Goal: Transaction & Acquisition: Subscribe to service/newsletter

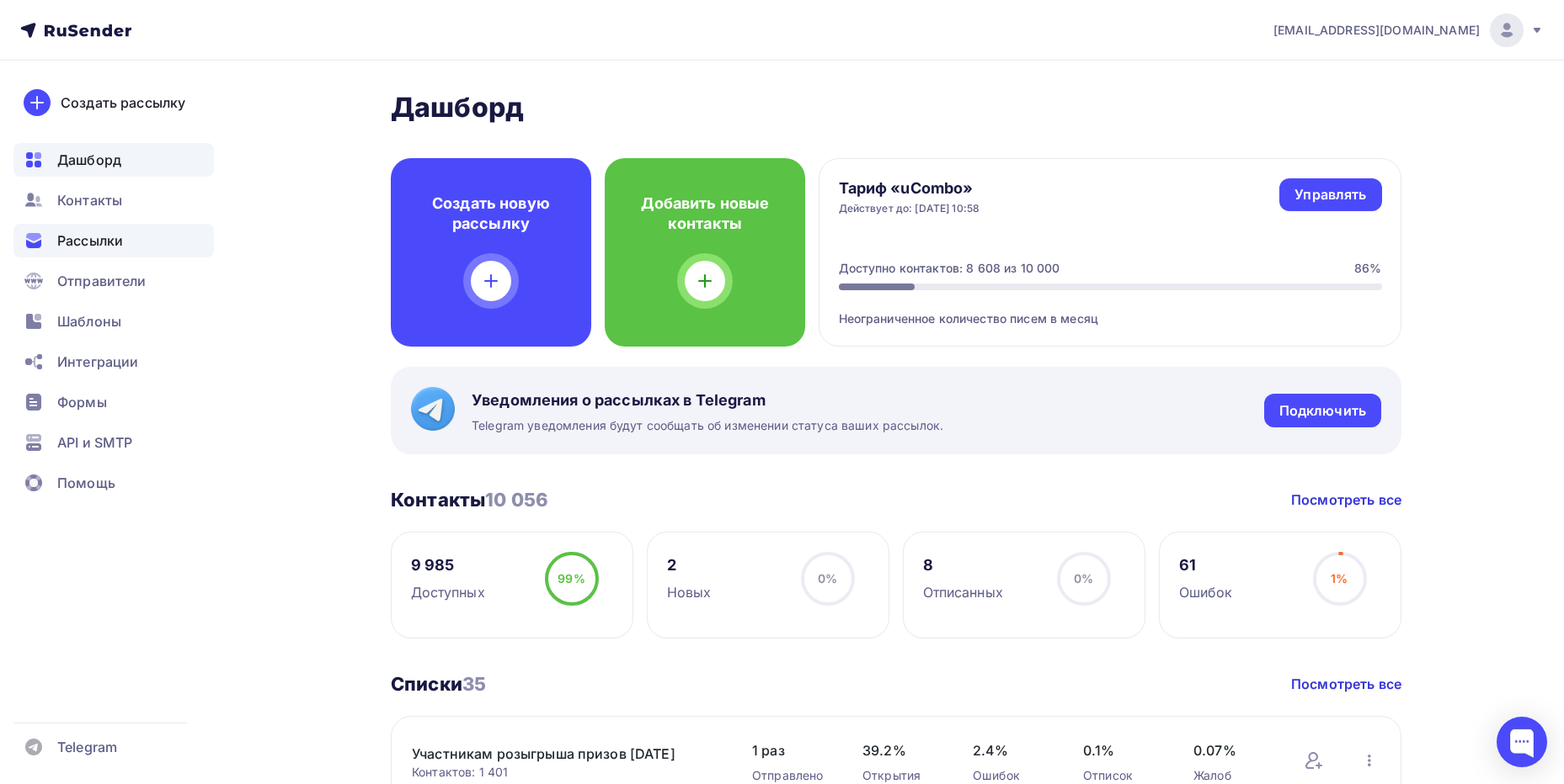
click at [95, 243] on span "Рассылки" at bounding box center [90, 241] width 65 height 20
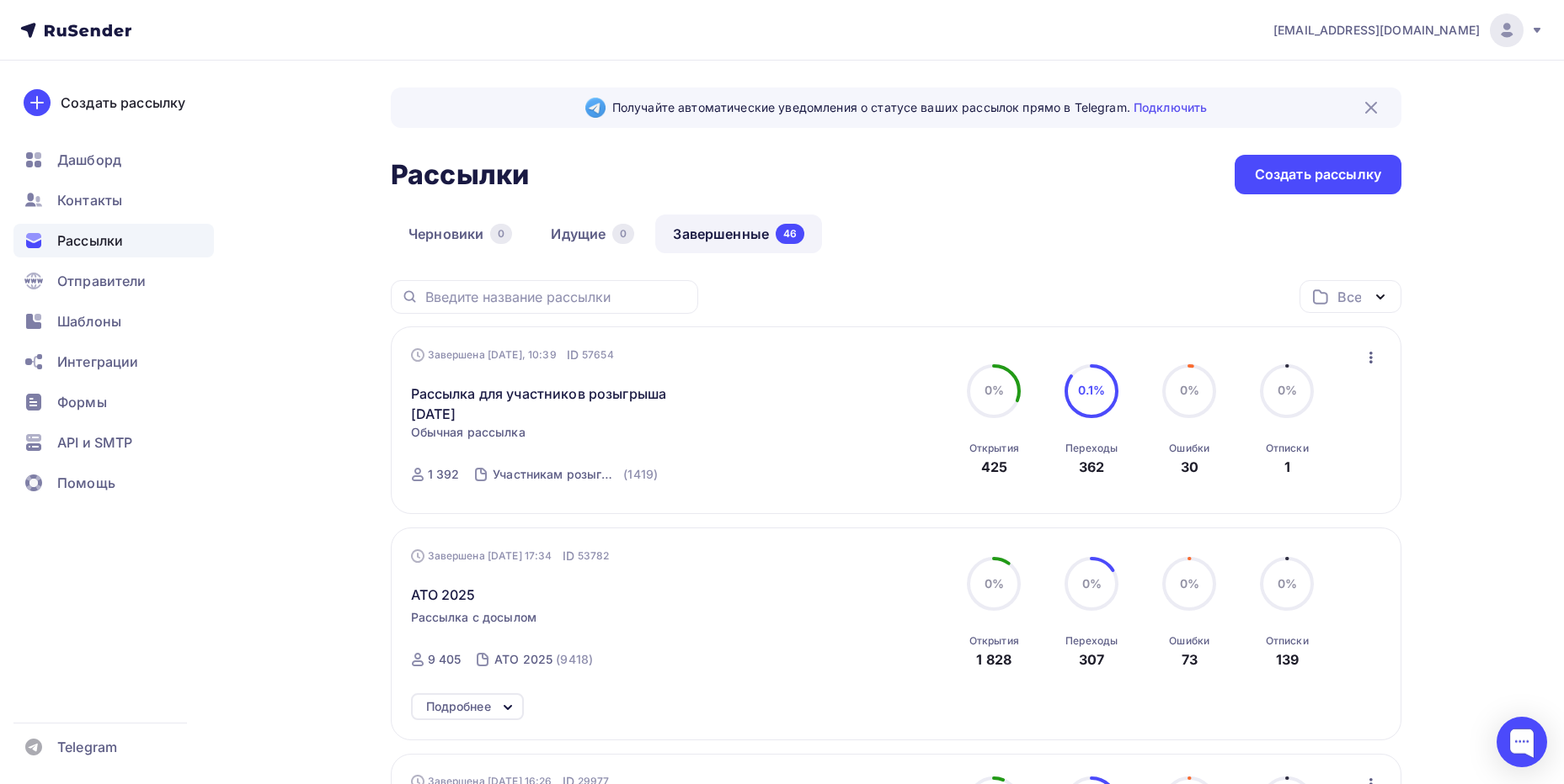
click at [742, 231] on link "Завершенные 46" at bounding box center [738, 234] width 167 height 38
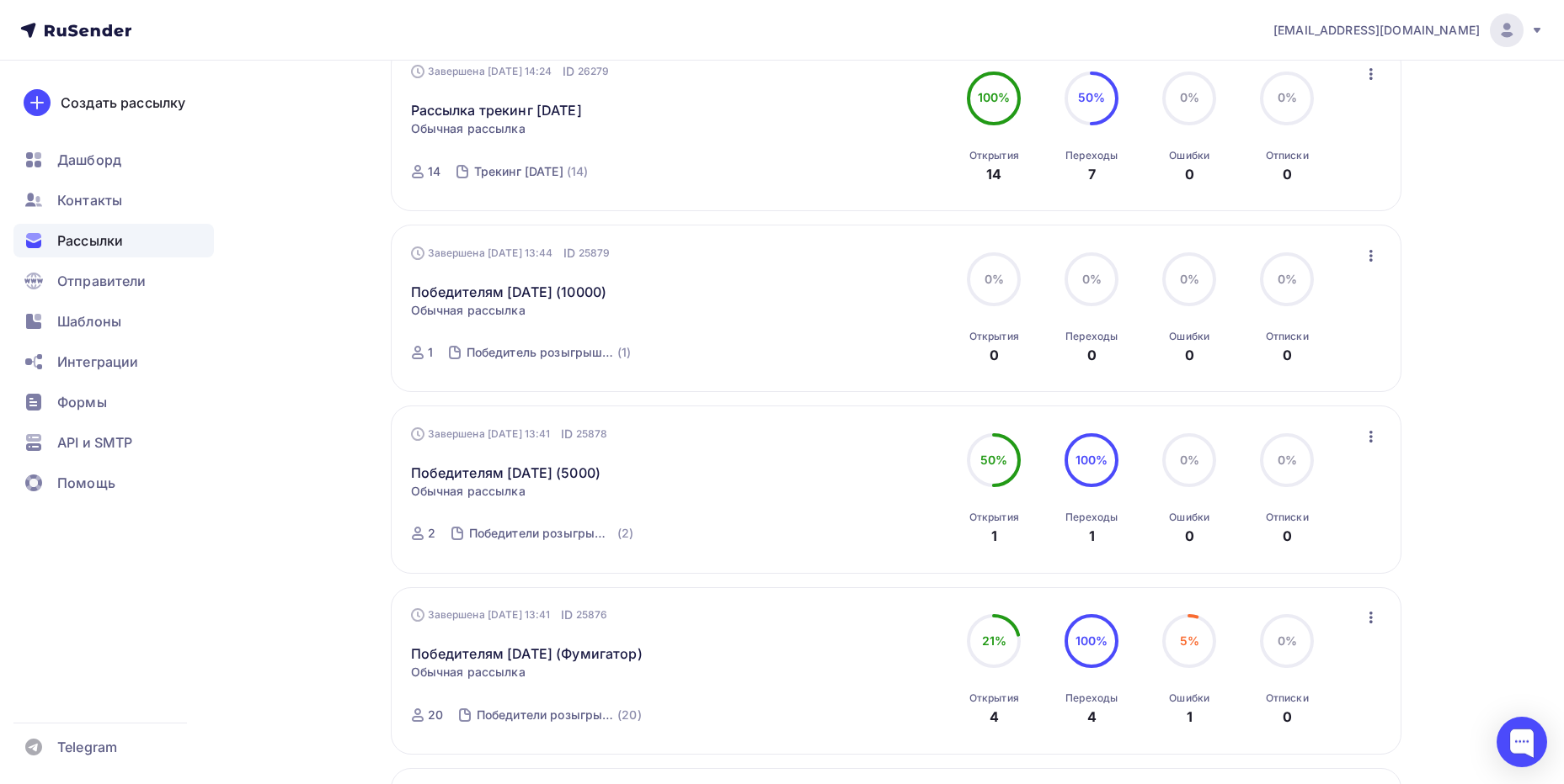
scroll to position [982, 0]
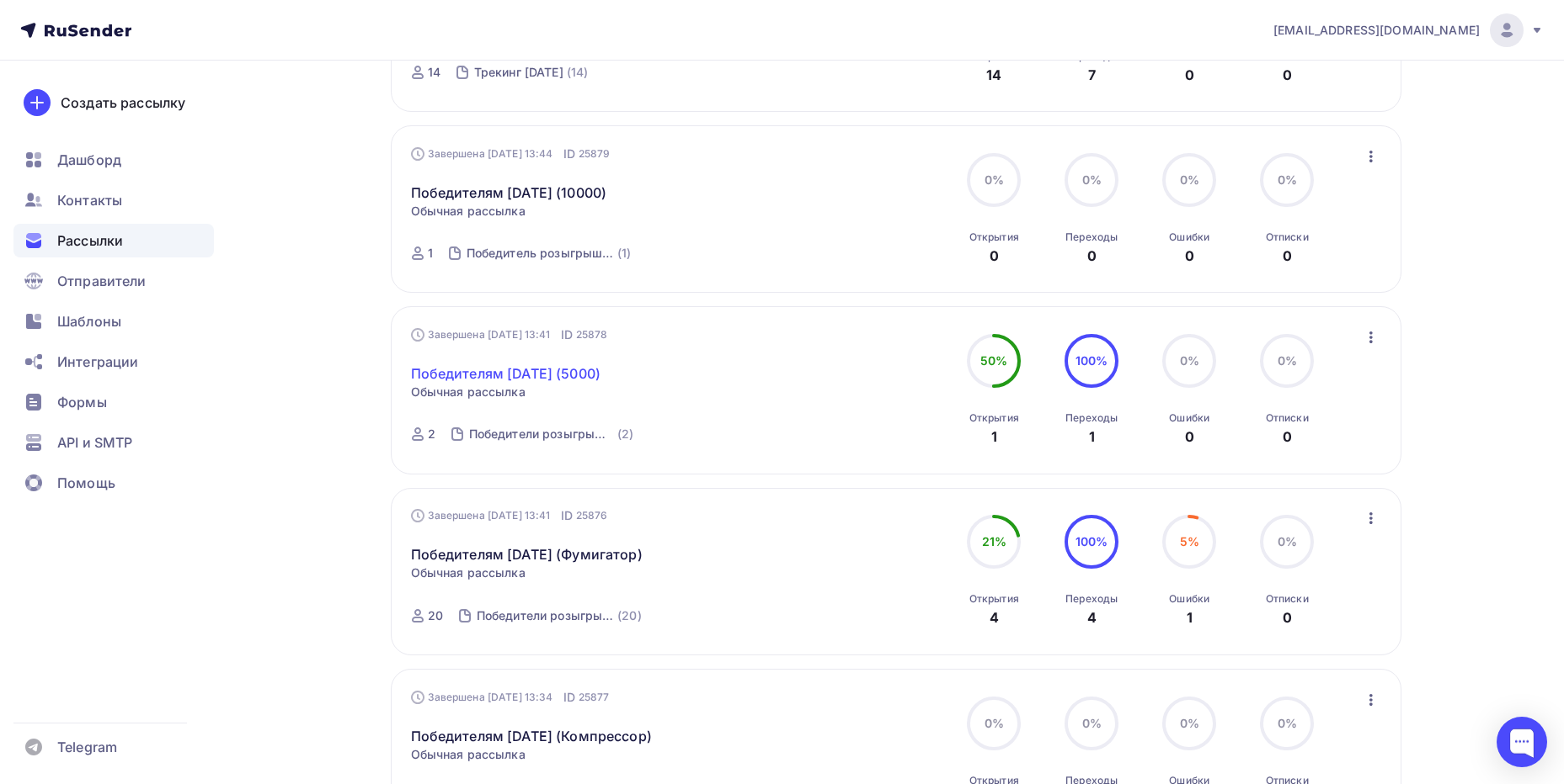
click at [496, 373] on link "Победителям [DATE] (5000)" at bounding box center [506, 373] width 190 height 20
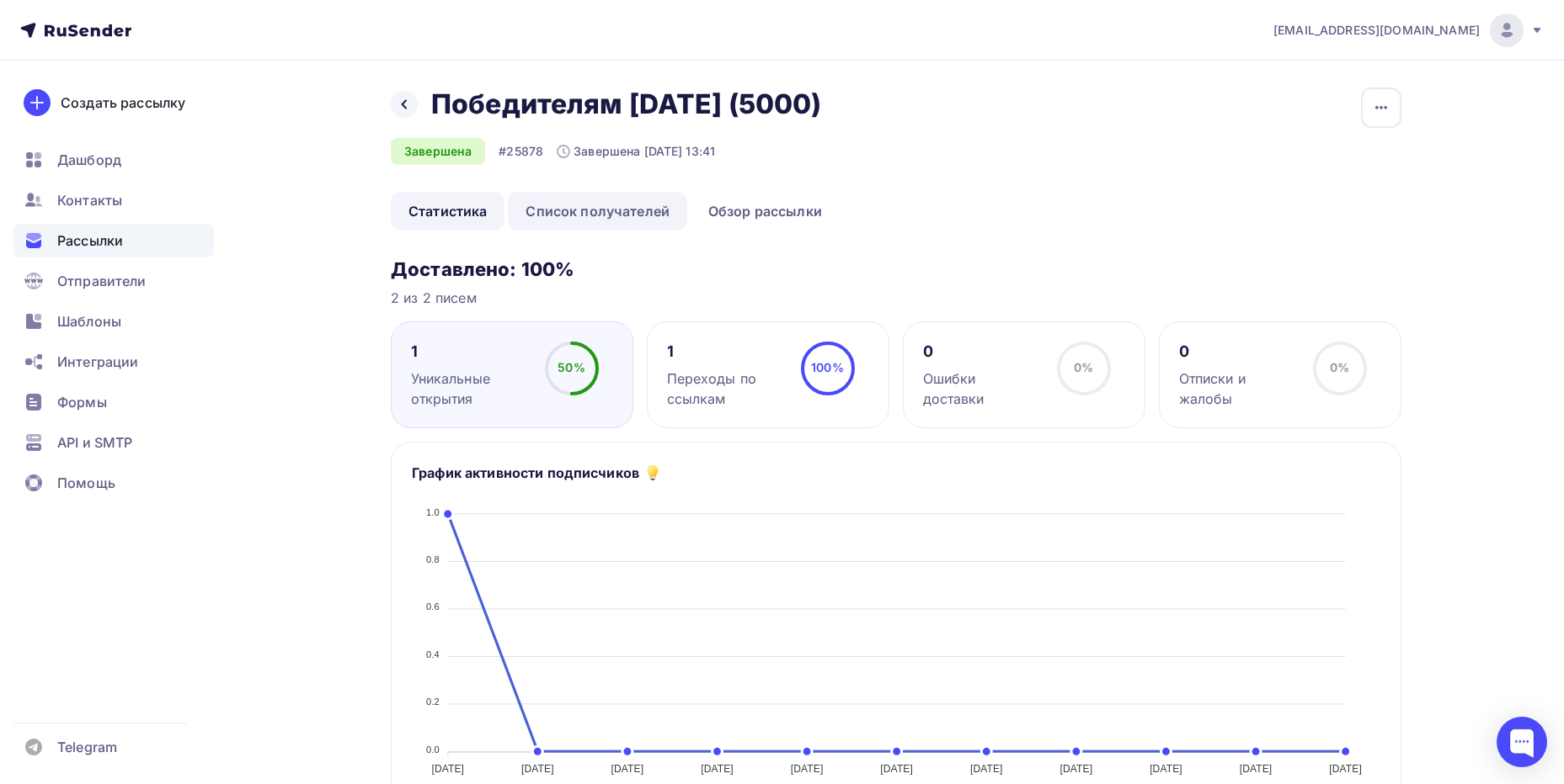
click at [642, 209] on link "Список получателей" at bounding box center [596, 211] width 179 height 38
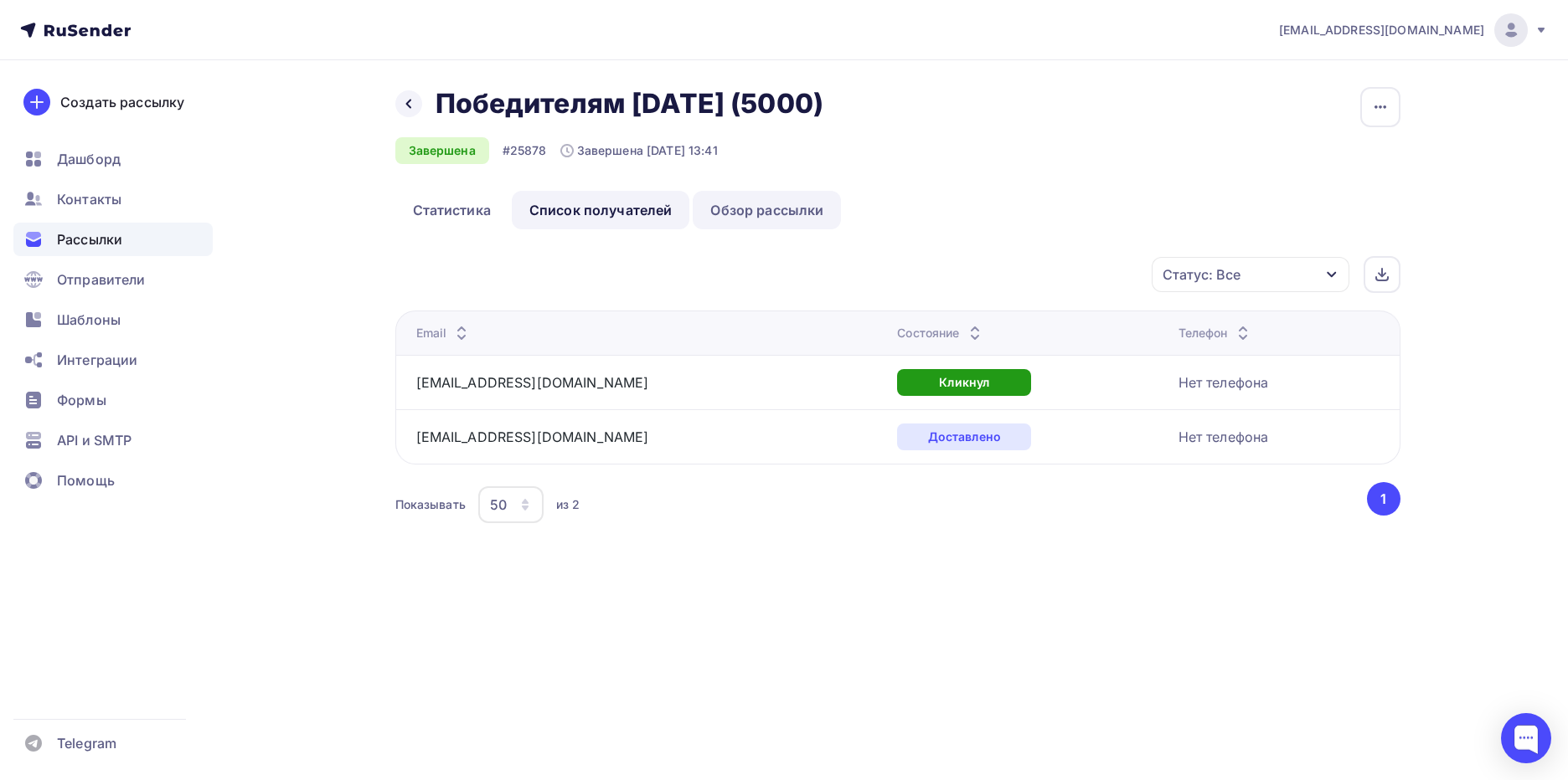
click at [726, 209] on link "Обзор рассылки" at bounding box center [766, 210] width 148 height 38
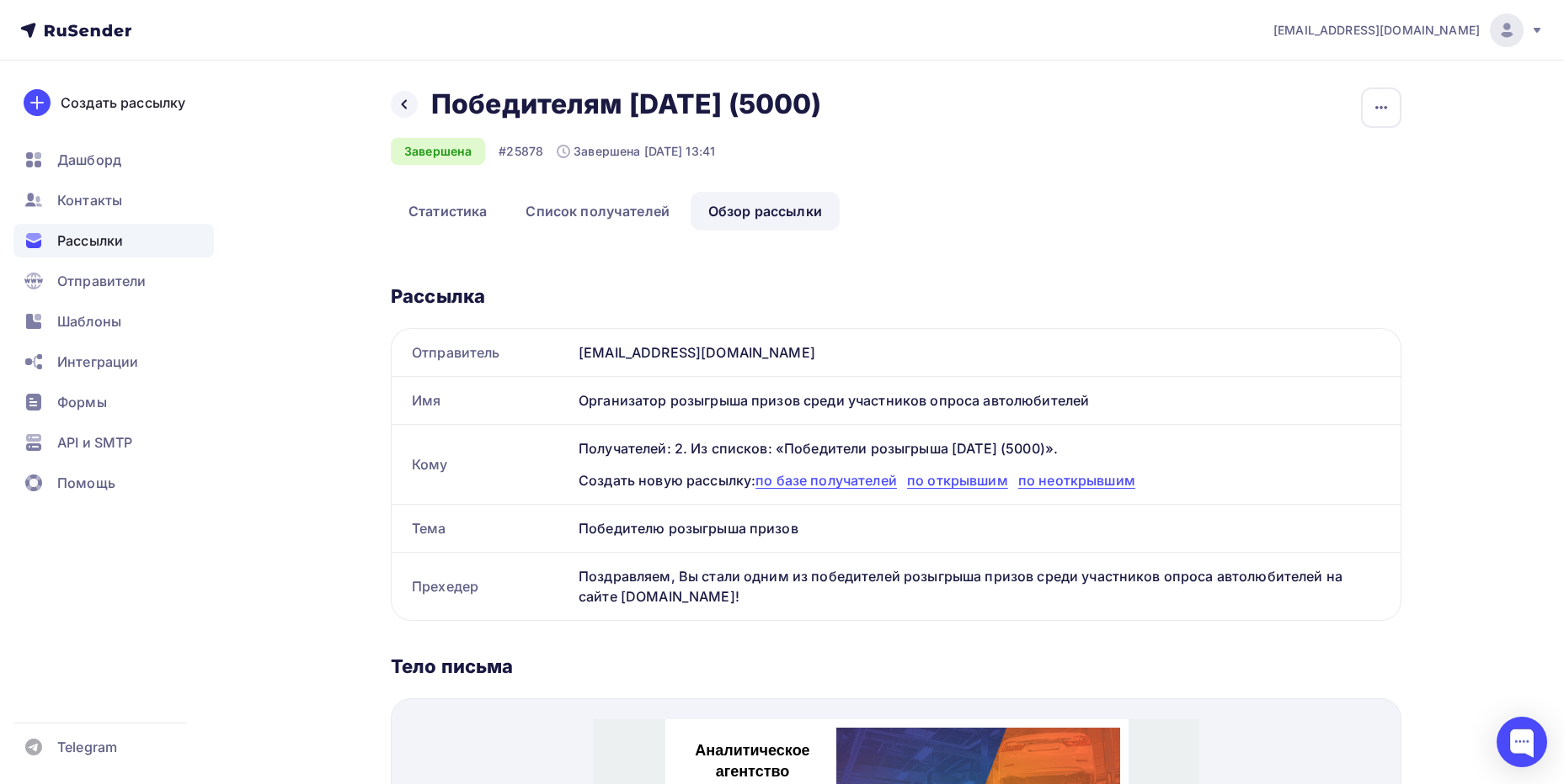
drag, startPoint x: 1199, startPoint y: 202, endPoint x: 1214, endPoint y: 197, distance: 15.8
click at [1200, 202] on ul "Статистика Список получателей Обзор рассылки" at bounding box center [896, 211] width 1011 height 38
click at [1379, 105] on icon "button" at bounding box center [1381, 107] width 20 height 20
click at [1319, 170] on div "Копировать" at bounding box center [1317, 160] width 162 height 20
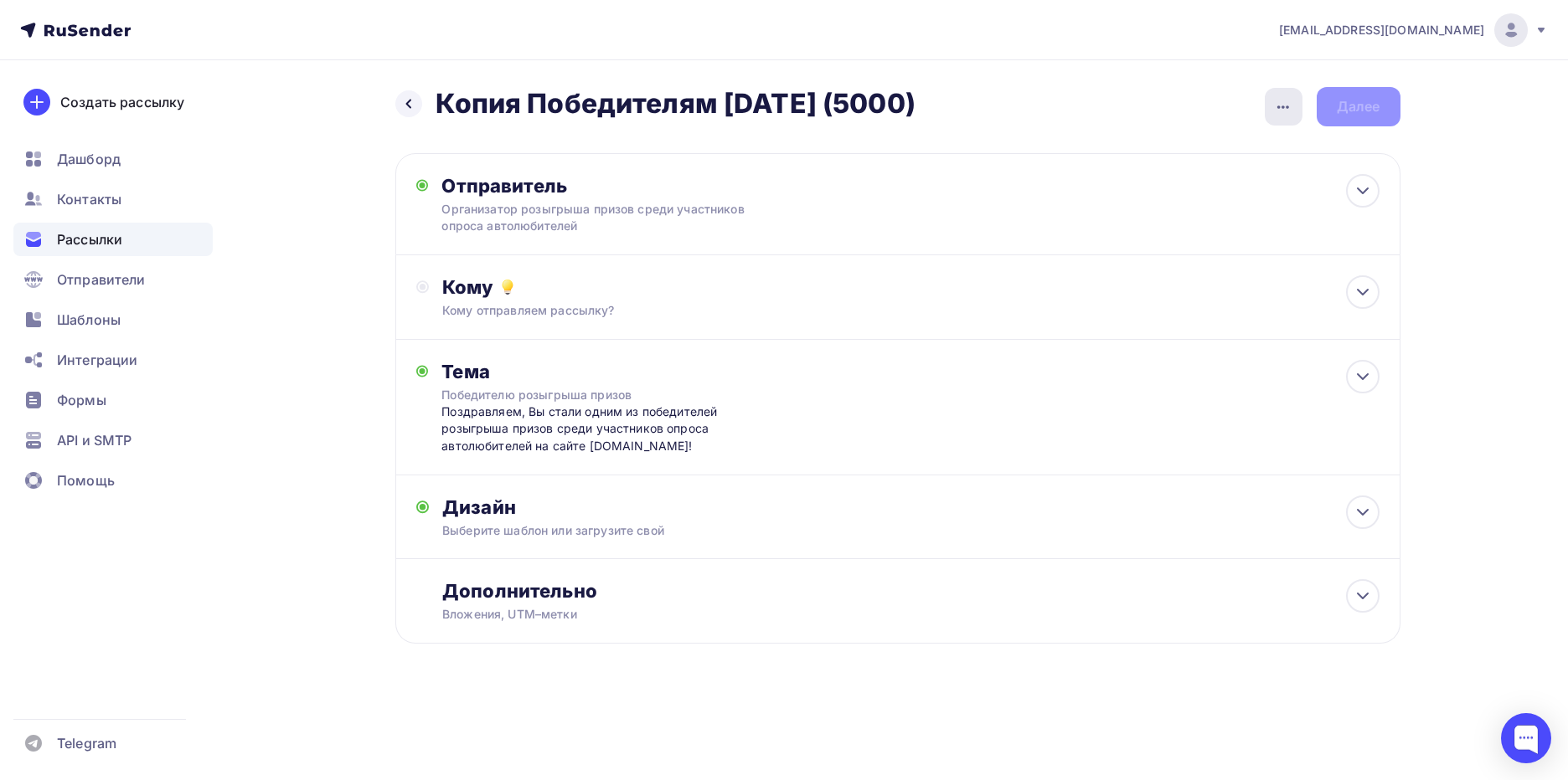
click at [1288, 108] on icon "button" at bounding box center [1283, 107] width 20 height 20
click at [1193, 197] on div "Переименовать рассылку" at bounding box center [1195, 192] width 208 height 20
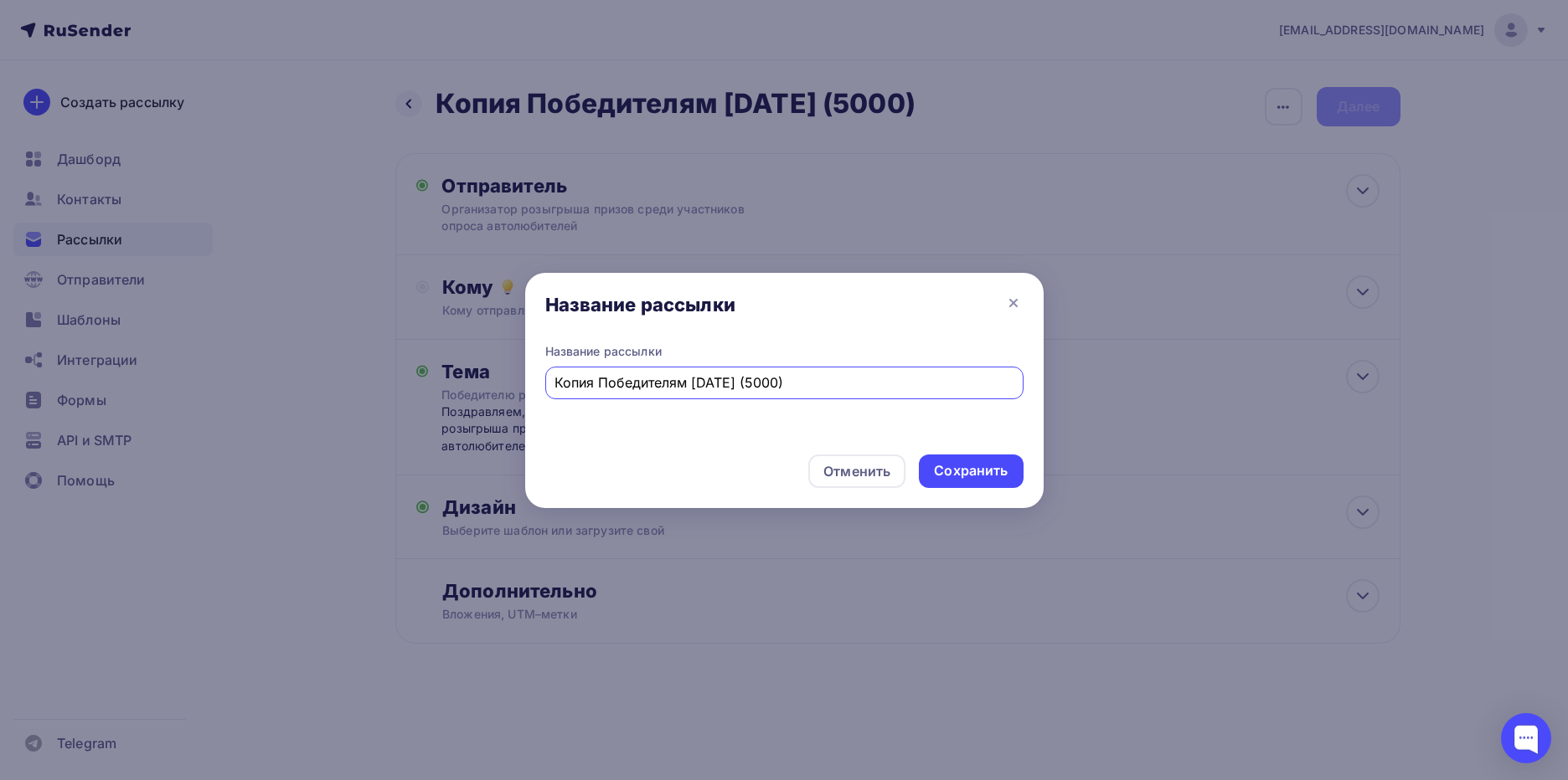
drag, startPoint x: 598, startPoint y: 386, endPoint x: 389, endPoint y: 388, distance: 209.0
click at [389, 388] on div "Название рассылки Название рассылки Копия Победителям 01.10.2024 (5000) Отменит…" at bounding box center [784, 390] width 1568 height 780
type input "Победителям [DATE]"
click at [970, 474] on div "Сохранить" at bounding box center [970, 471] width 73 height 19
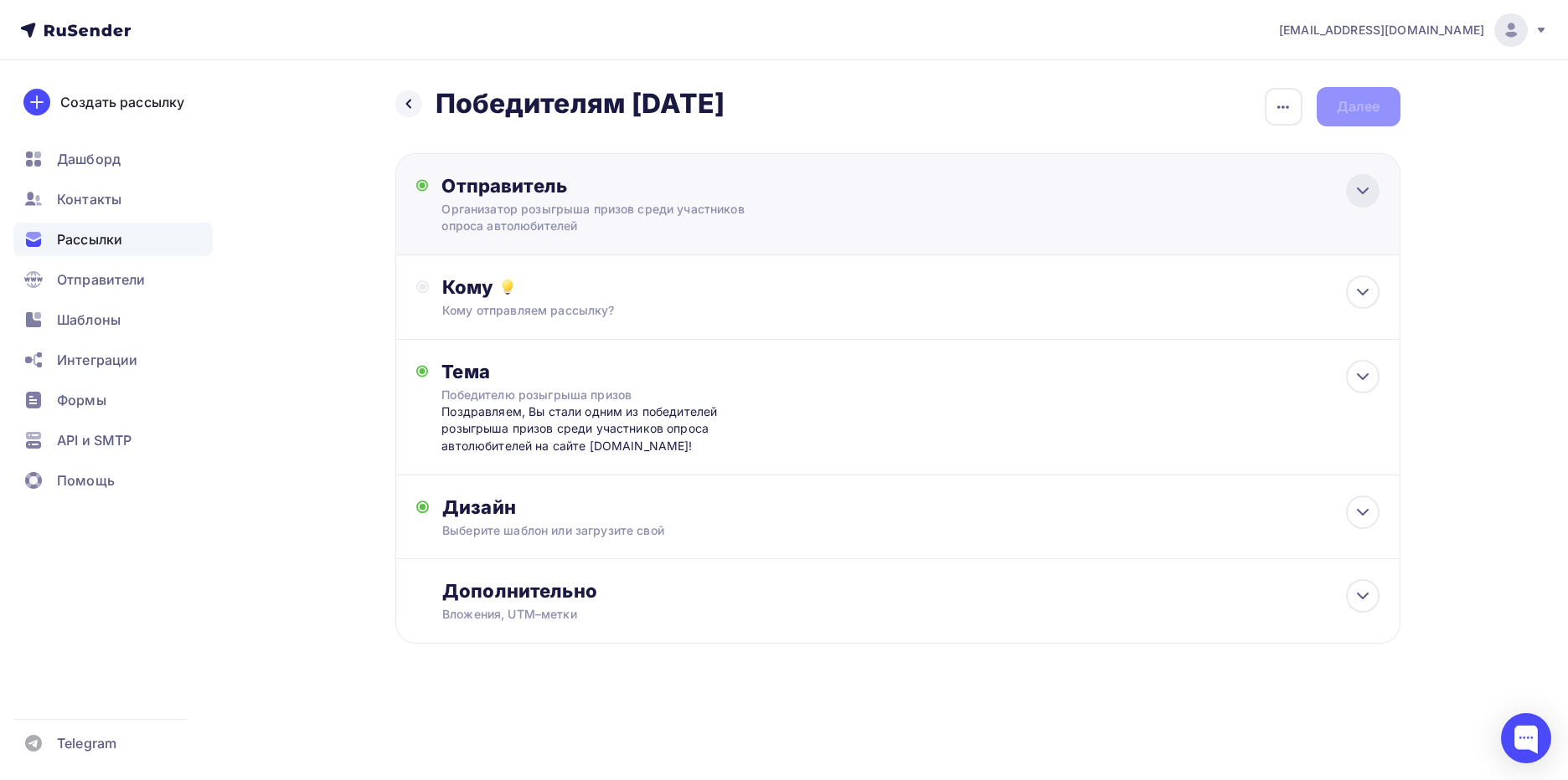
click at [1362, 195] on icon at bounding box center [1362, 191] width 20 height 20
type input "Организатор розыгрыша призов среди участников опроса автолюбителей"
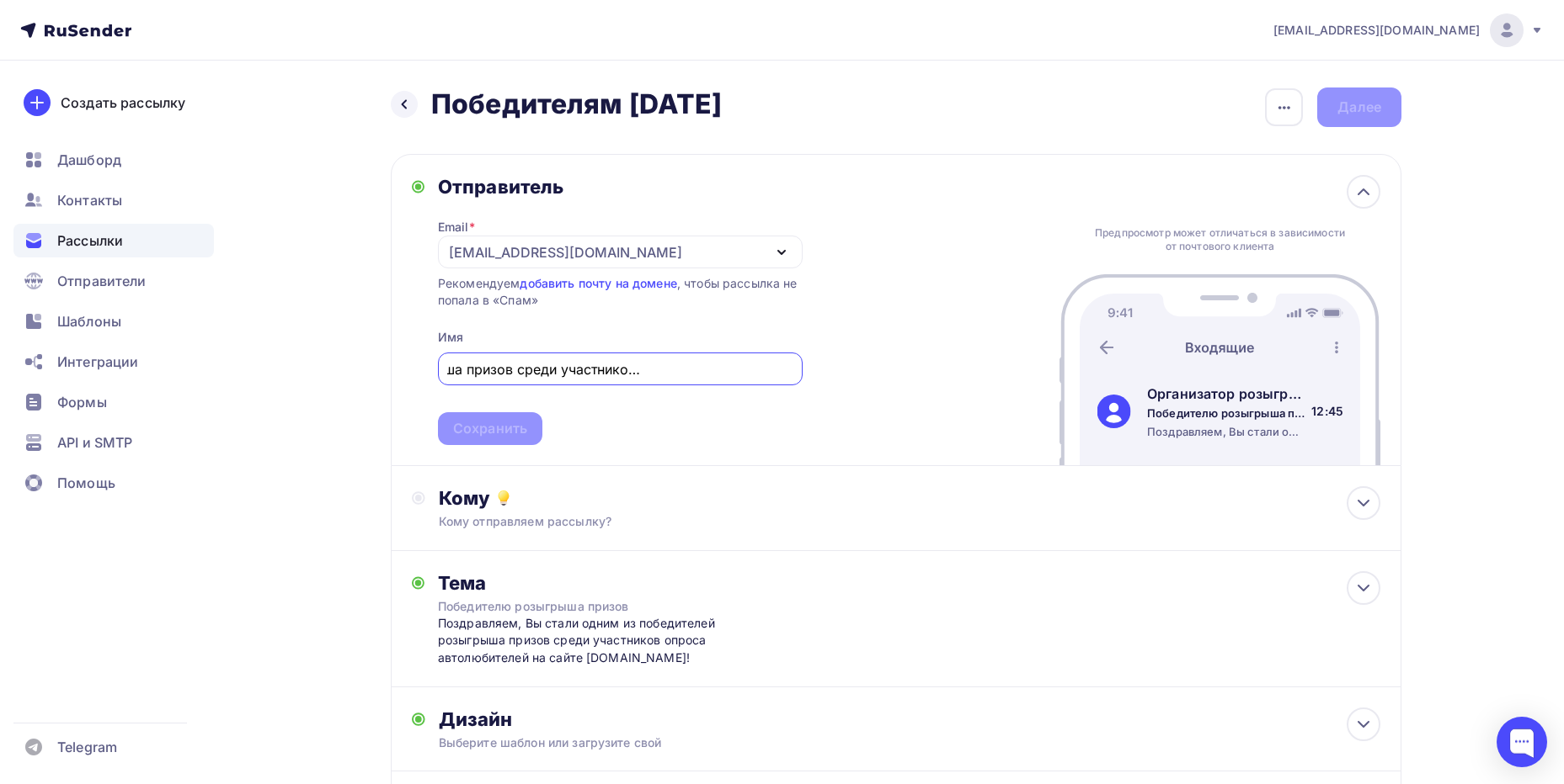
drag, startPoint x: 686, startPoint y: 363, endPoint x: 834, endPoint y: 363, distance: 148.0
click at [834, 363] on div "Отправитель Email * research@index-automotive.ru research@index-automotive.ru a…" at bounding box center [896, 311] width 1011 height 312
click at [748, 368] on input "Организатор розыгрыша призов среди участников опроса автолюбителей" at bounding box center [619, 369] width 345 height 20
drag, startPoint x: 736, startPoint y: 369, endPoint x: 309, endPoint y: 372, distance: 427.0
click at [309, 372] on div "Назад Победителям 01.09.2025 Победителям 01.09.2025 Закончить позже Переименова…" at bounding box center [782, 513] width 1380 height 905
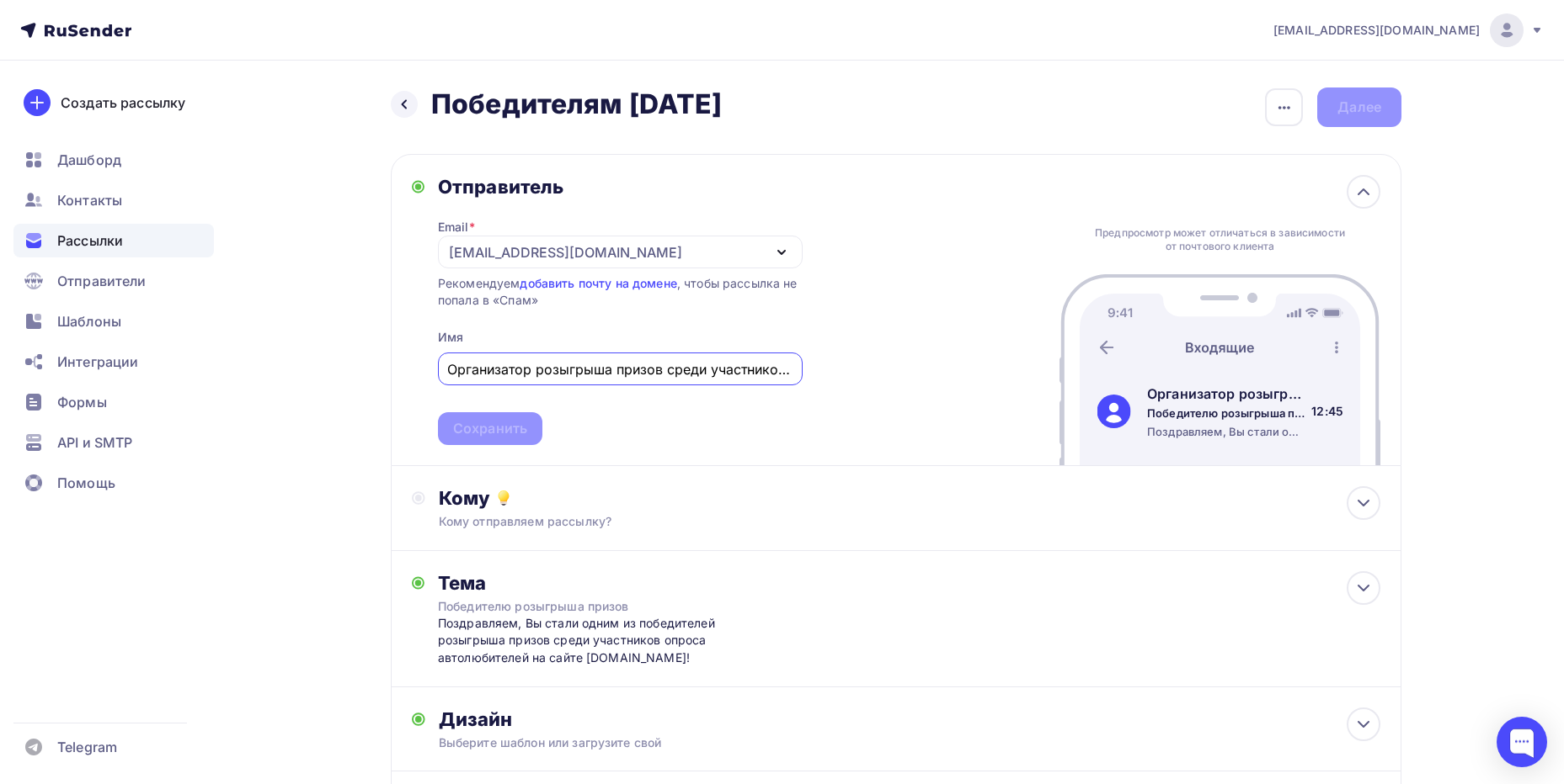
click at [288, 431] on div "Назад Победителям 01.09.2025 Победителям 01.09.2025 Закончить позже Переименова…" at bounding box center [782, 513] width 1380 height 905
click at [607, 611] on div "Победителю розыгрыша призов" at bounding box center [588, 607] width 300 height 17
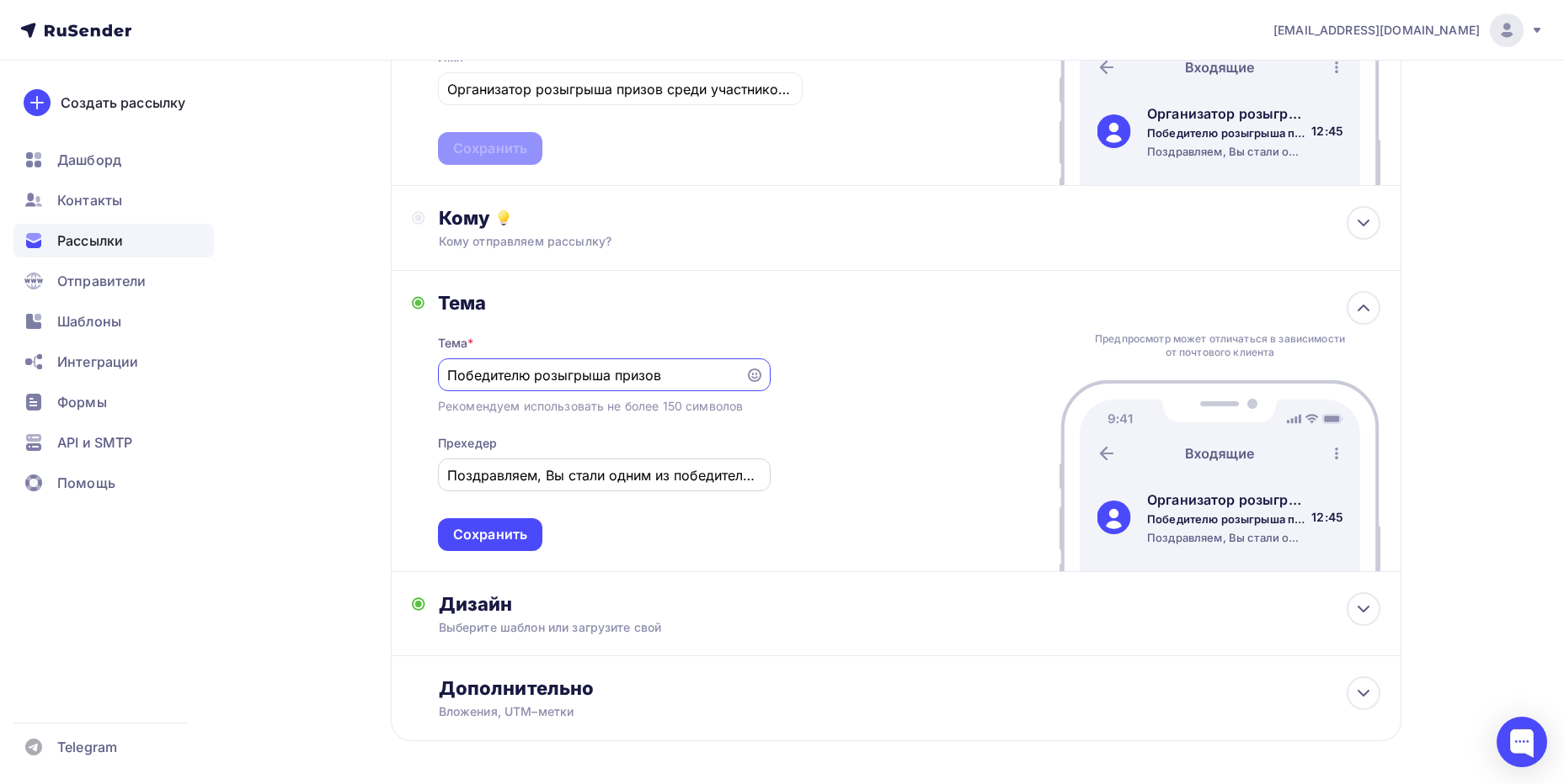
scroll to position [346, 0]
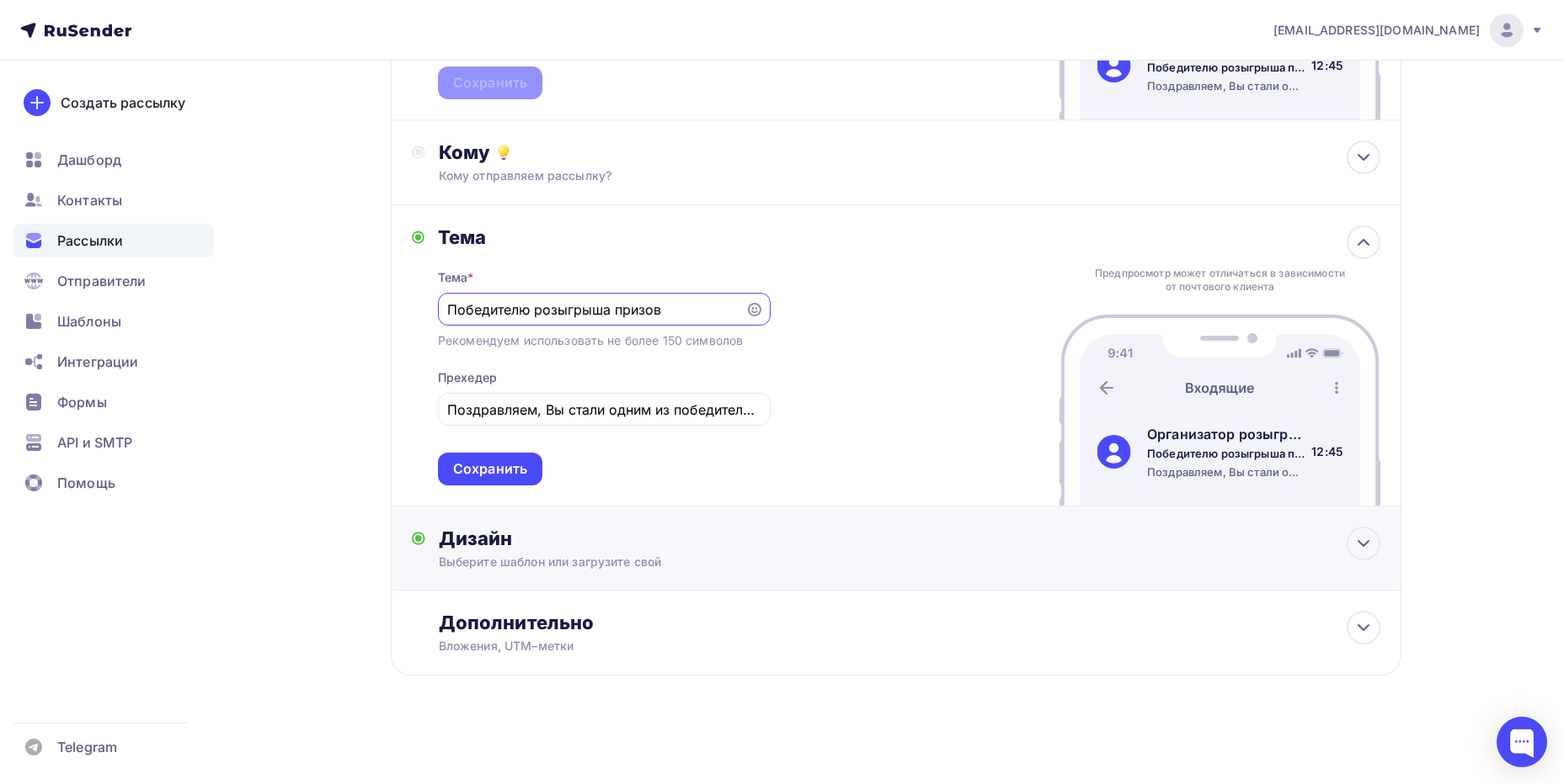
click at [727, 532] on div "Дизайн" at bounding box center [909, 539] width 942 height 24
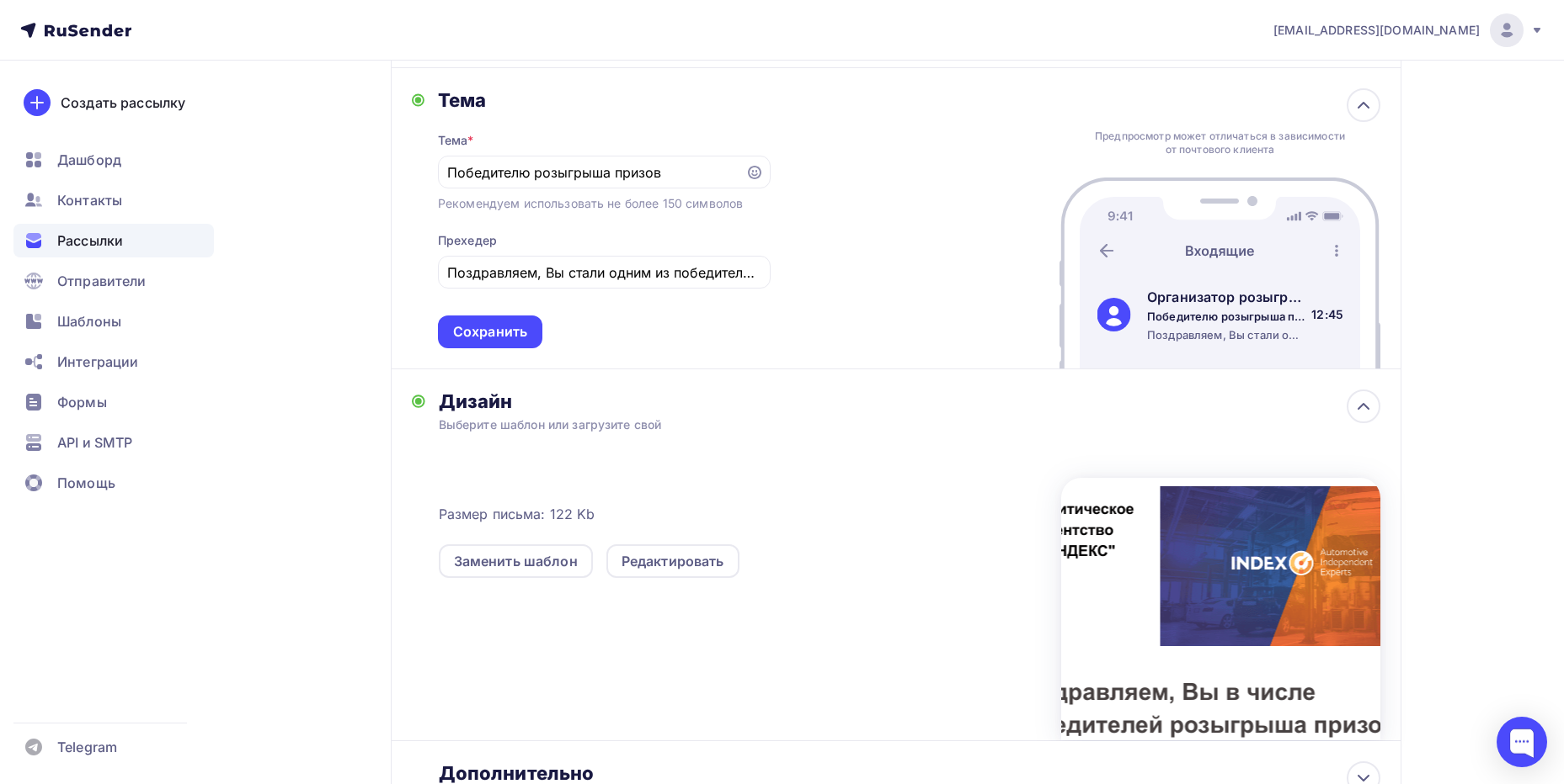
scroll to position [626, 0]
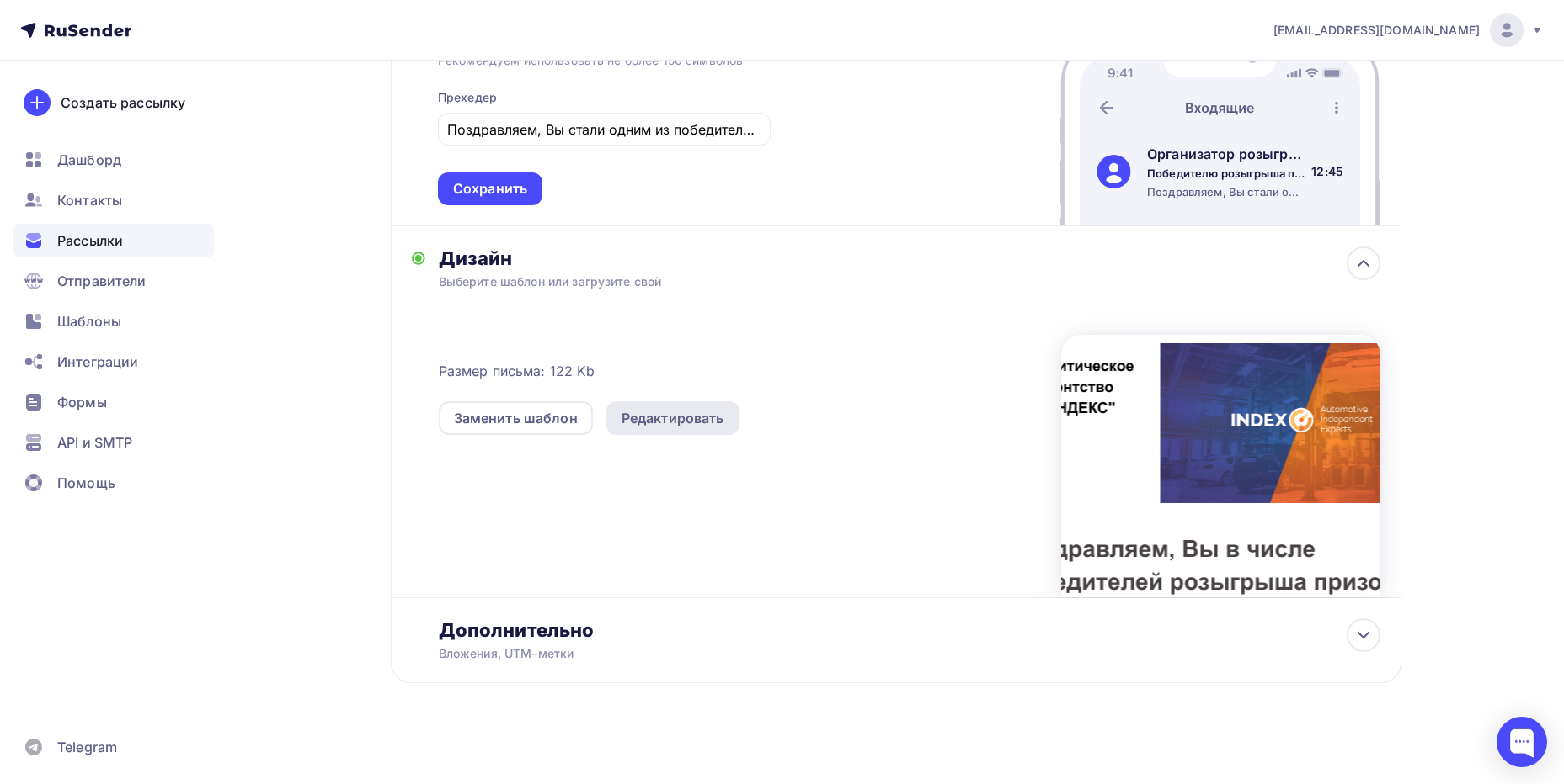
click at [667, 423] on div "Редактировать" at bounding box center [672, 418] width 103 height 20
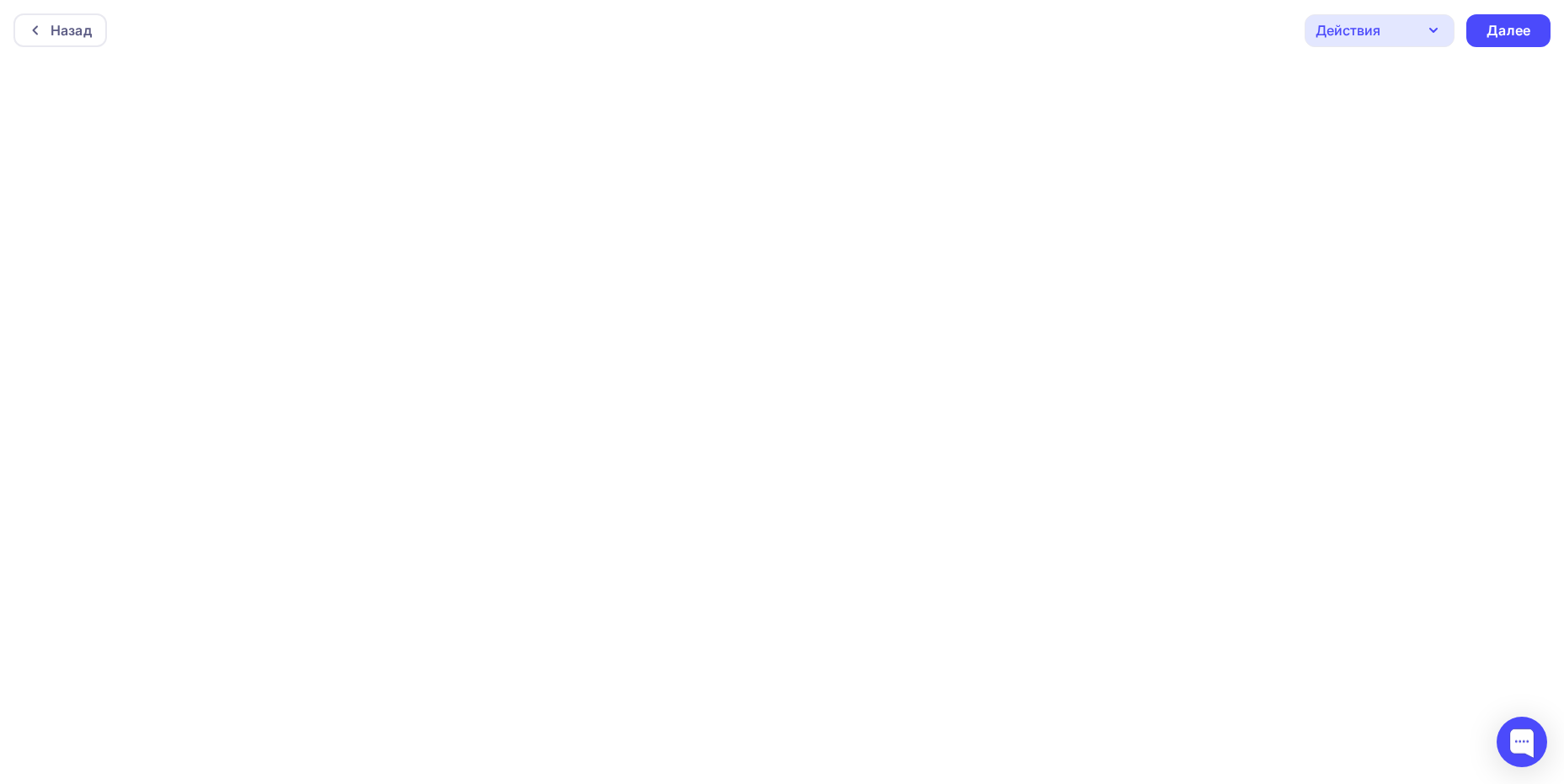
click at [1428, 29] on icon "button" at bounding box center [1433, 30] width 20 height 20
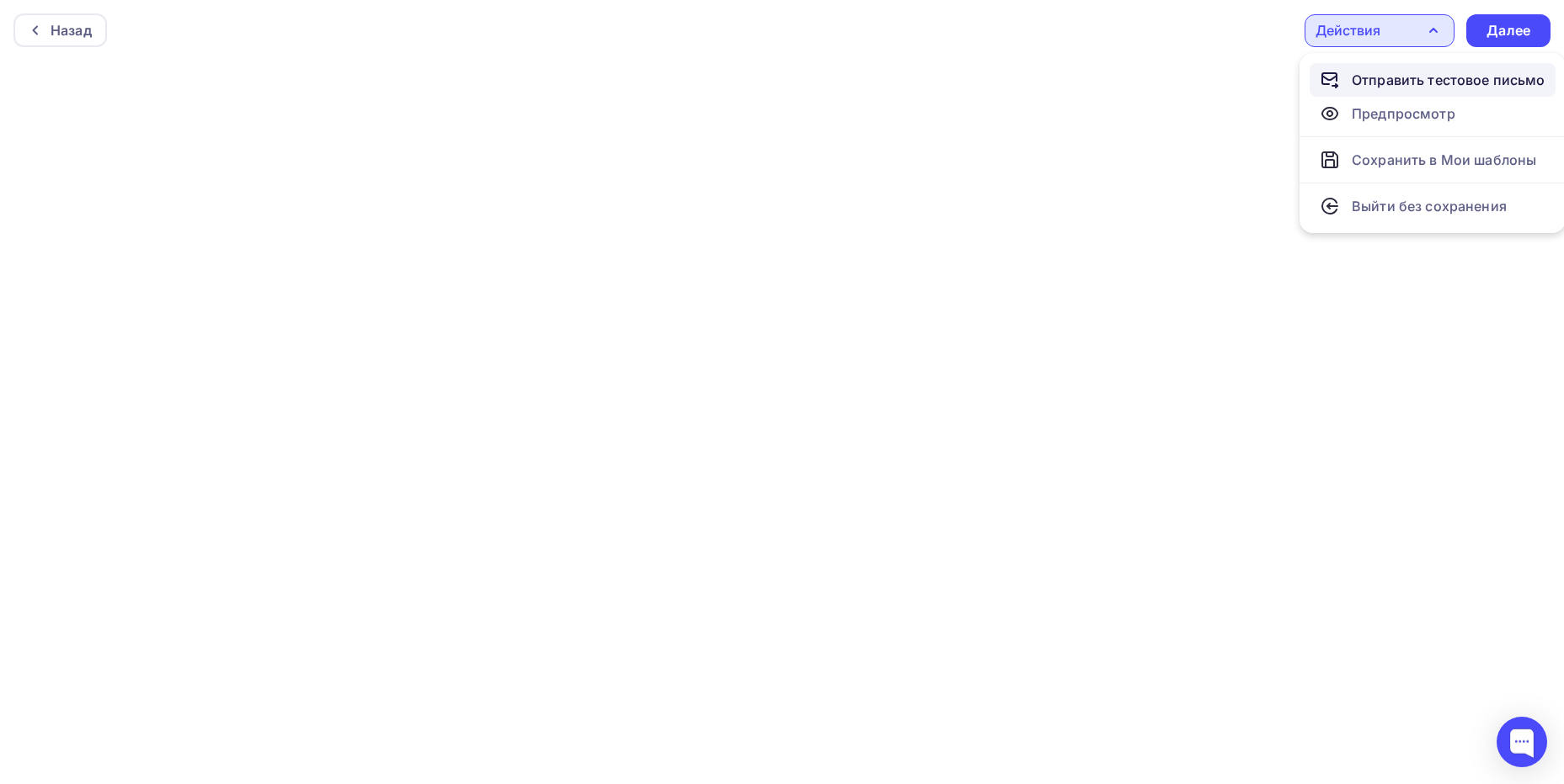
click at [1423, 76] on div "Отправить тестовое письмо" at bounding box center [1448, 80] width 194 height 20
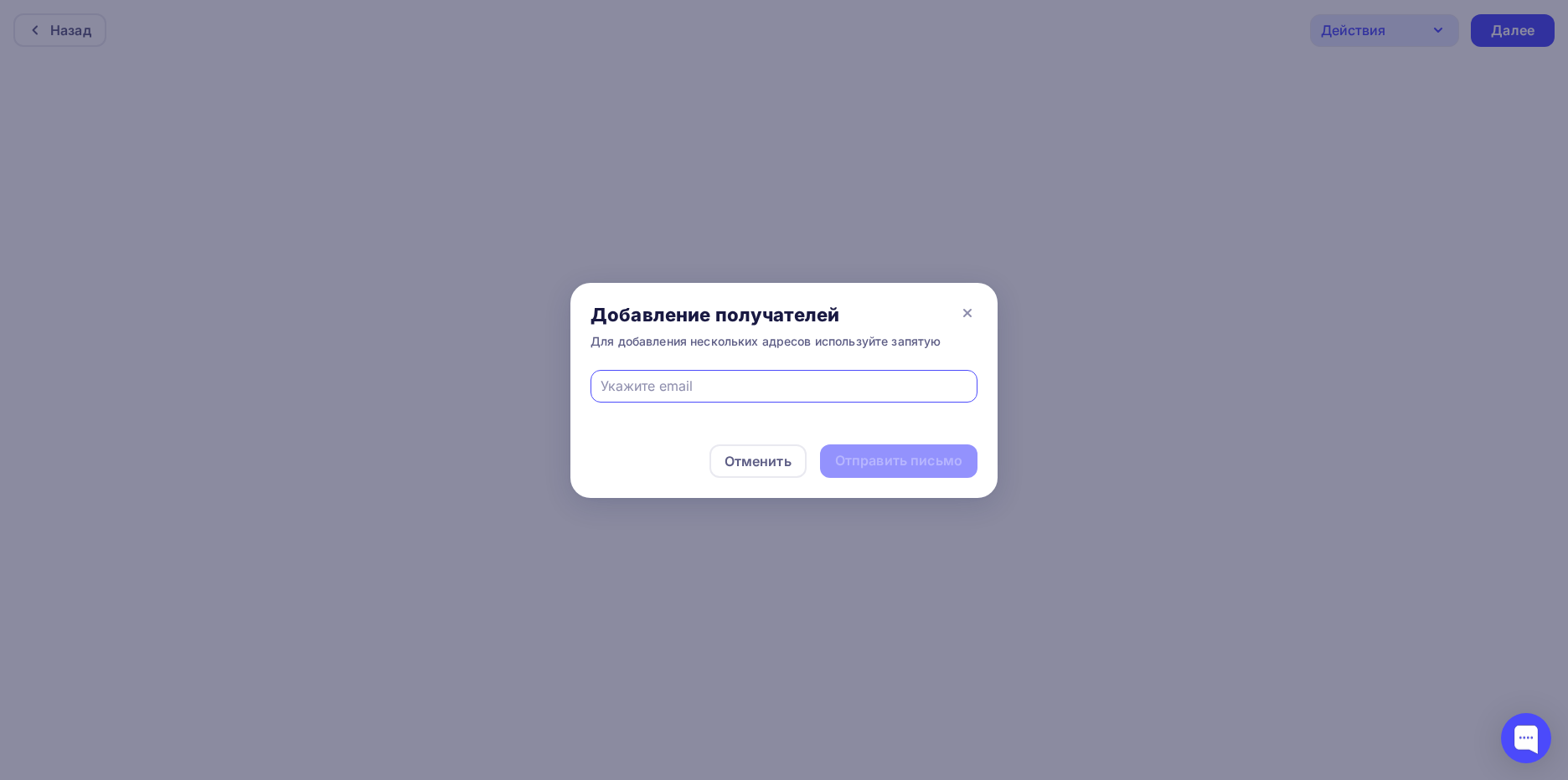
click at [790, 384] on input "text" at bounding box center [784, 385] width 367 height 20
type input "p.lunin@index-automotive.ru"
click at [881, 464] on div "Отправить письмо" at bounding box center [897, 461] width 127 height 19
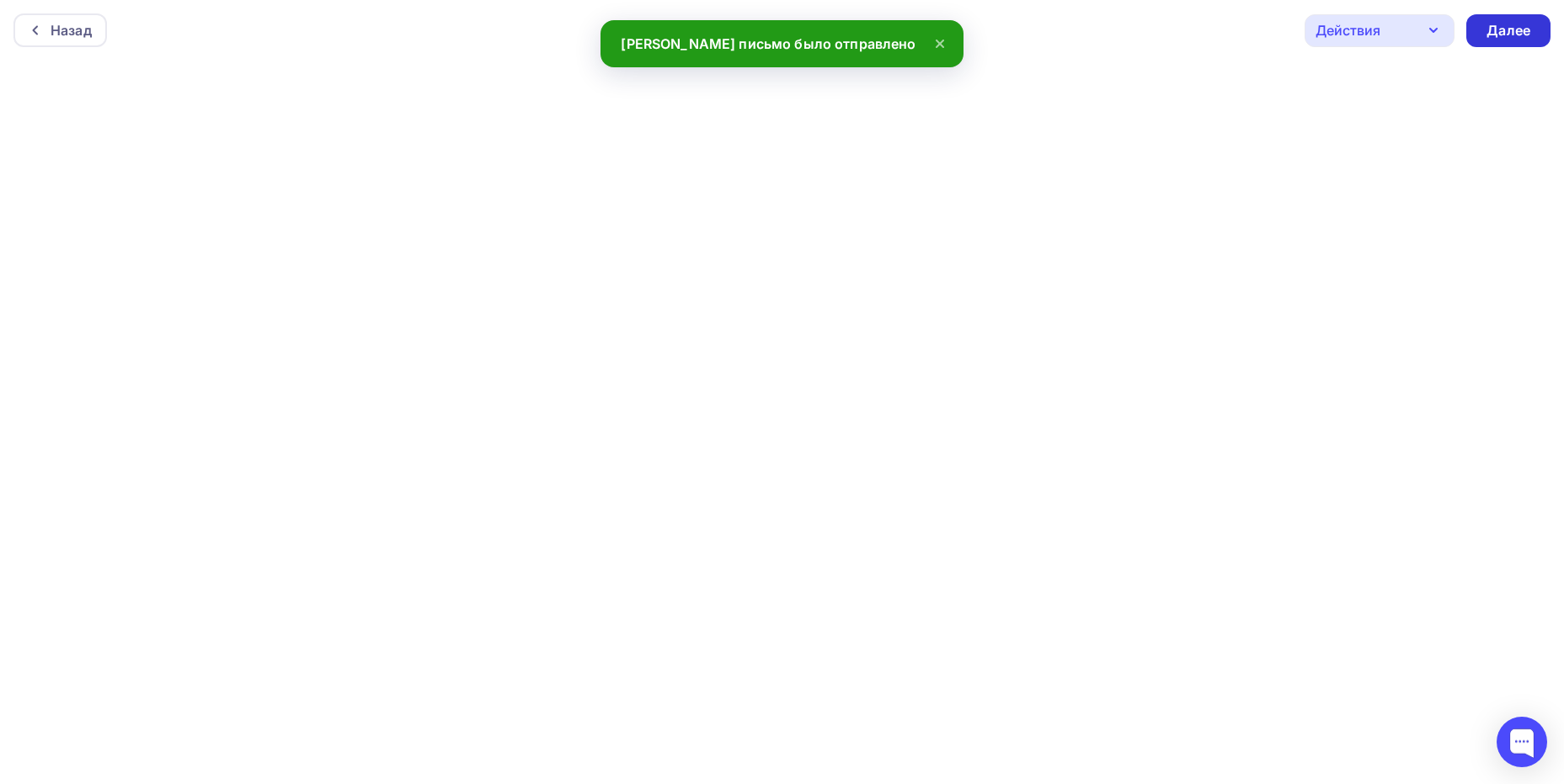
click at [1502, 29] on div "Далее" at bounding box center [1508, 31] width 44 height 19
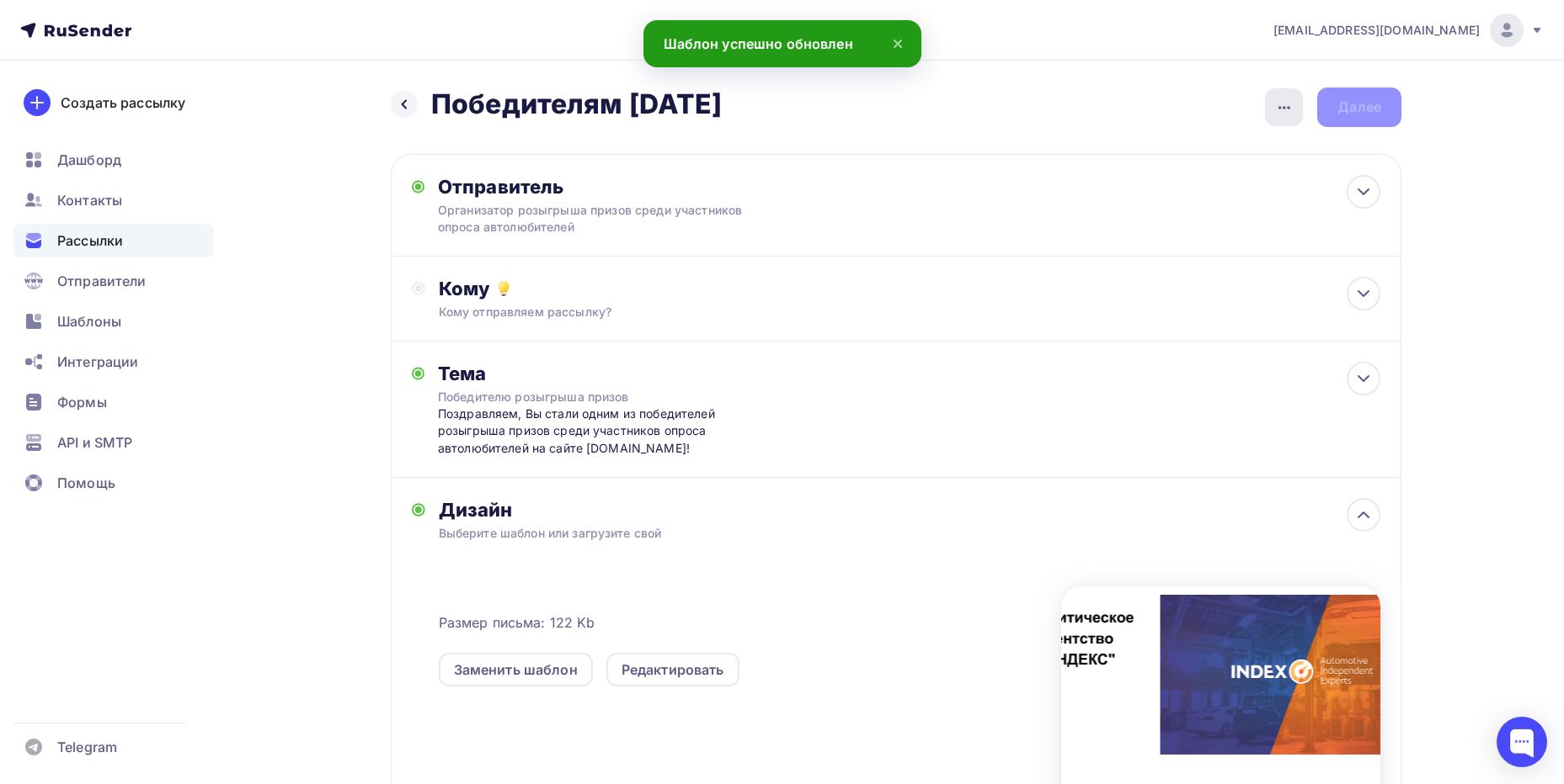
click at [1281, 103] on icon "button" at bounding box center [1284, 107] width 20 height 20
click at [1223, 162] on div "Закончить позже" at bounding box center [1195, 159] width 209 height 20
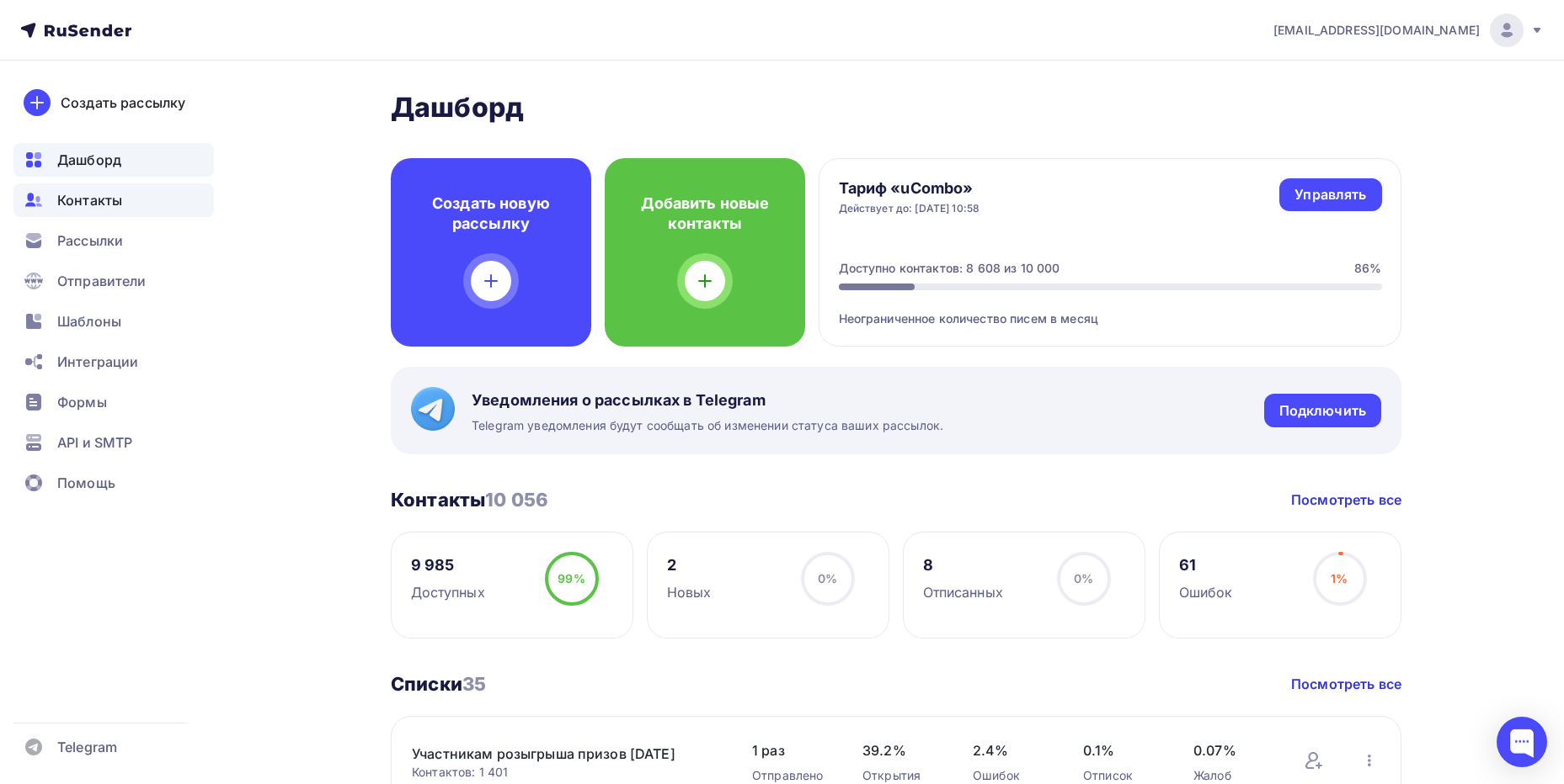
click at [96, 207] on span "Контакты" at bounding box center [90, 199] width 65 height 20
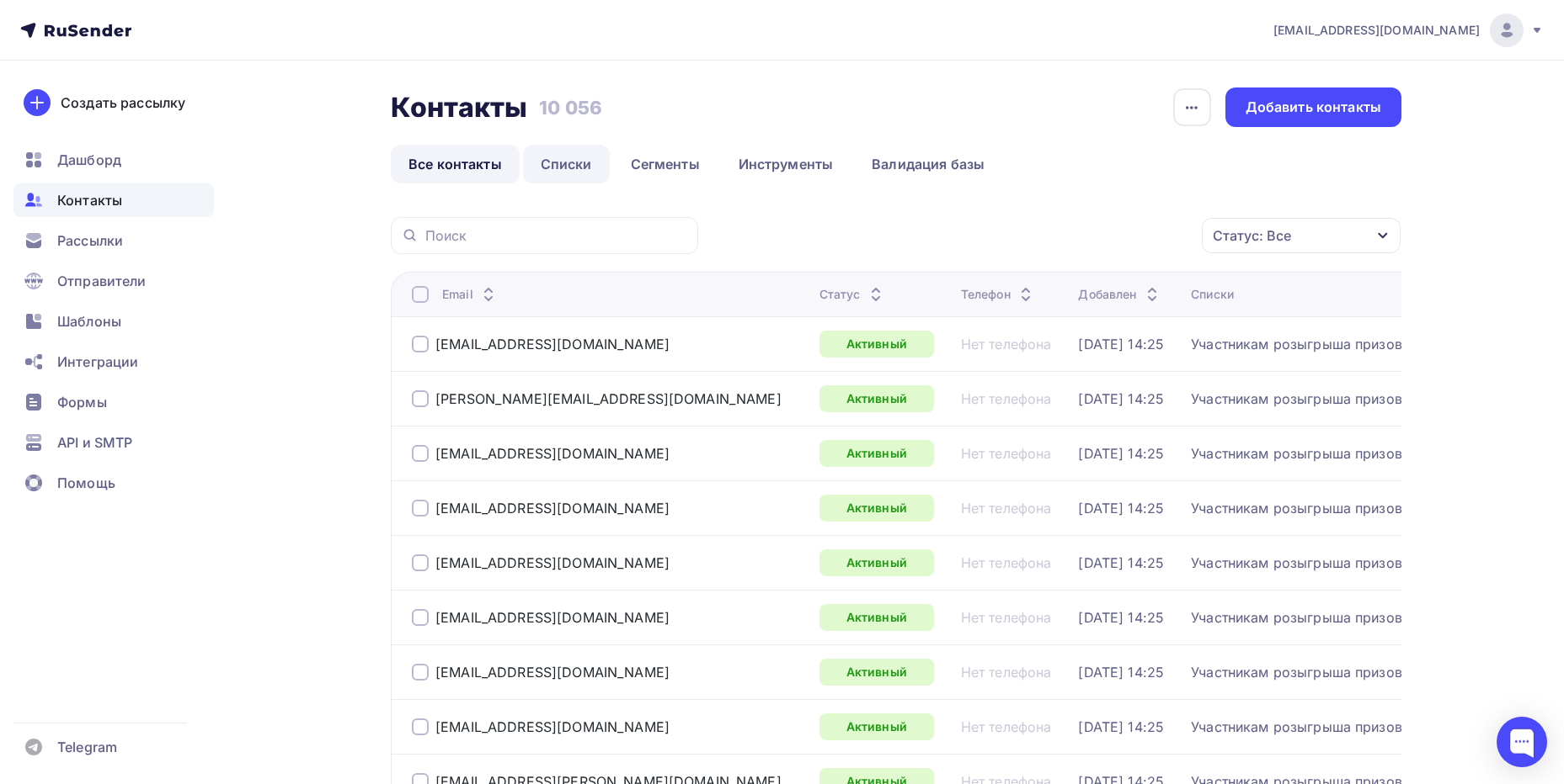
click at [573, 169] on link "Списки" at bounding box center [566, 164] width 86 height 38
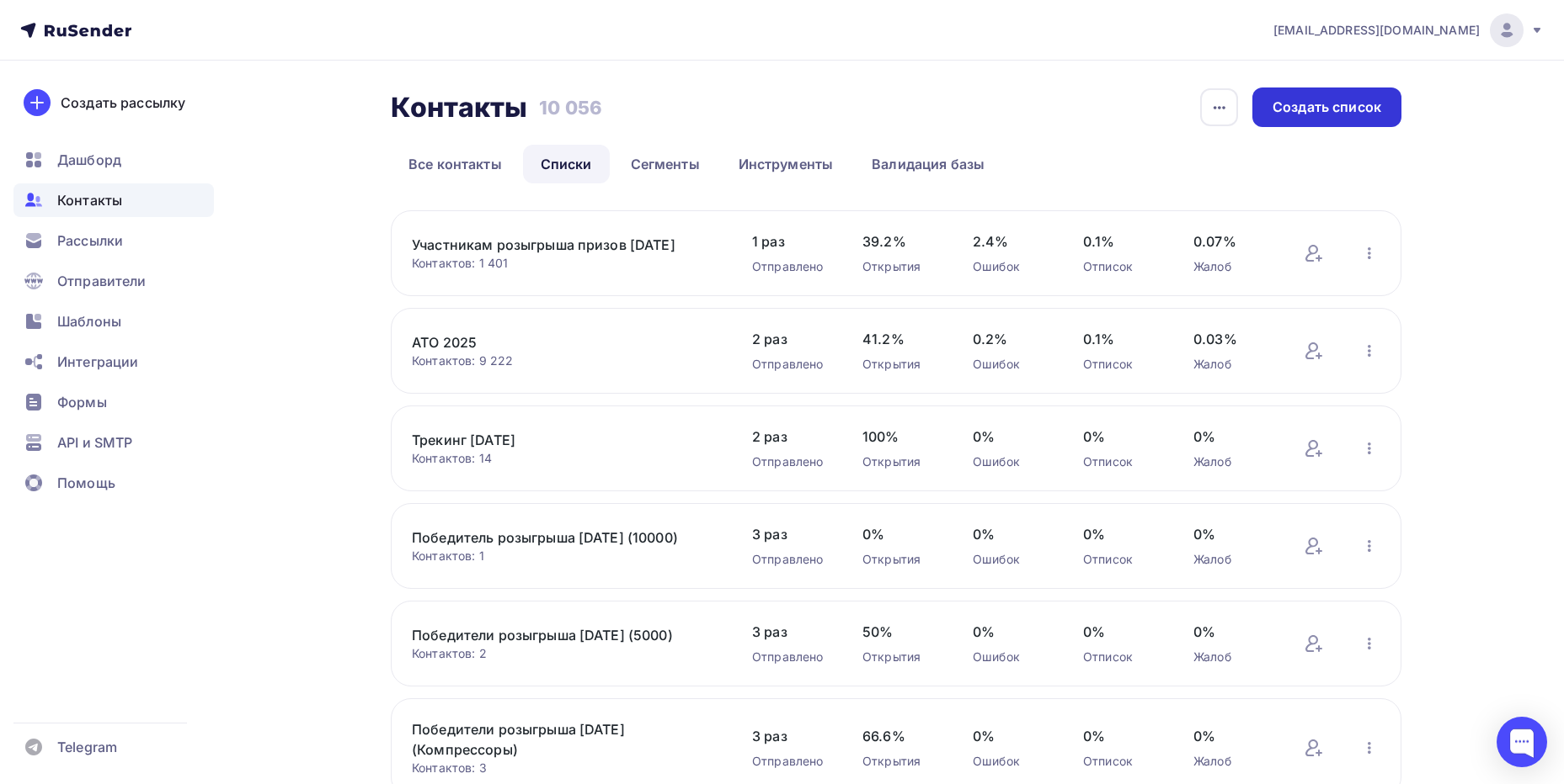
click at [1298, 113] on div "Создать список" at bounding box center [1326, 107] width 108 height 19
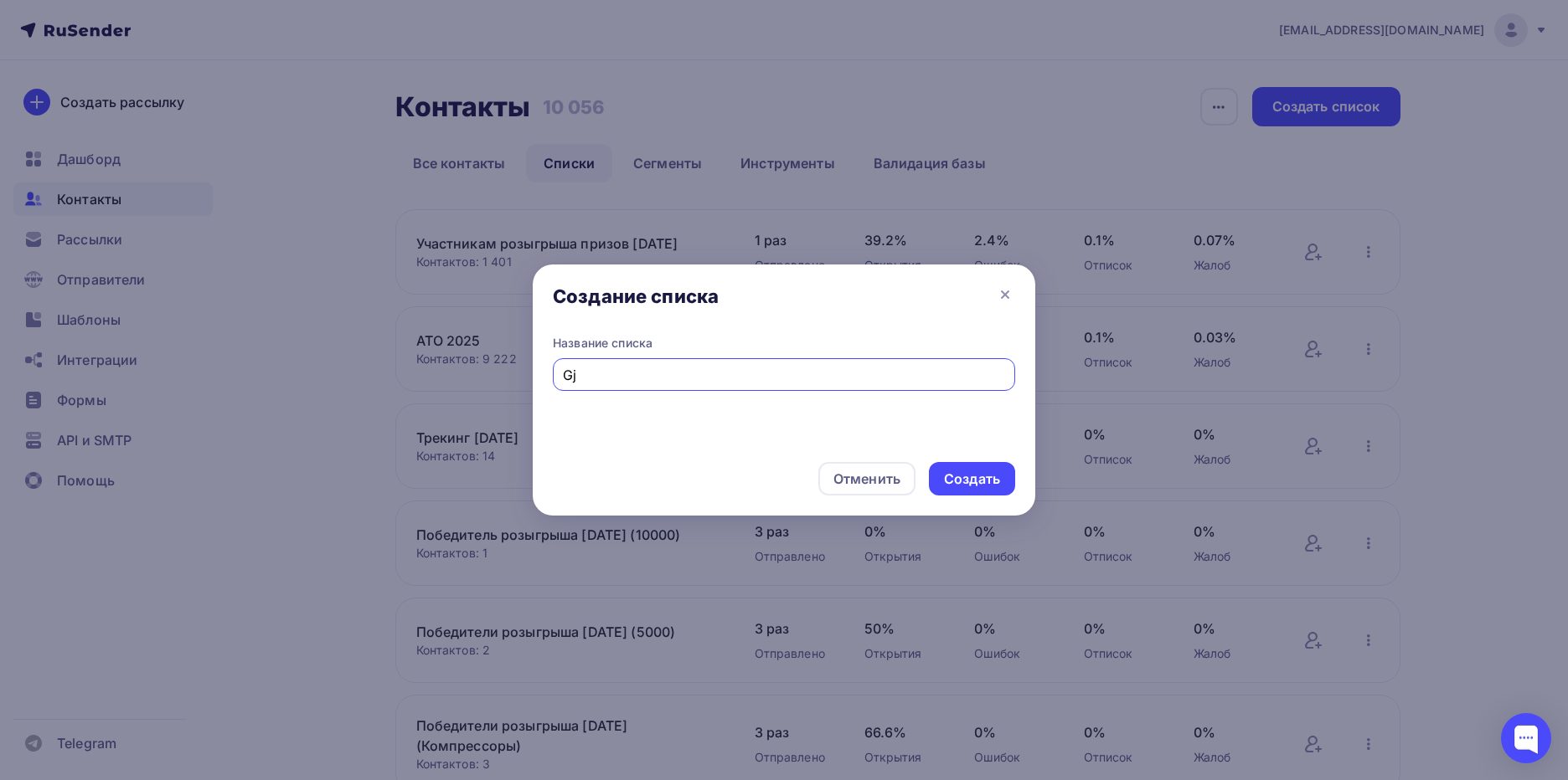
type input "G"
type input "Победители розыгрыша [DATE]"
click at [972, 488] on div "Создать" at bounding box center [972, 479] width 86 height 33
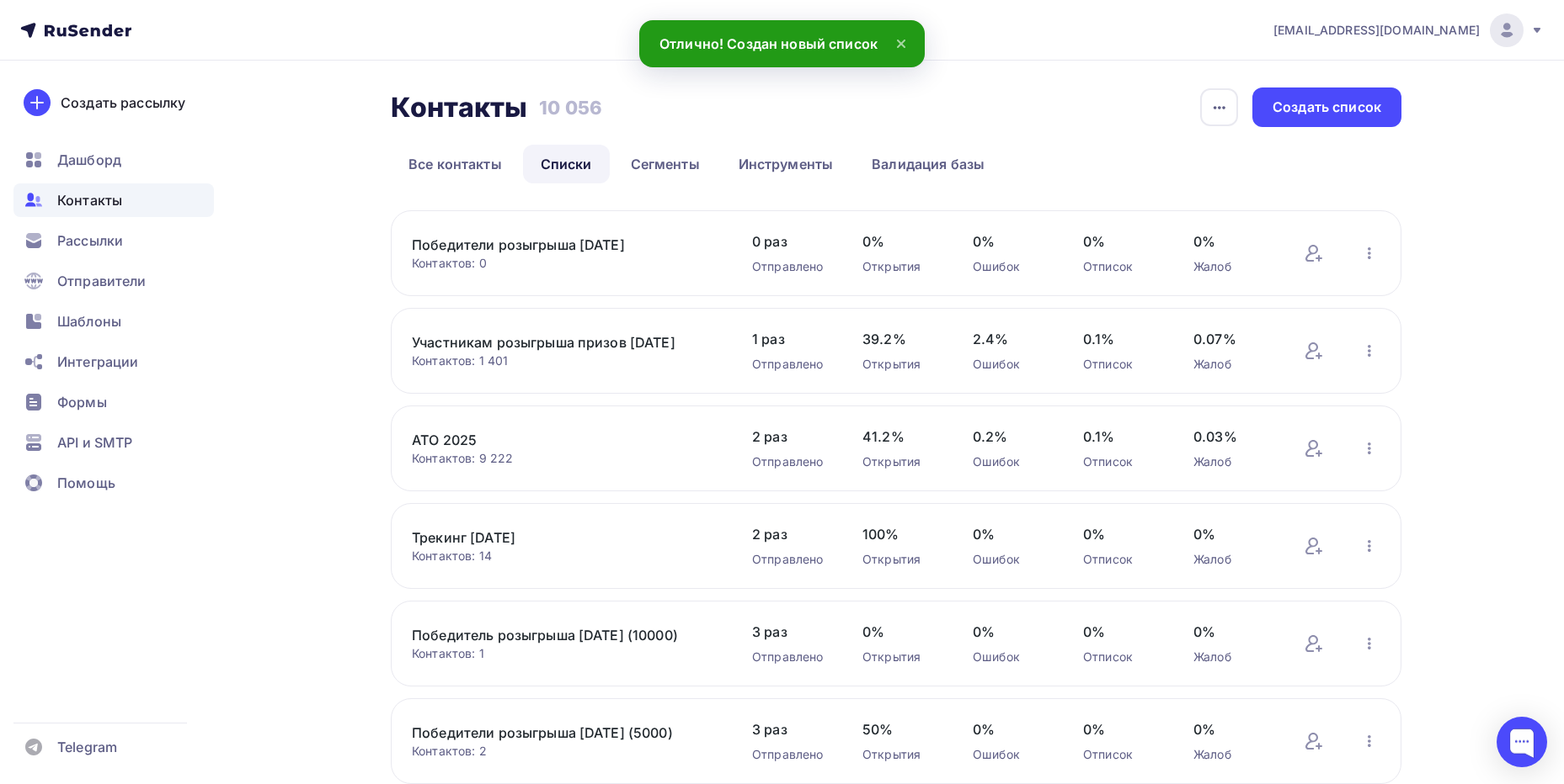
click at [613, 239] on link "Победители розыгрыша [DATE]" at bounding box center [554, 244] width 287 height 20
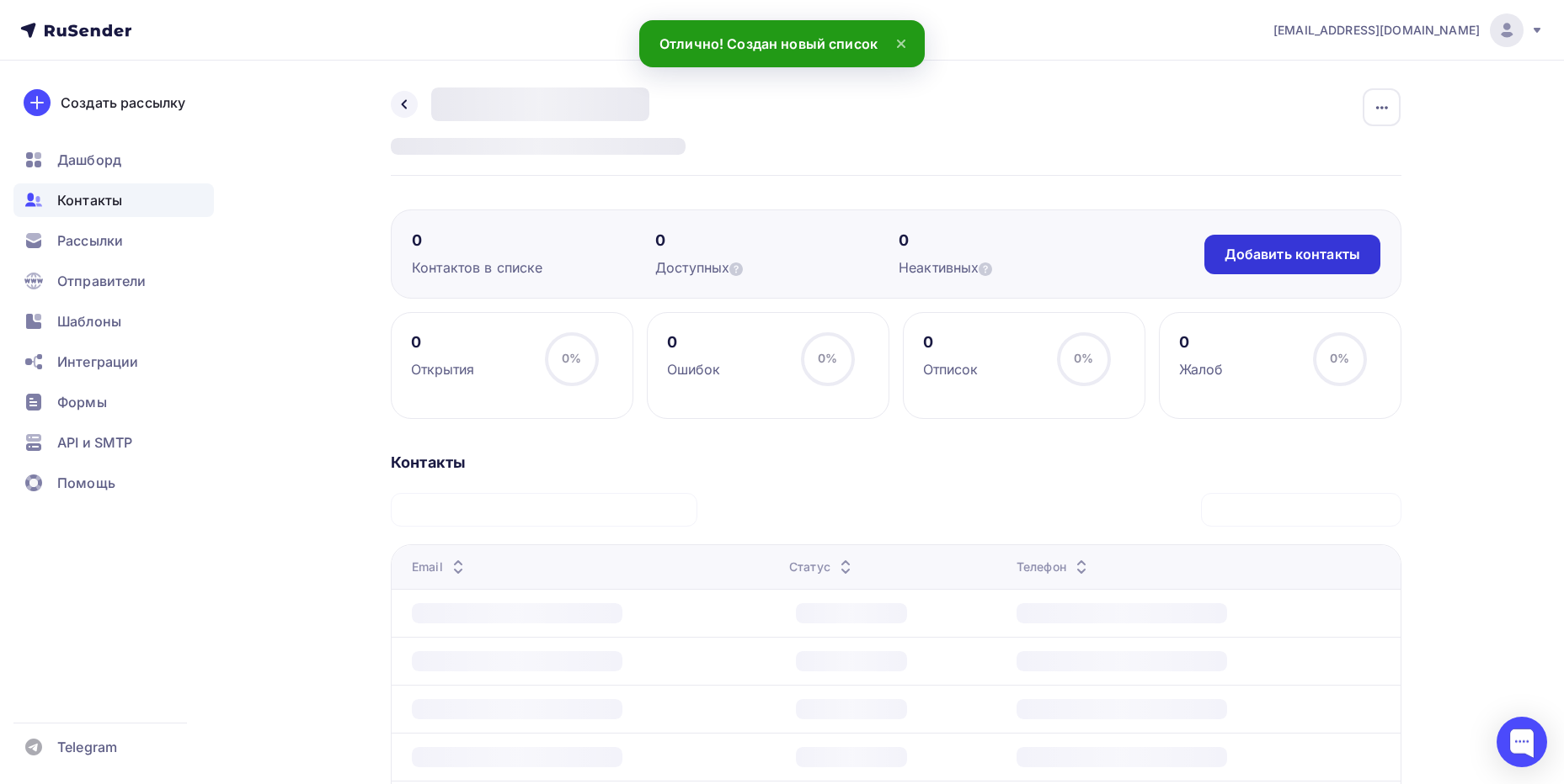
click at [1226, 257] on div "Добавить контакты" at bounding box center [1292, 255] width 135 height 19
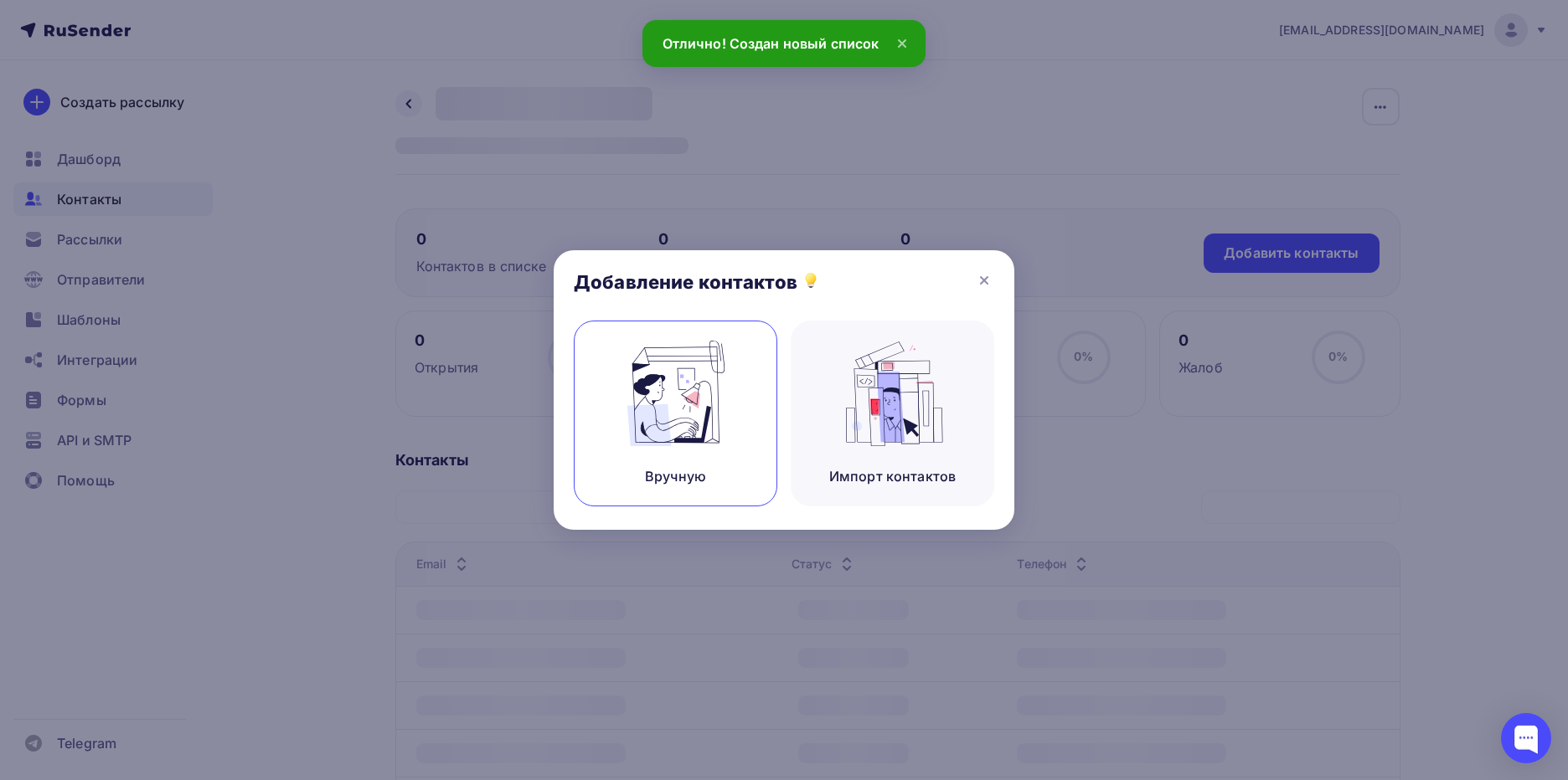
click at [685, 411] on img at bounding box center [676, 393] width 113 height 106
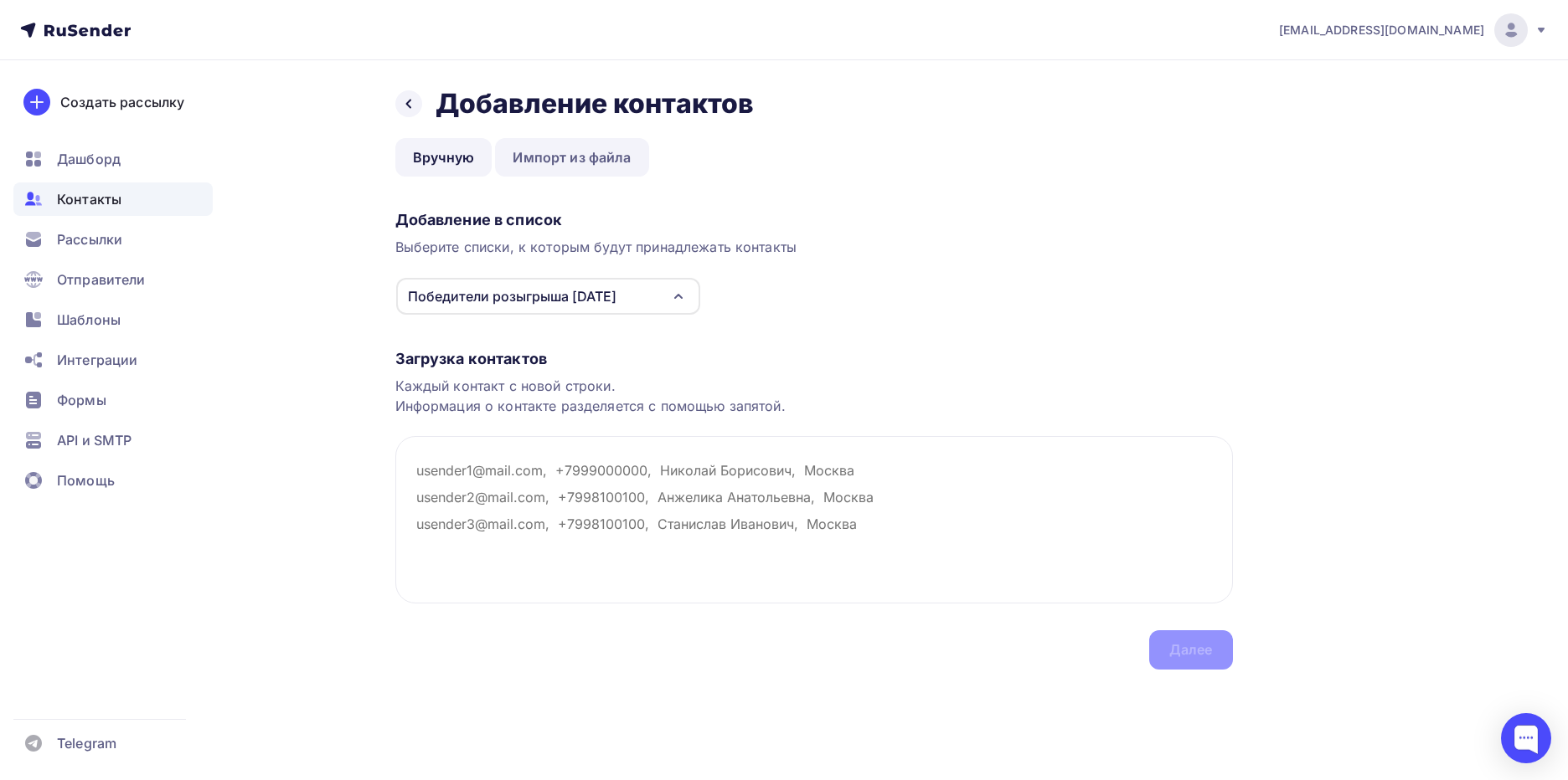
click at [552, 160] on link "Импорт из файла" at bounding box center [571, 157] width 154 height 38
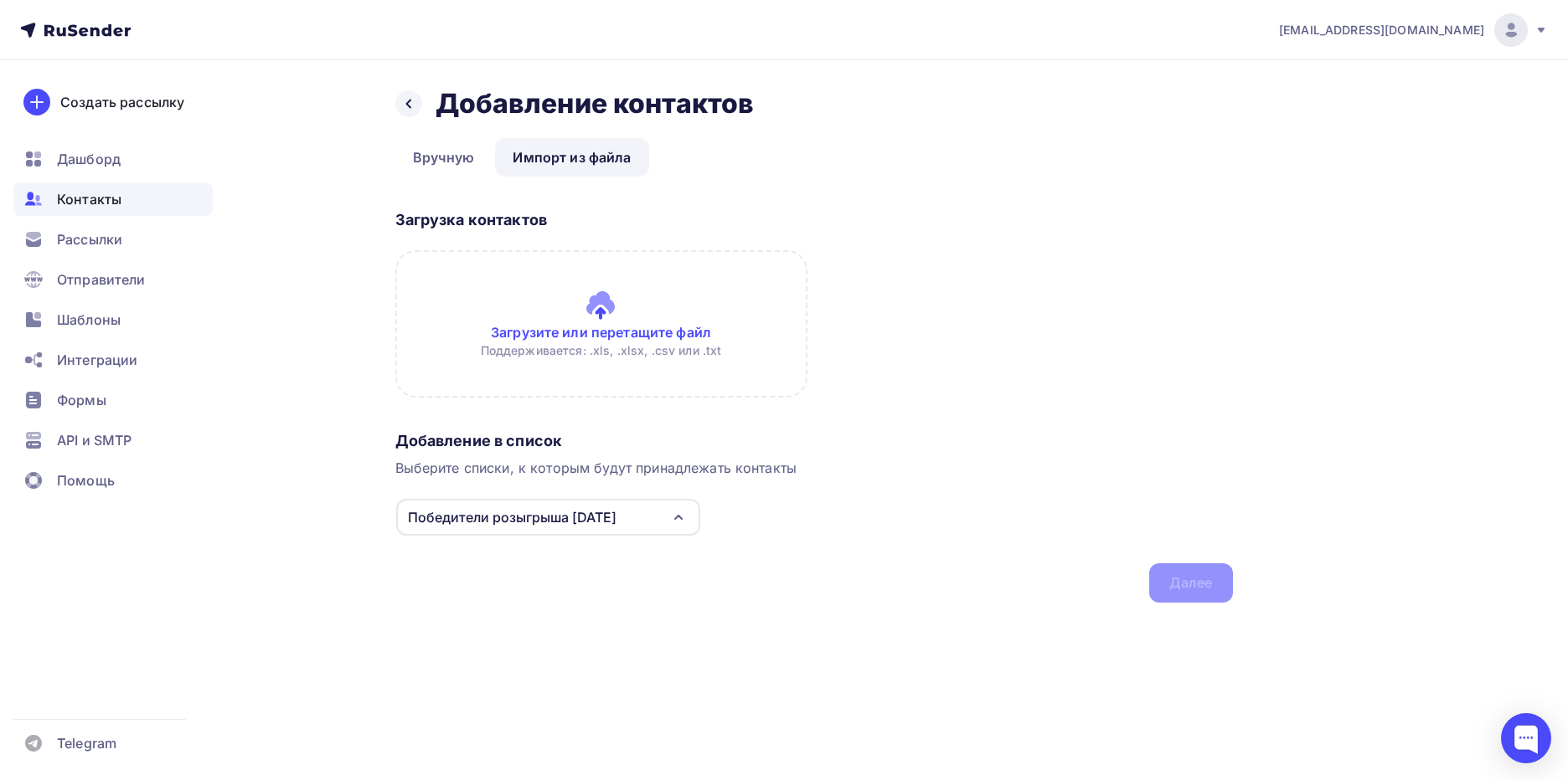
click at [601, 340] on input "file" at bounding box center [601, 324] width 412 height 148
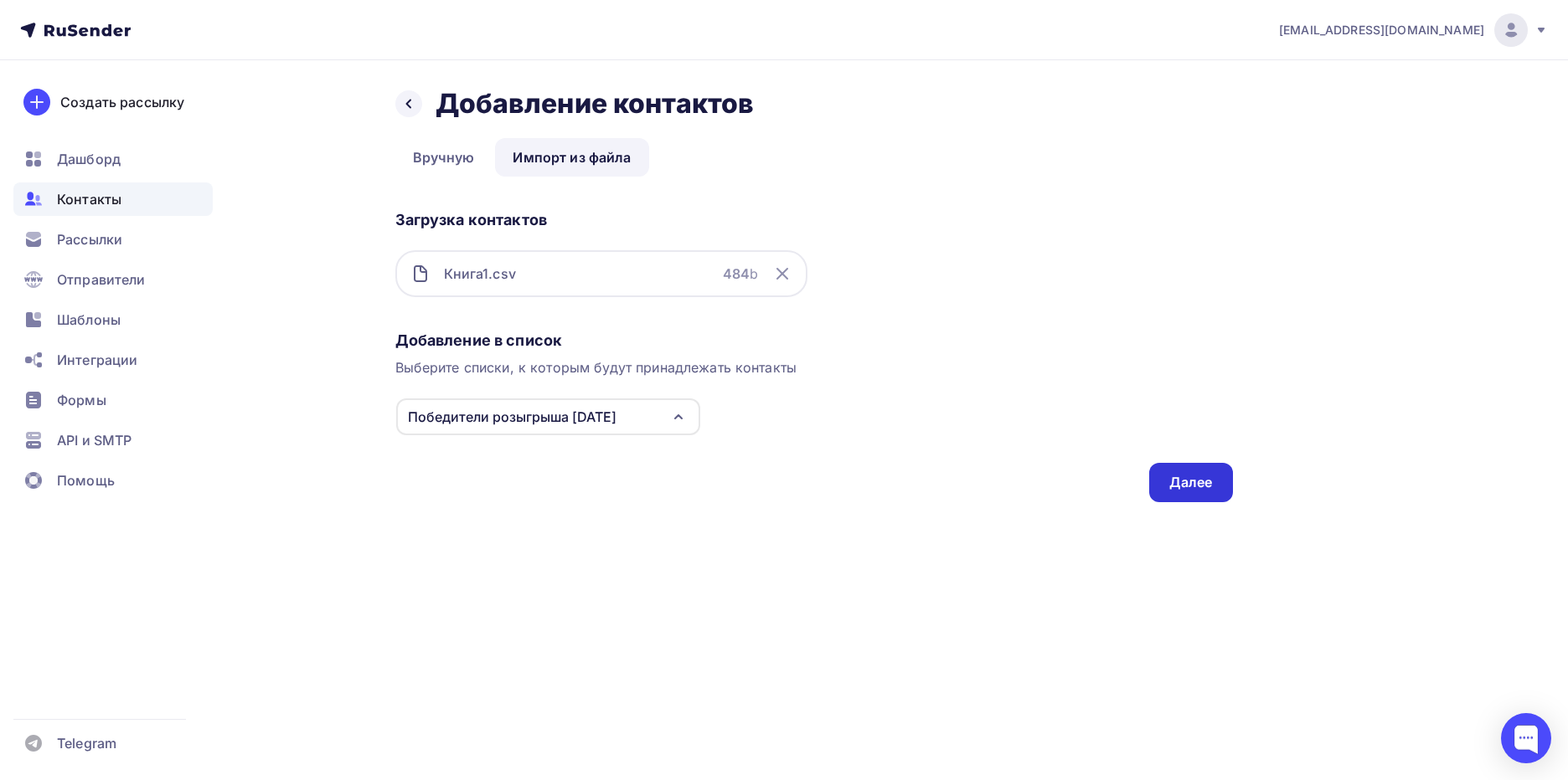
click at [1171, 482] on div "Далее" at bounding box center [1191, 482] width 44 height 19
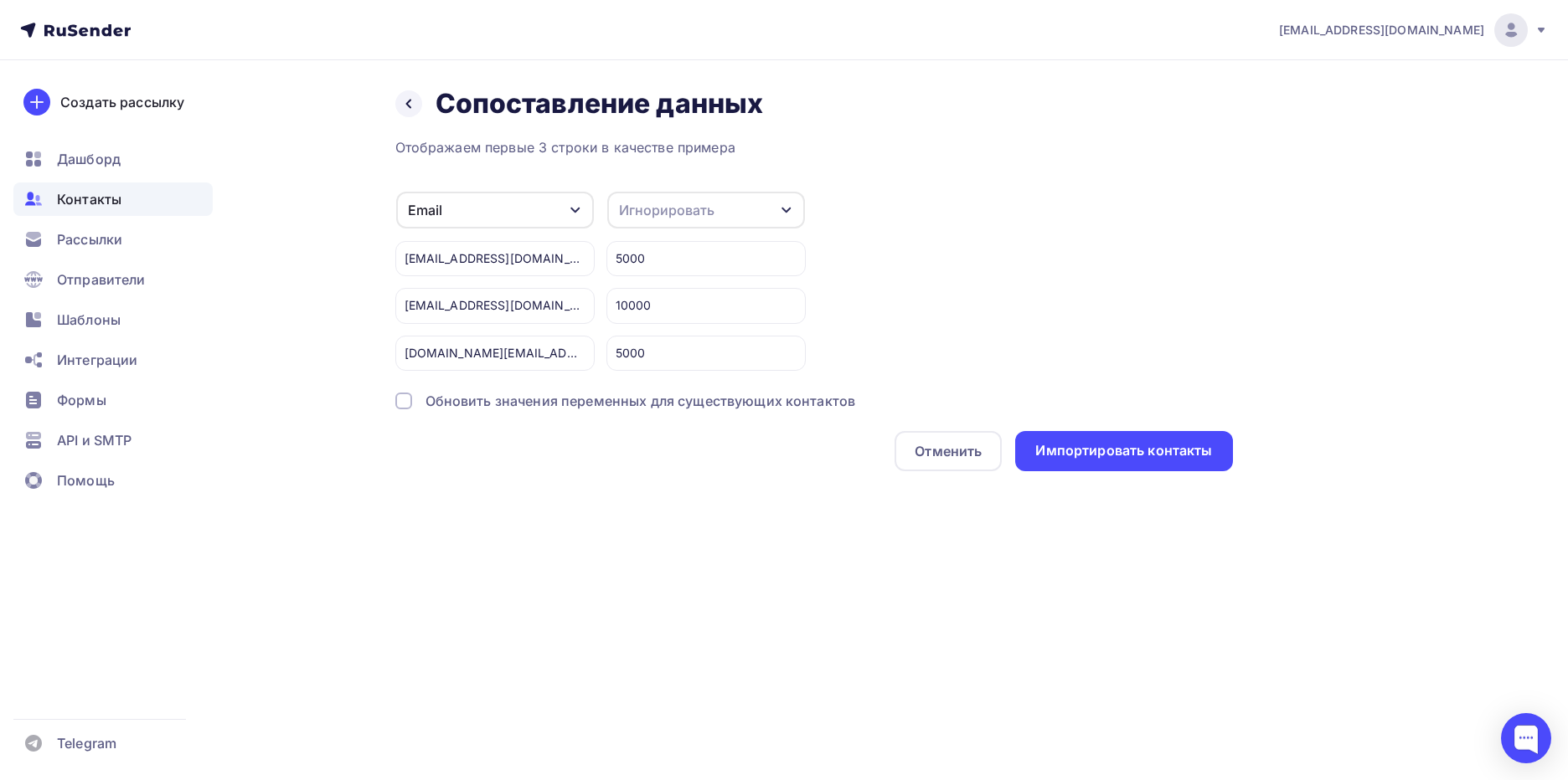
click at [677, 220] on div "Игнорировать" at bounding box center [706, 210] width 197 height 37
click at [663, 304] on div "Имя" at bounding box center [675, 298] width 97 height 20
click at [1085, 456] on div "Импортировать контакты" at bounding box center [1123, 451] width 176 height 19
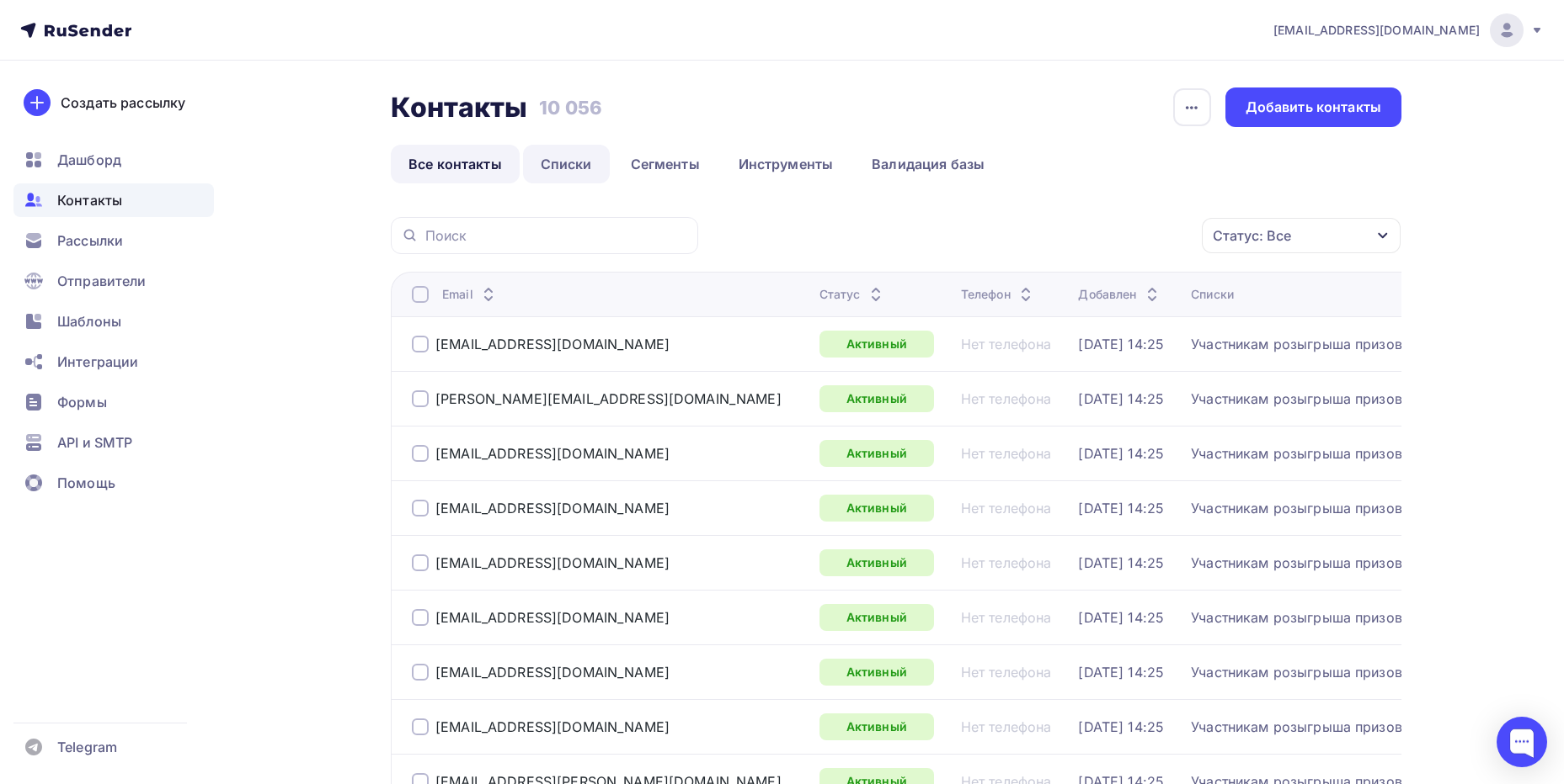
click at [570, 173] on link "Списки" at bounding box center [566, 164] width 86 height 38
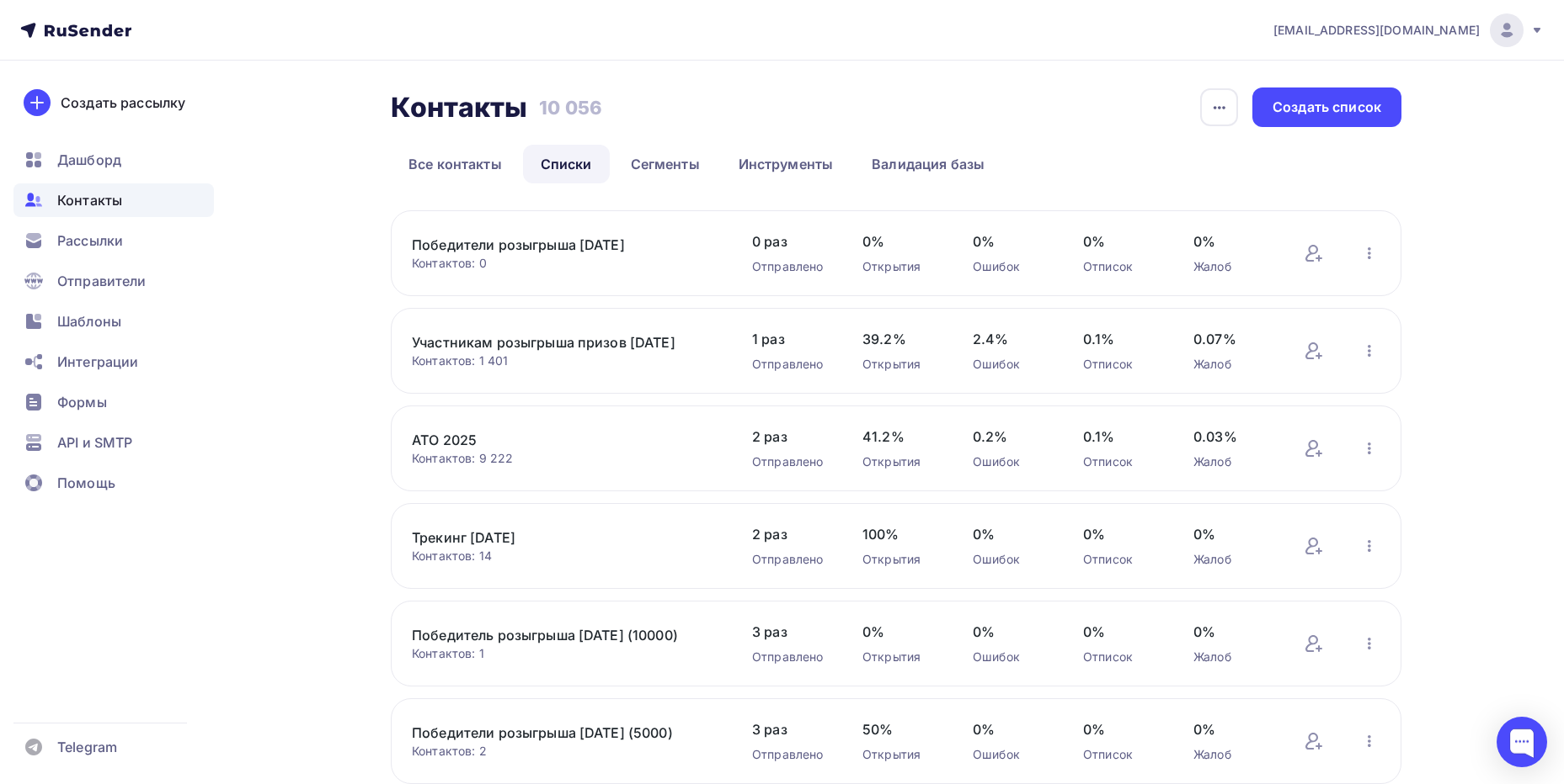
click at [571, 250] on link "Победители розыгрыша [DATE]" at bounding box center [554, 244] width 287 height 20
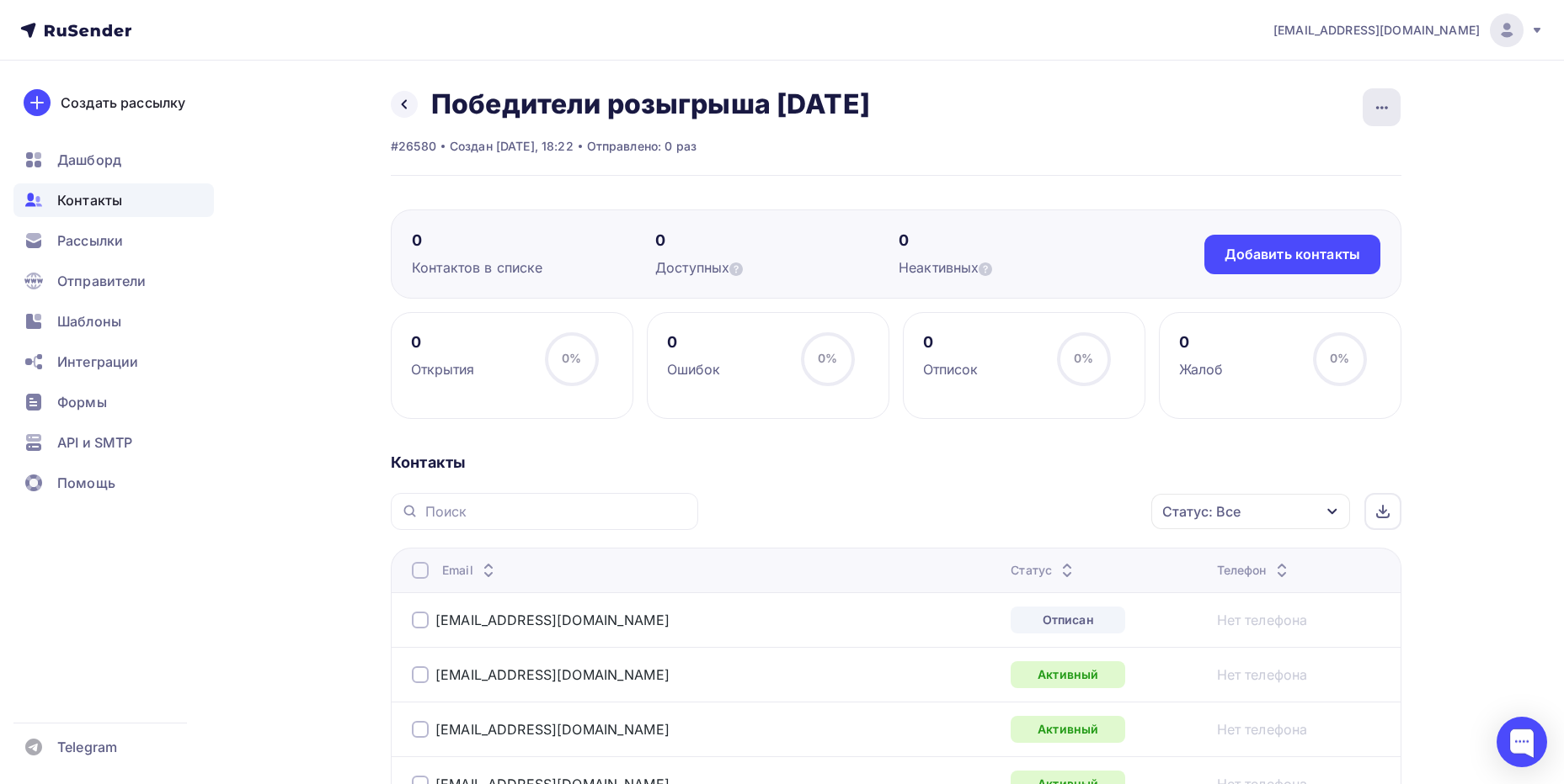
click at [1381, 119] on div "button" at bounding box center [1382, 107] width 38 height 38
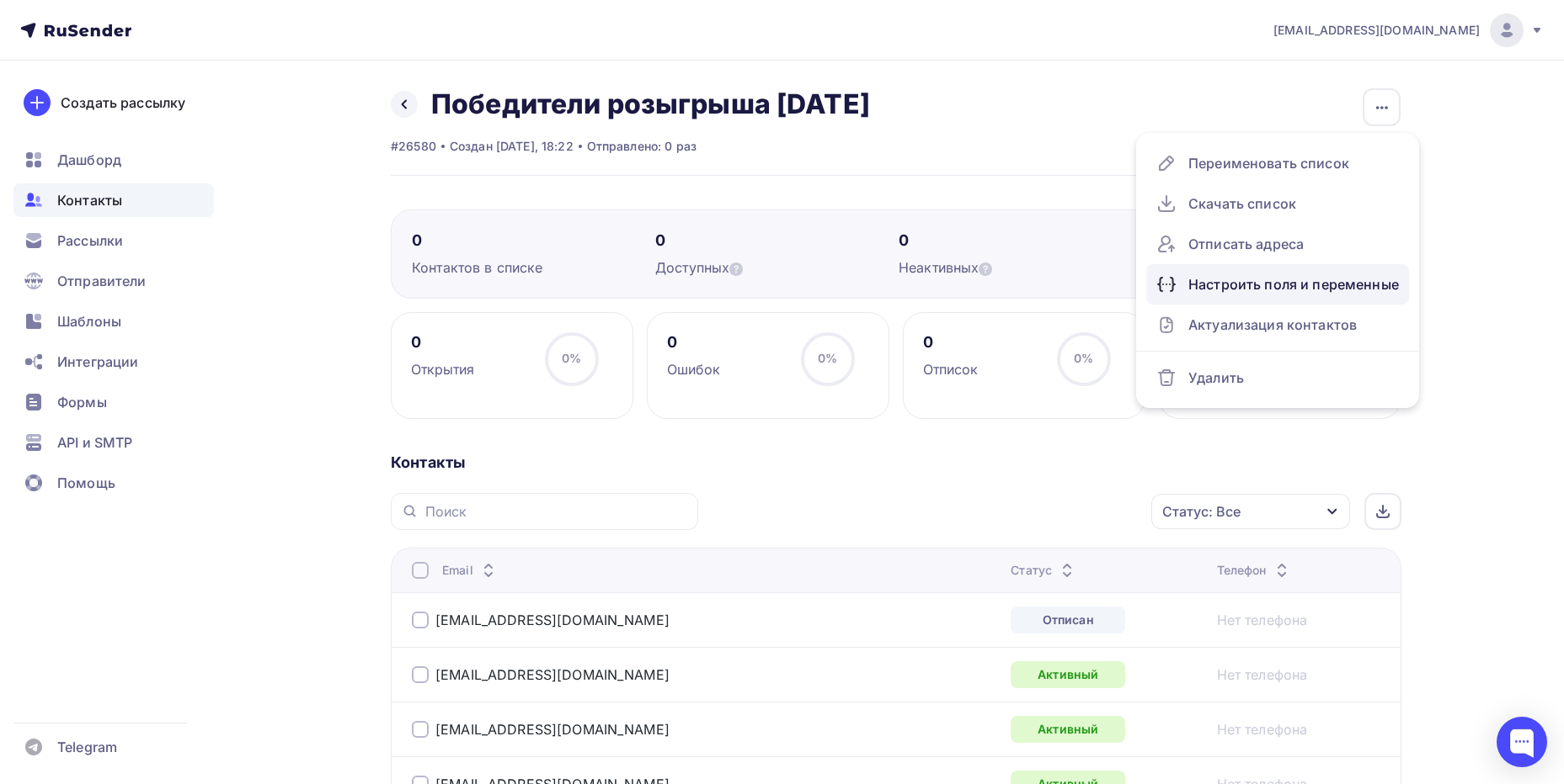
click at [1343, 290] on div "Настроить поля и переменные" at bounding box center [1277, 285] width 243 height 27
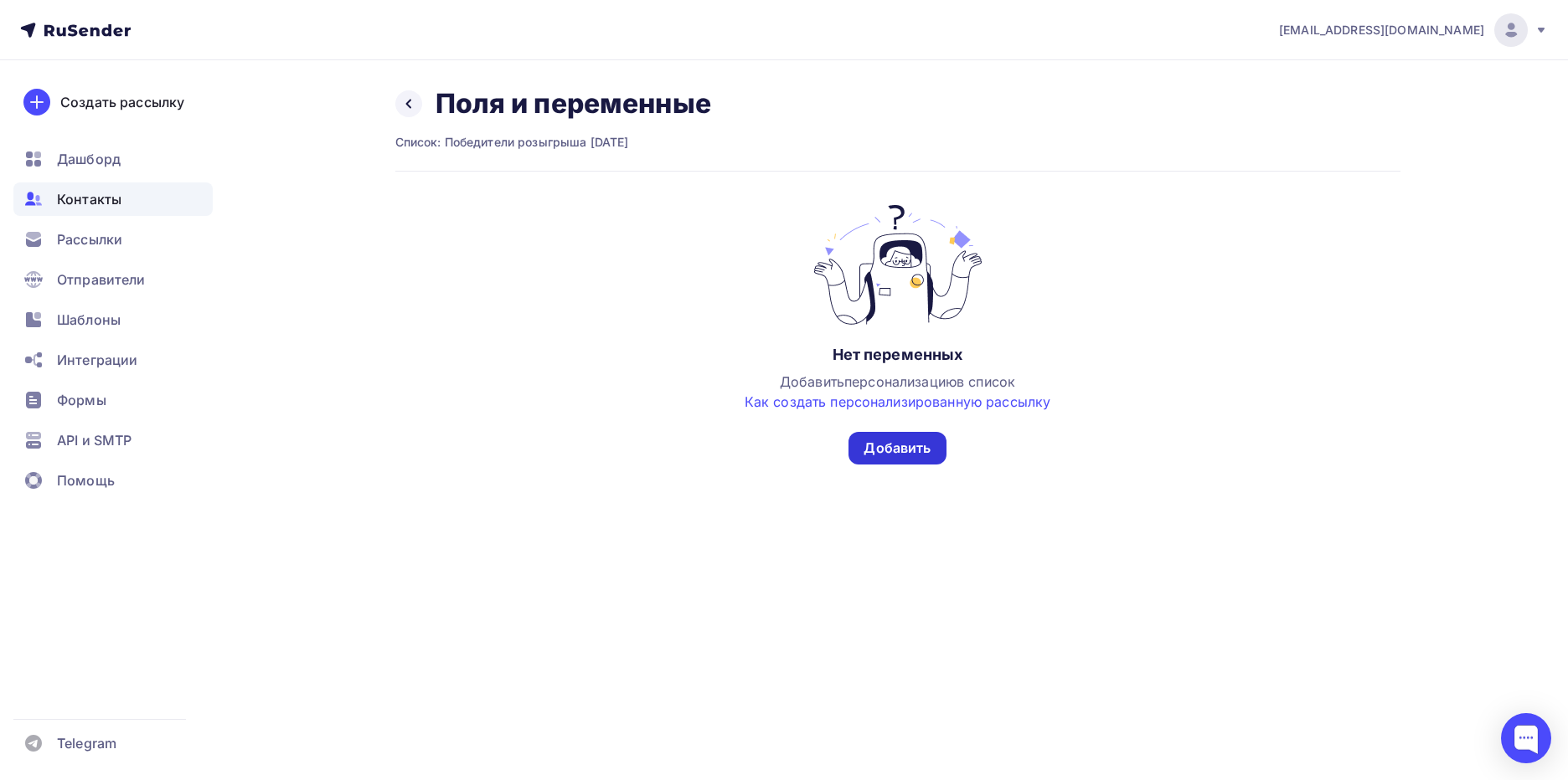
click at [903, 450] on div "Добавить" at bounding box center [897, 448] width 67 height 19
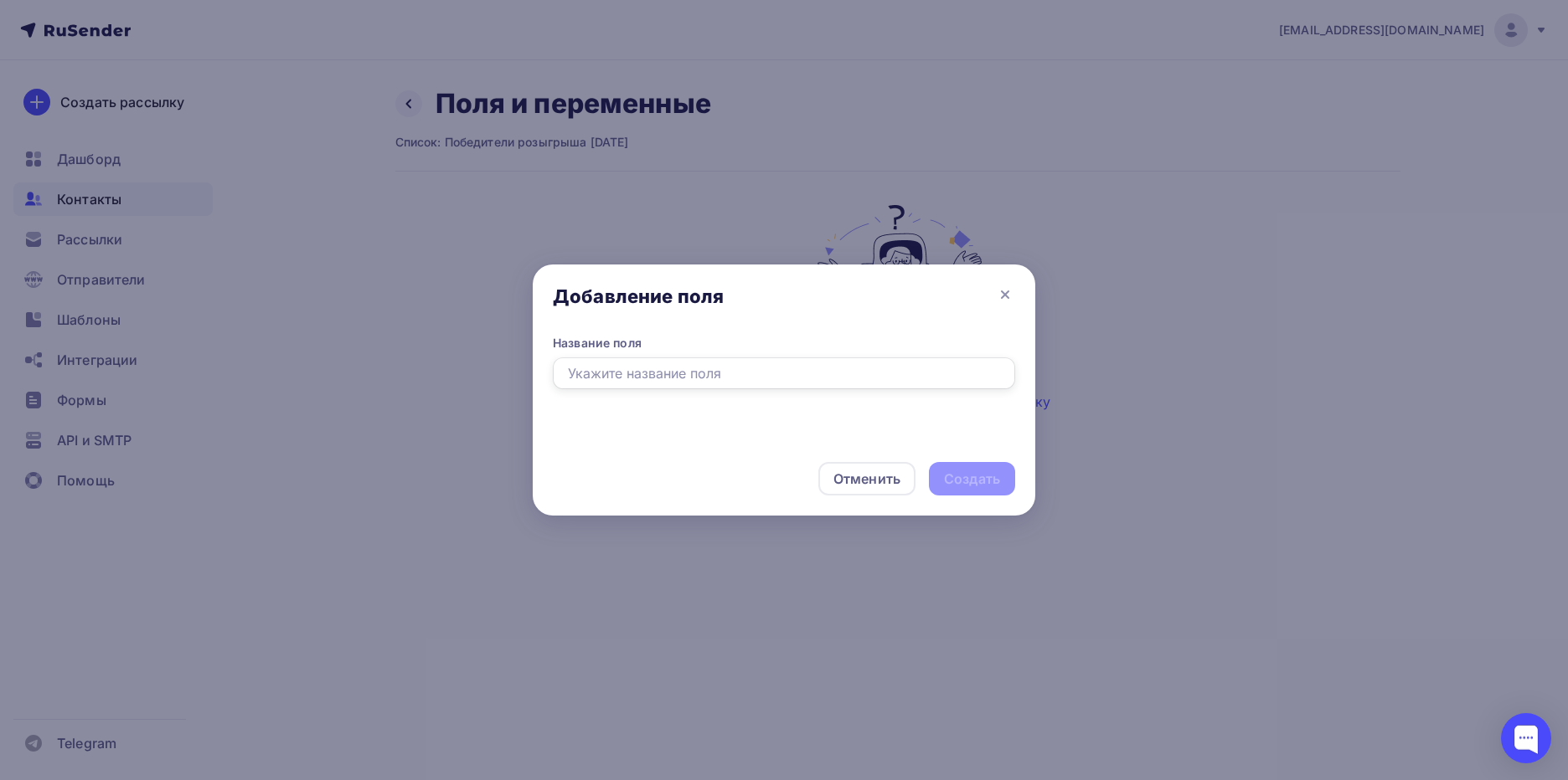
click at [751, 380] on input "text" at bounding box center [784, 373] width 463 height 31
type input "Приз"
click at [984, 483] on div "Создать" at bounding box center [972, 480] width 56 height 19
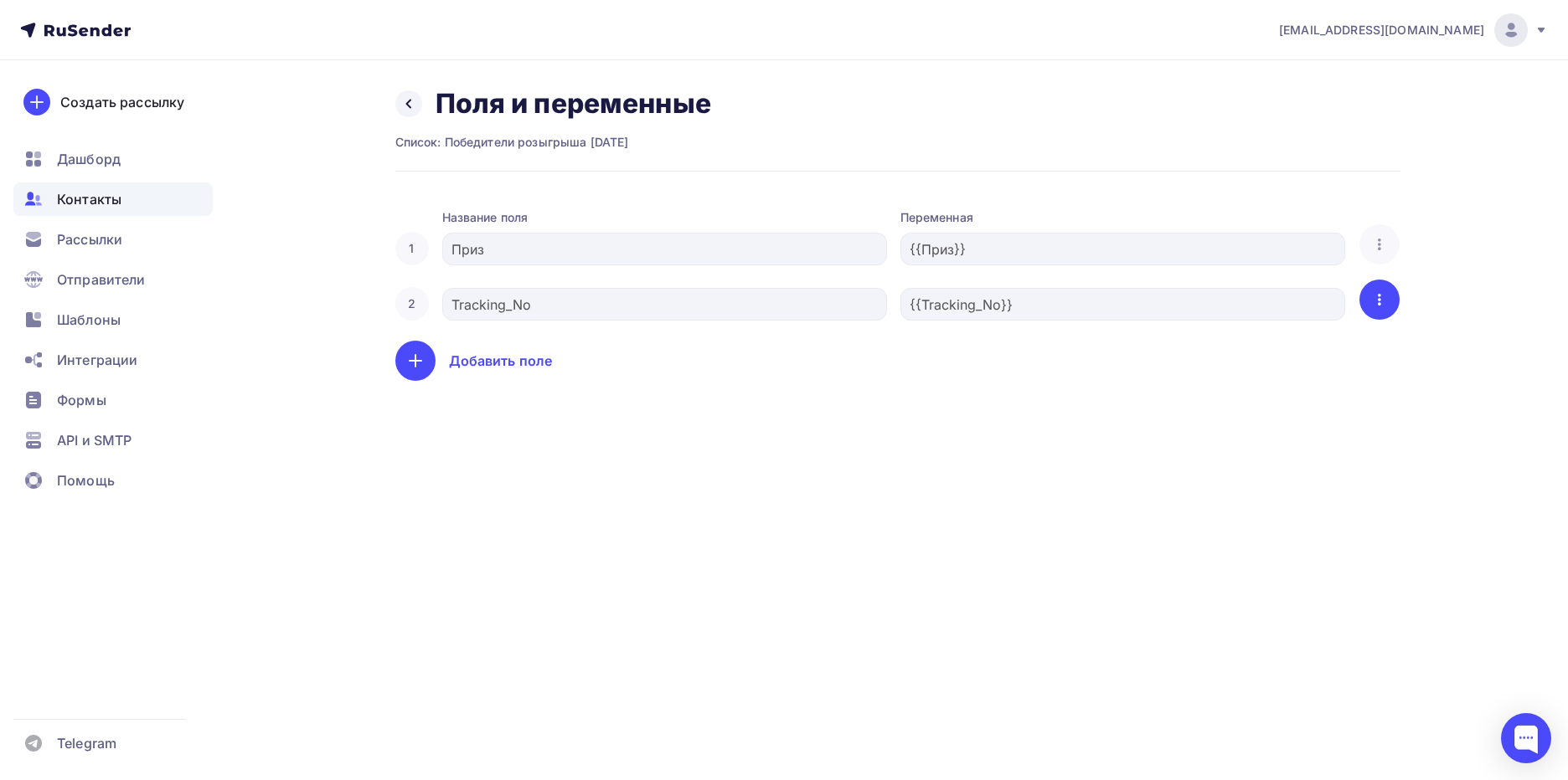
click at [1387, 298] on icon "button" at bounding box center [1379, 299] width 20 height 20
click at [1361, 347] on div "Удалить" at bounding box center [1316, 353] width 161 height 20
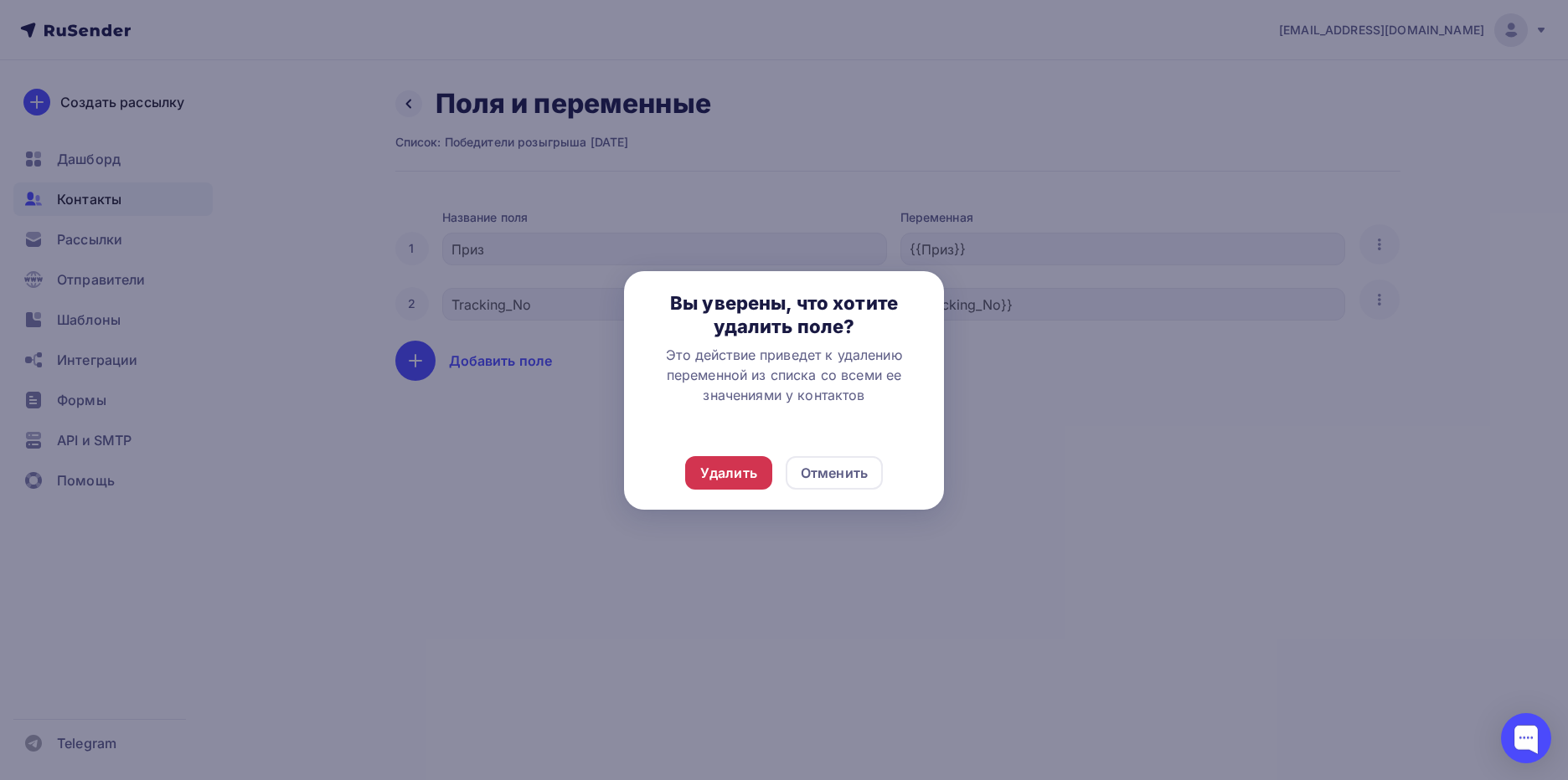
click at [733, 478] on div "Удалить" at bounding box center [729, 473] width 57 height 20
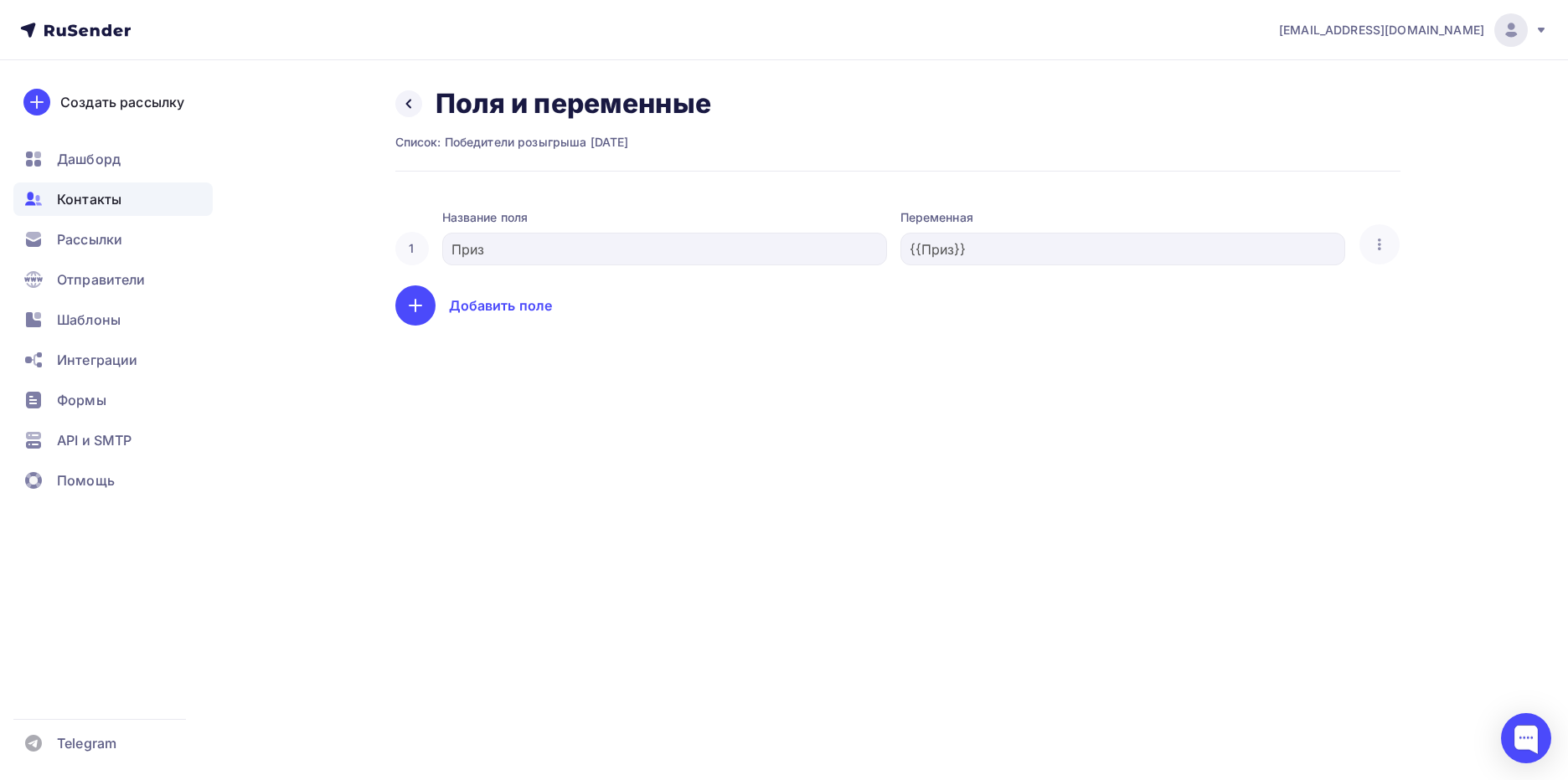
click at [888, 432] on div "admin@index-automotive.ru Аккаунт Тарифы Выйти Создать рассылку Дашборд Контакт…" at bounding box center [784, 390] width 1568 height 780
click at [407, 106] on icon at bounding box center [408, 104] width 13 height 13
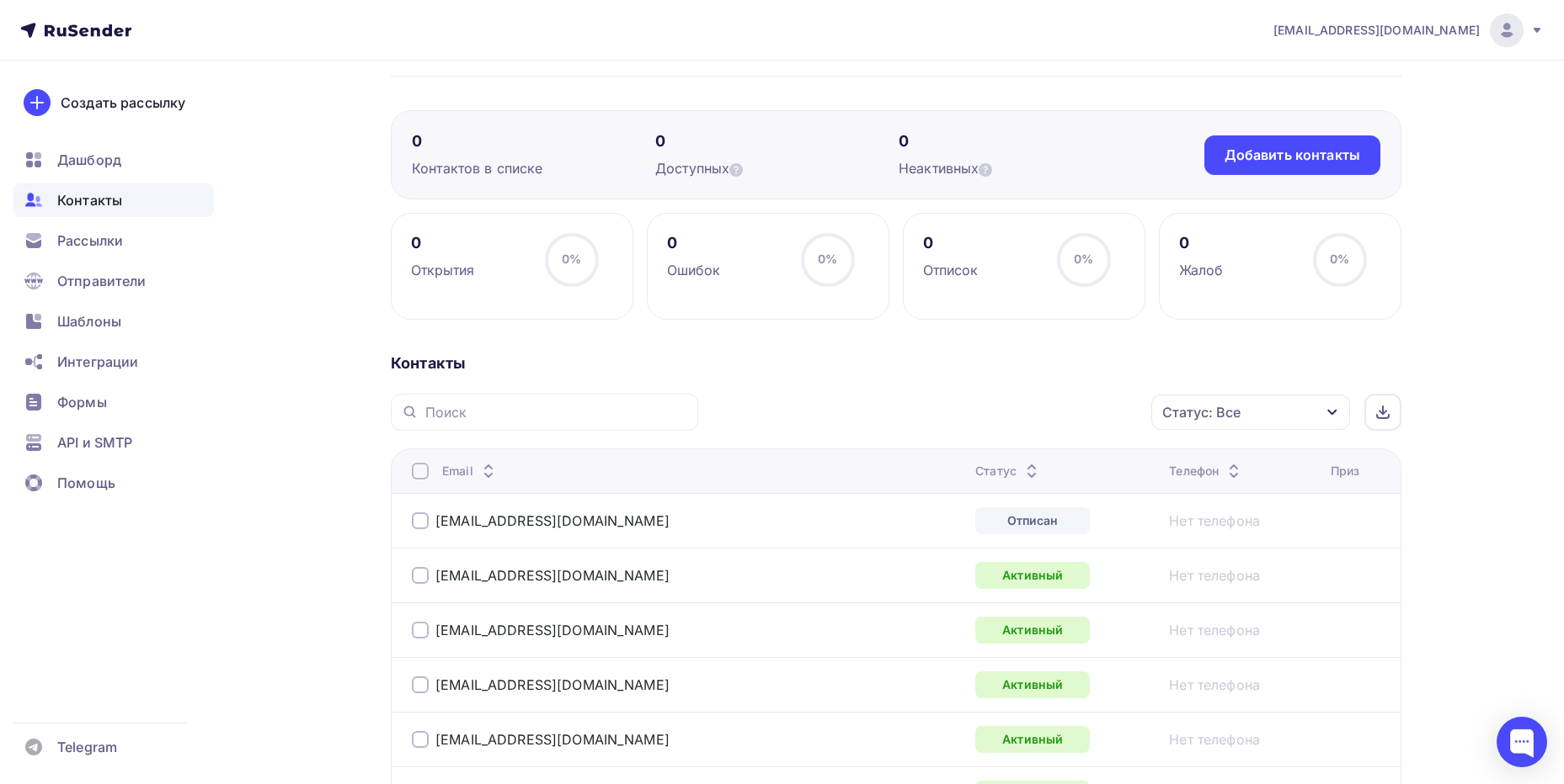
scroll to position [141, 0]
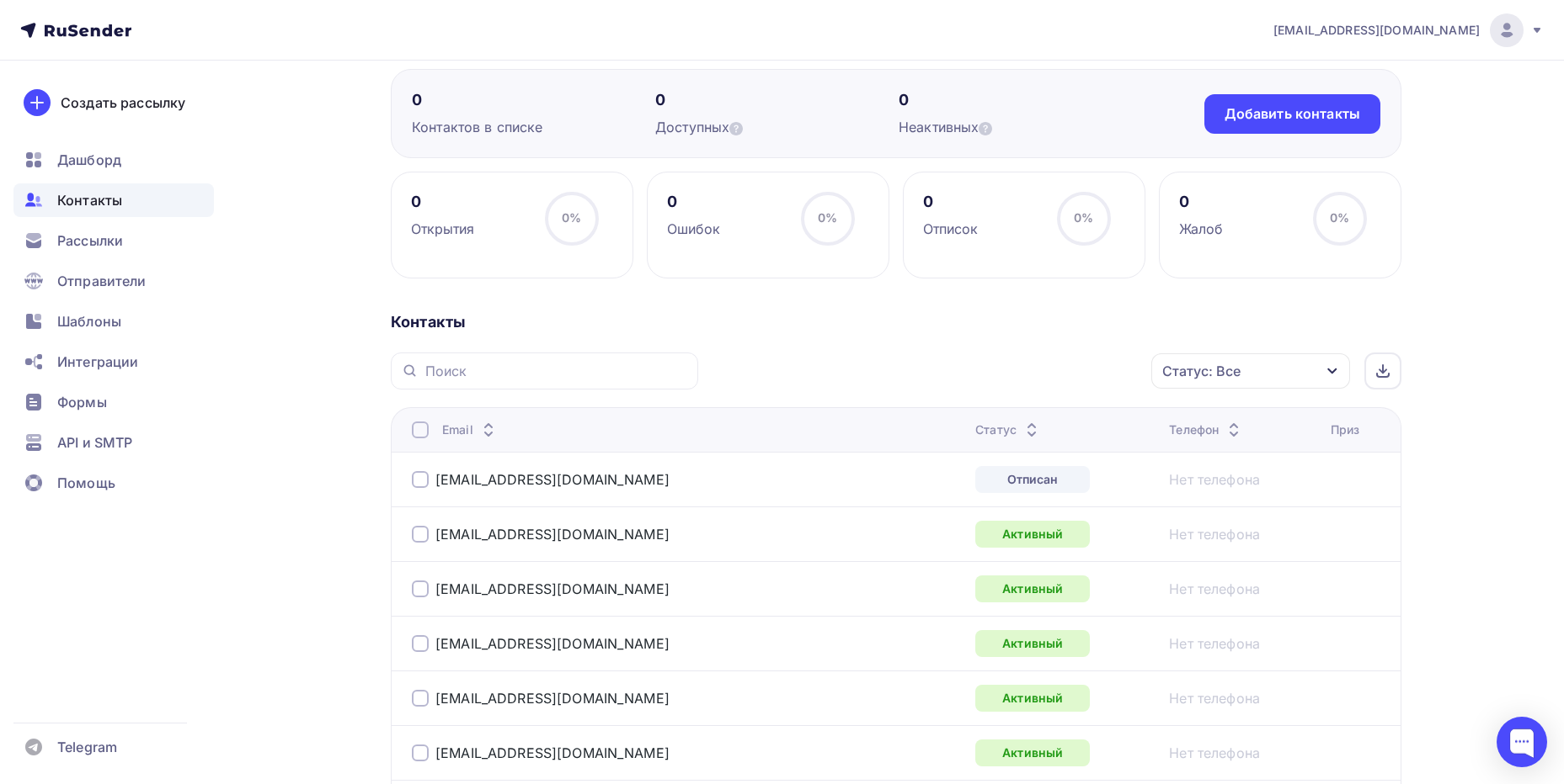
click at [428, 430] on div at bounding box center [420, 430] width 17 height 17
click at [1338, 370] on div "Статус: Все" at bounding box center [1249, 371] width 198 height 35
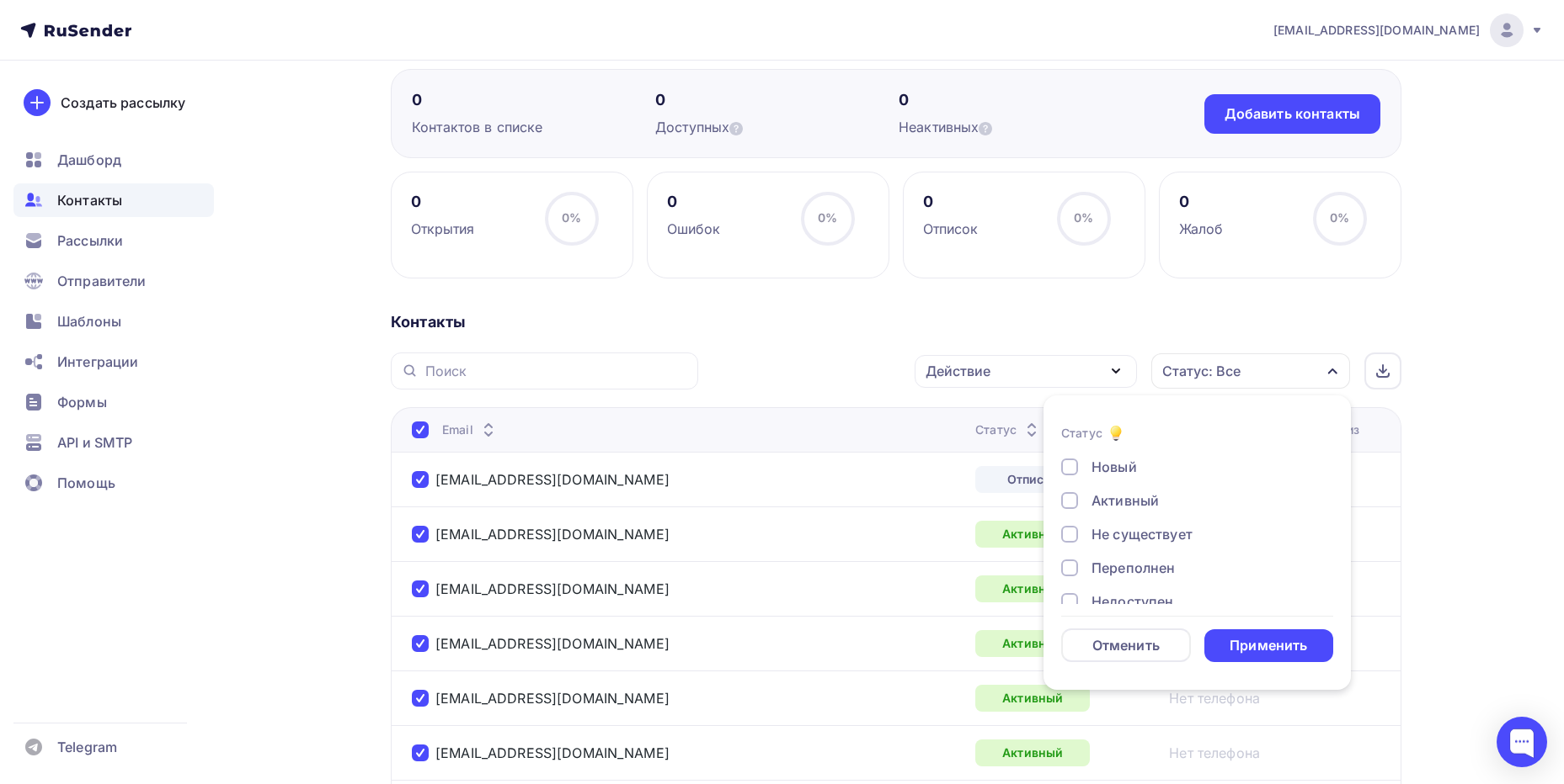
click at [1338, 370] on icon "button" at bounding box center [1332, 371] width 13 height 13
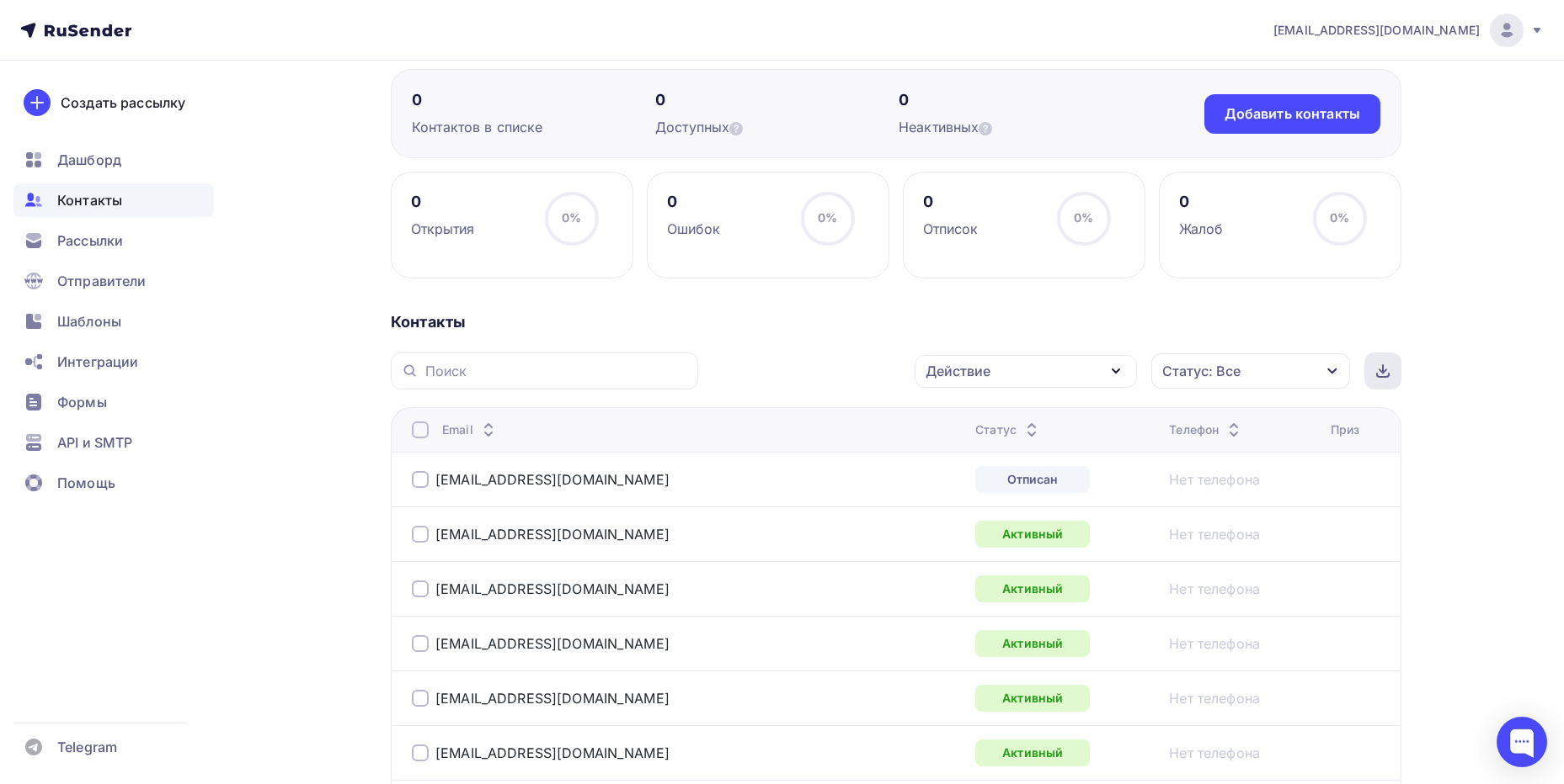
click at [1379, 367] on icon at bounding box center [1383, 371] width 13 height 13
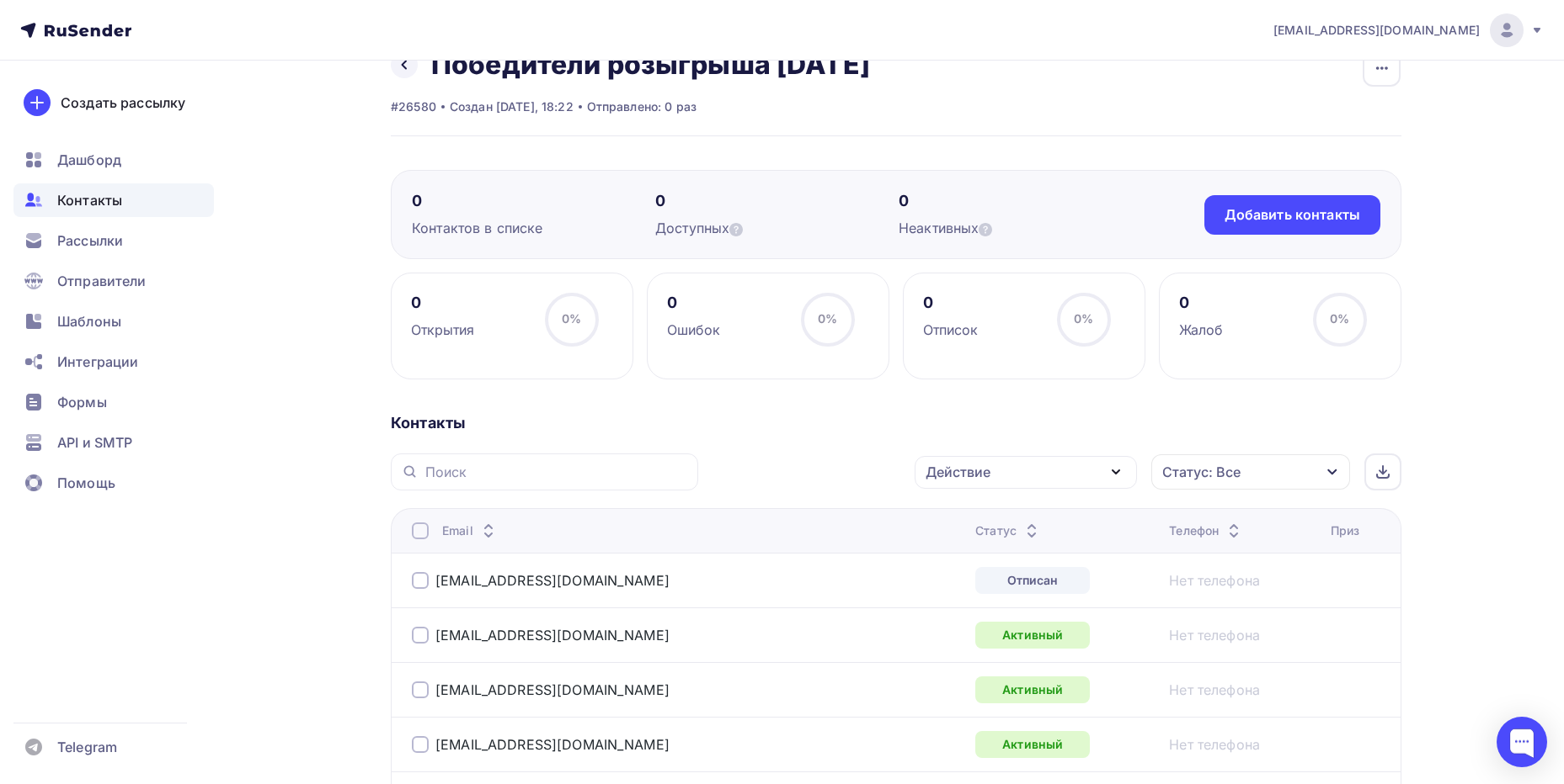
scroll to position [0, 0]
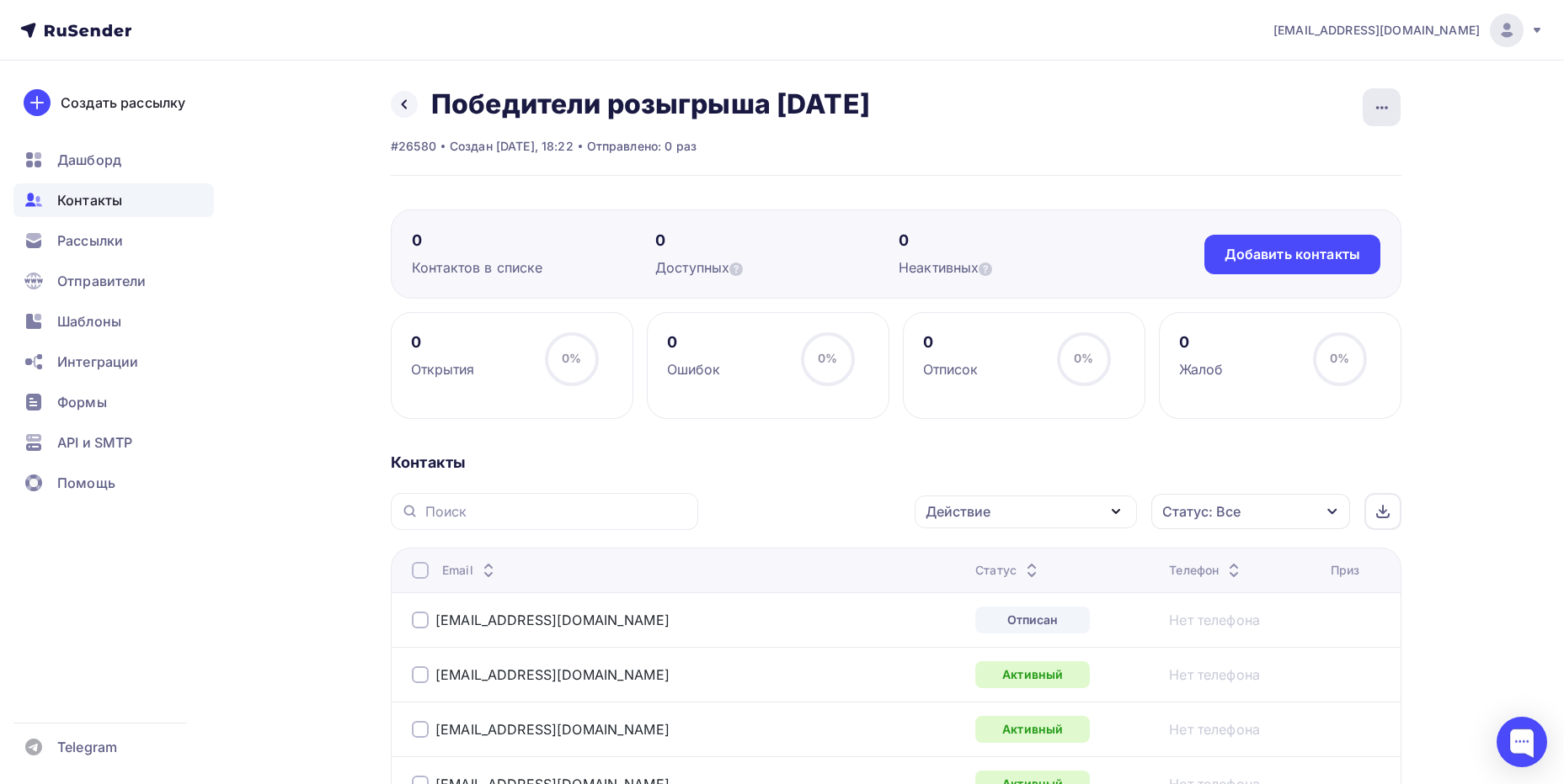
click at [1382, 109] on icon "button" at bounding box center [1381, 107] width 20 height 20
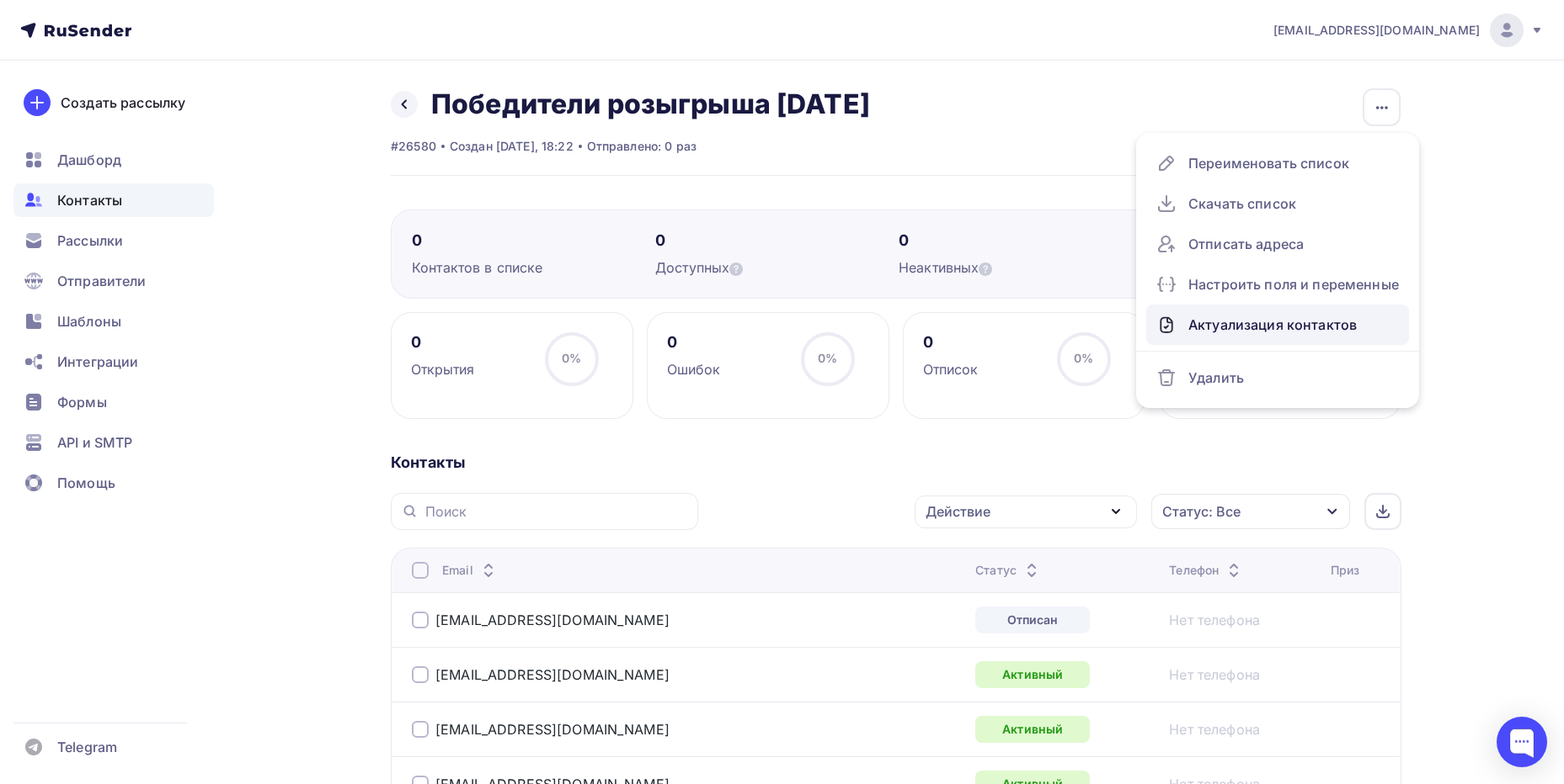
click at [1330, 327] on div "Актуализация контактов" at bounding box center [1277, 325] width 243 height 27
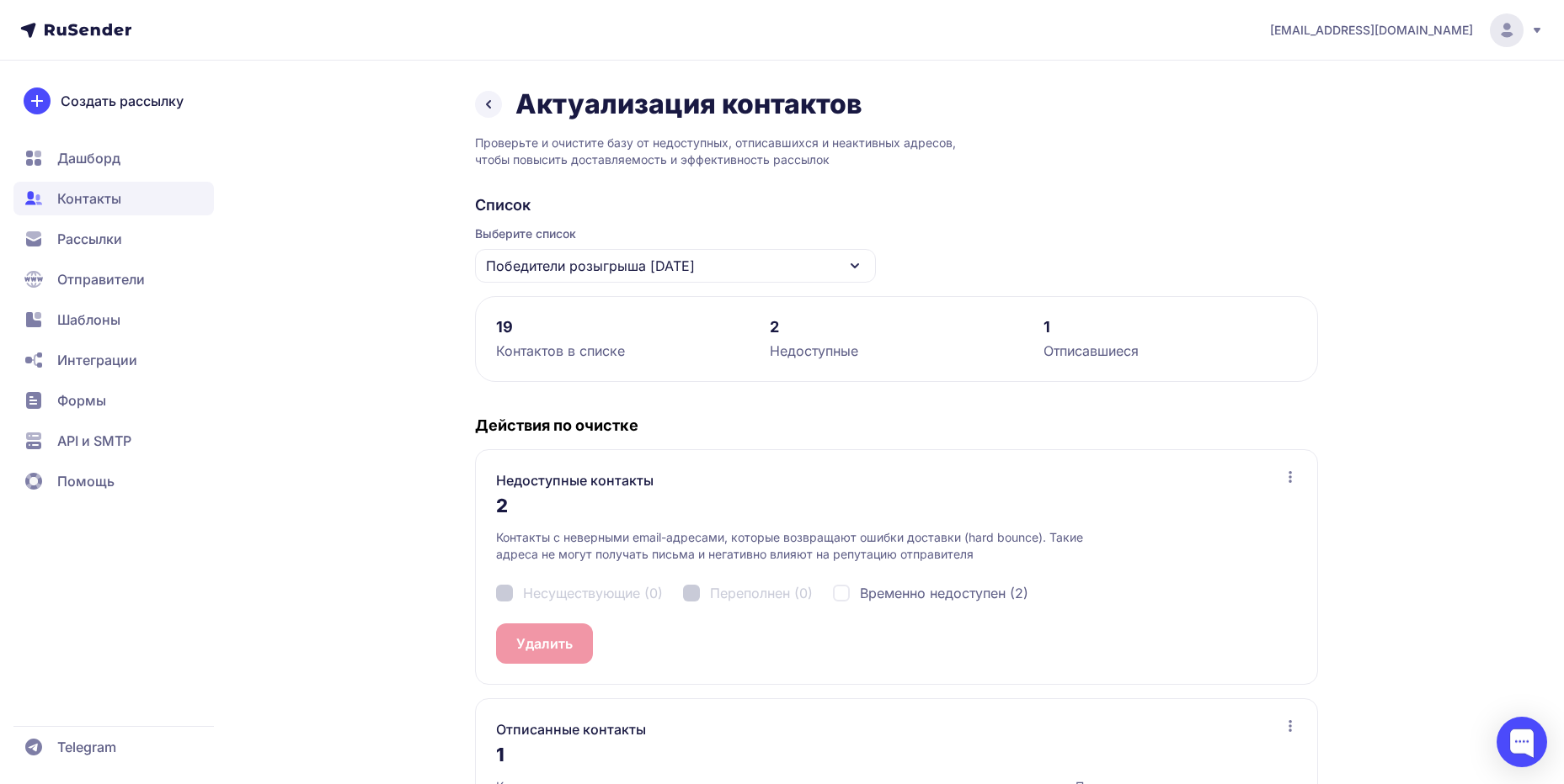
click at [492, 110] on icon at bounding box center [488, 104] width 20 height 20
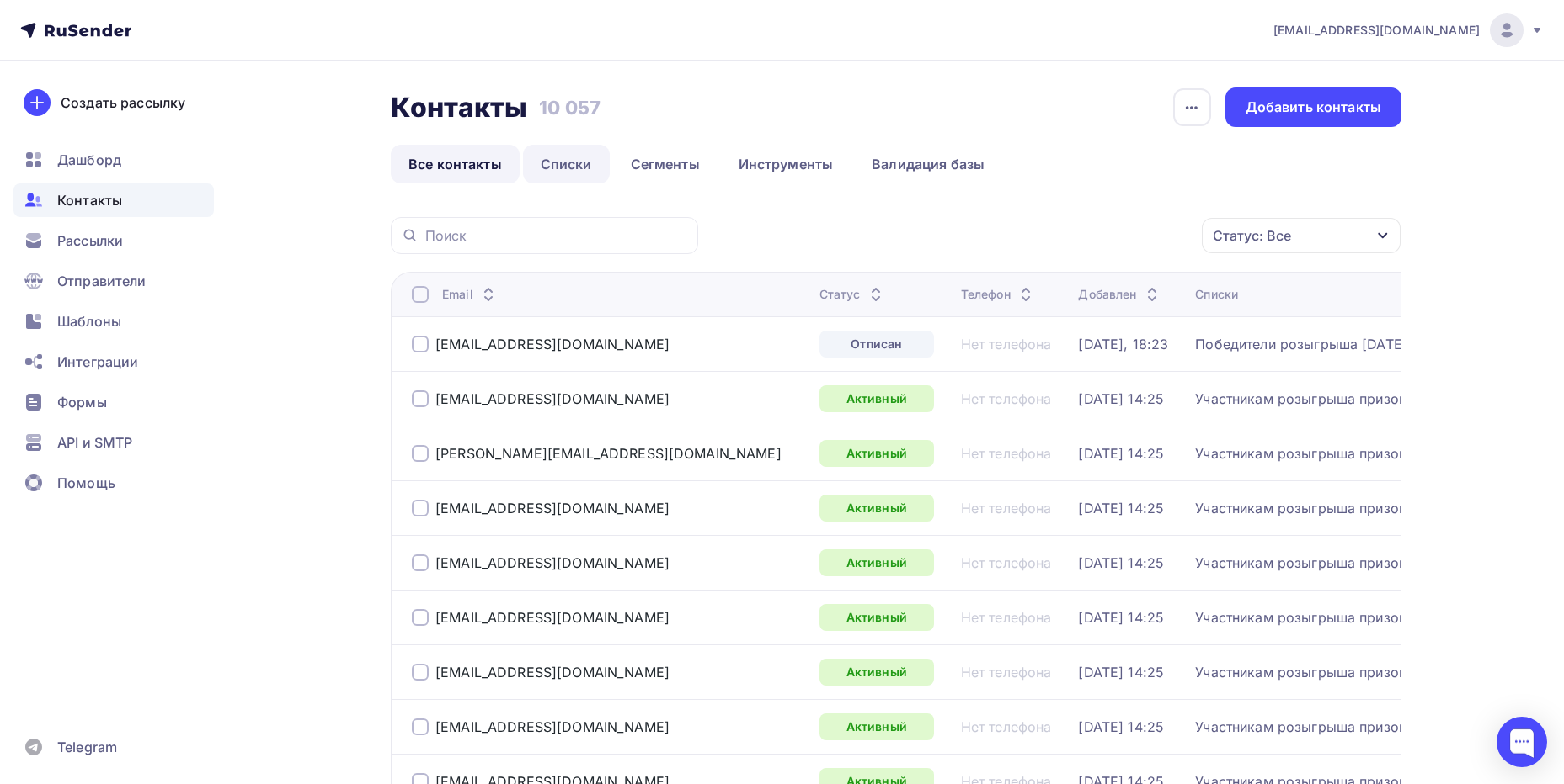
click at [576, 162] on link "Списки" at bounding box center [566, 164] width 86 height 38
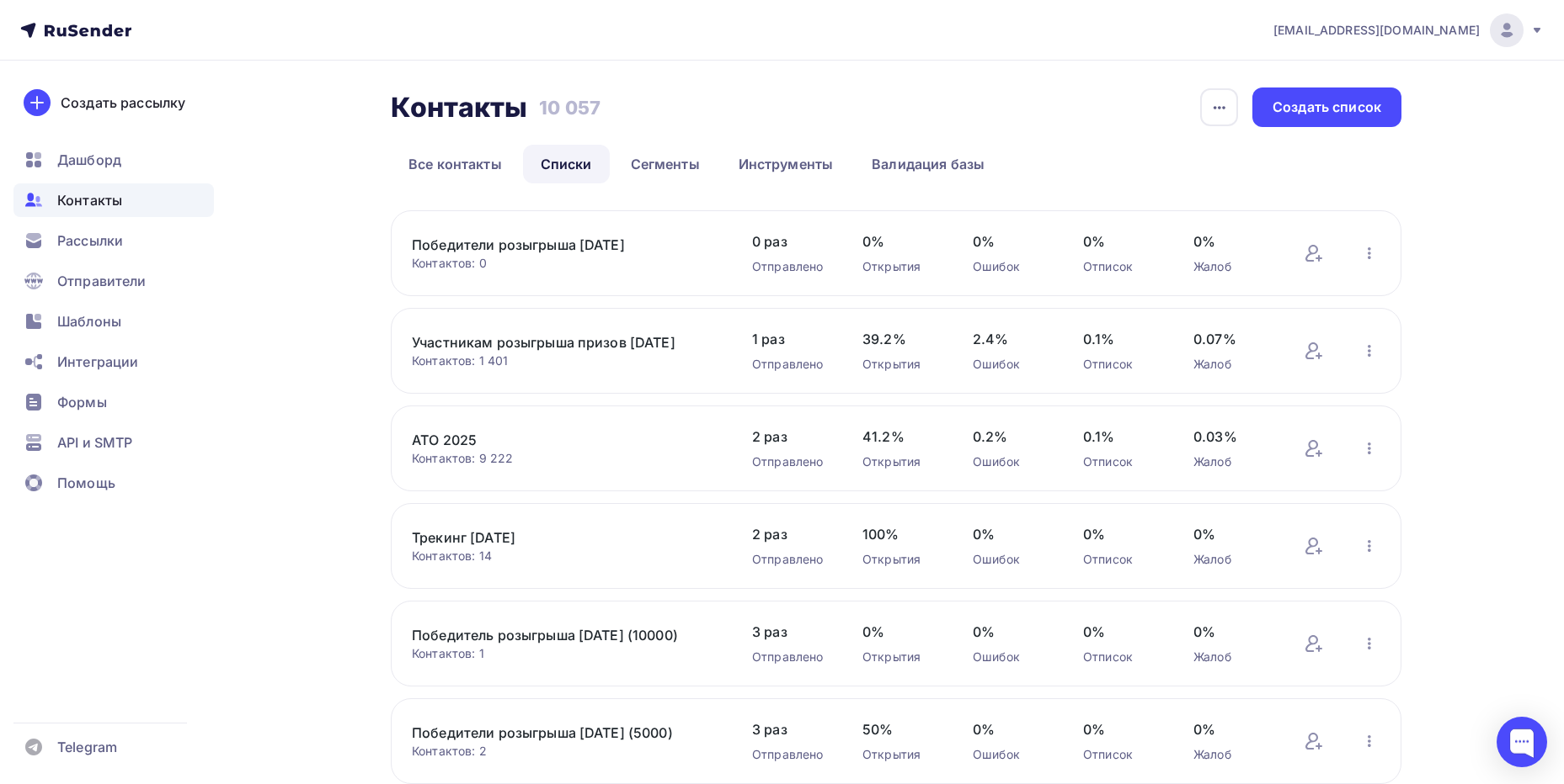
click at [598, 247] on link "Победители розыгрыша [DATE]" at bounding box center [554, 244] width 287 height 20
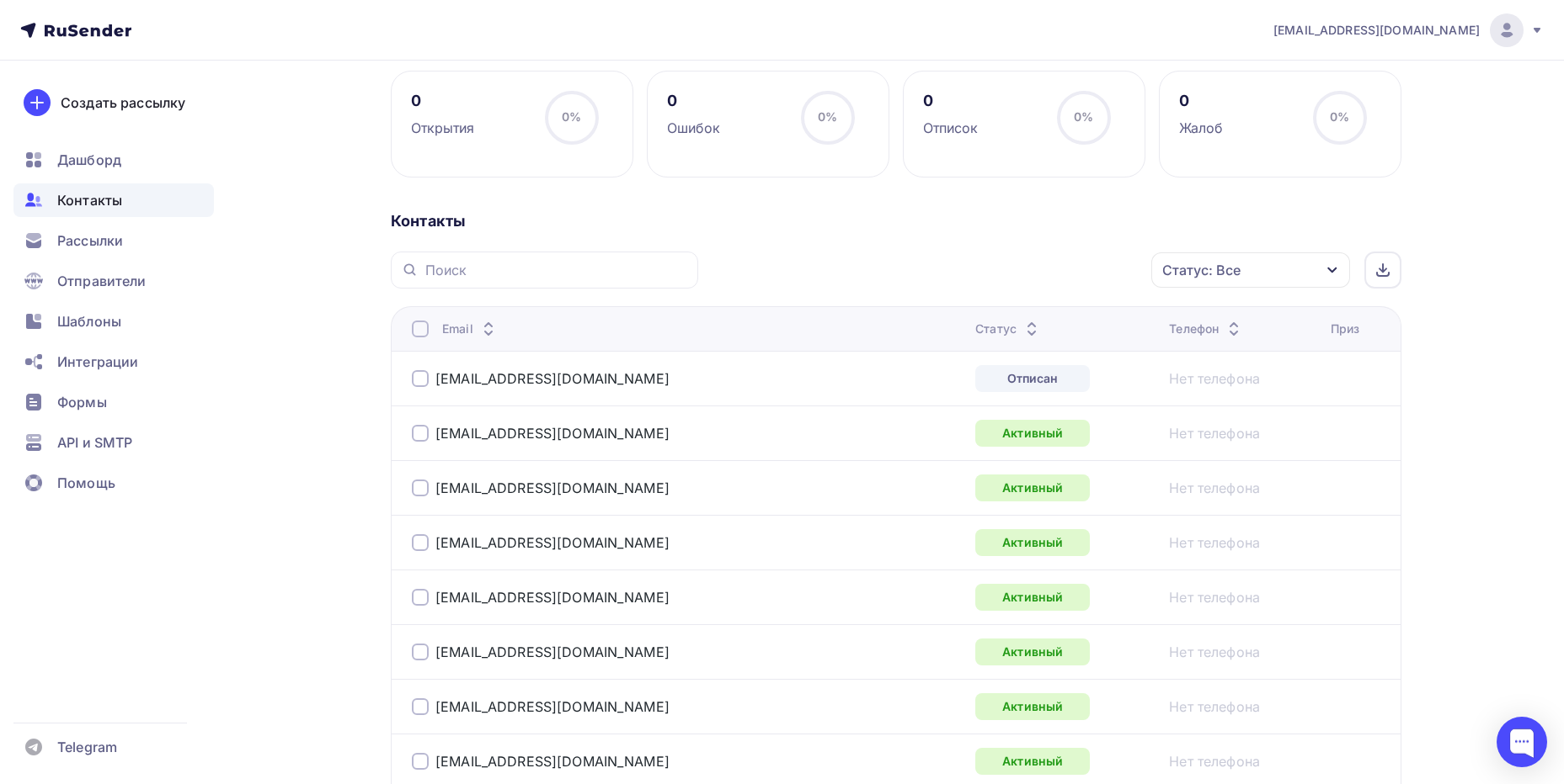
scroll to position [280, 0]
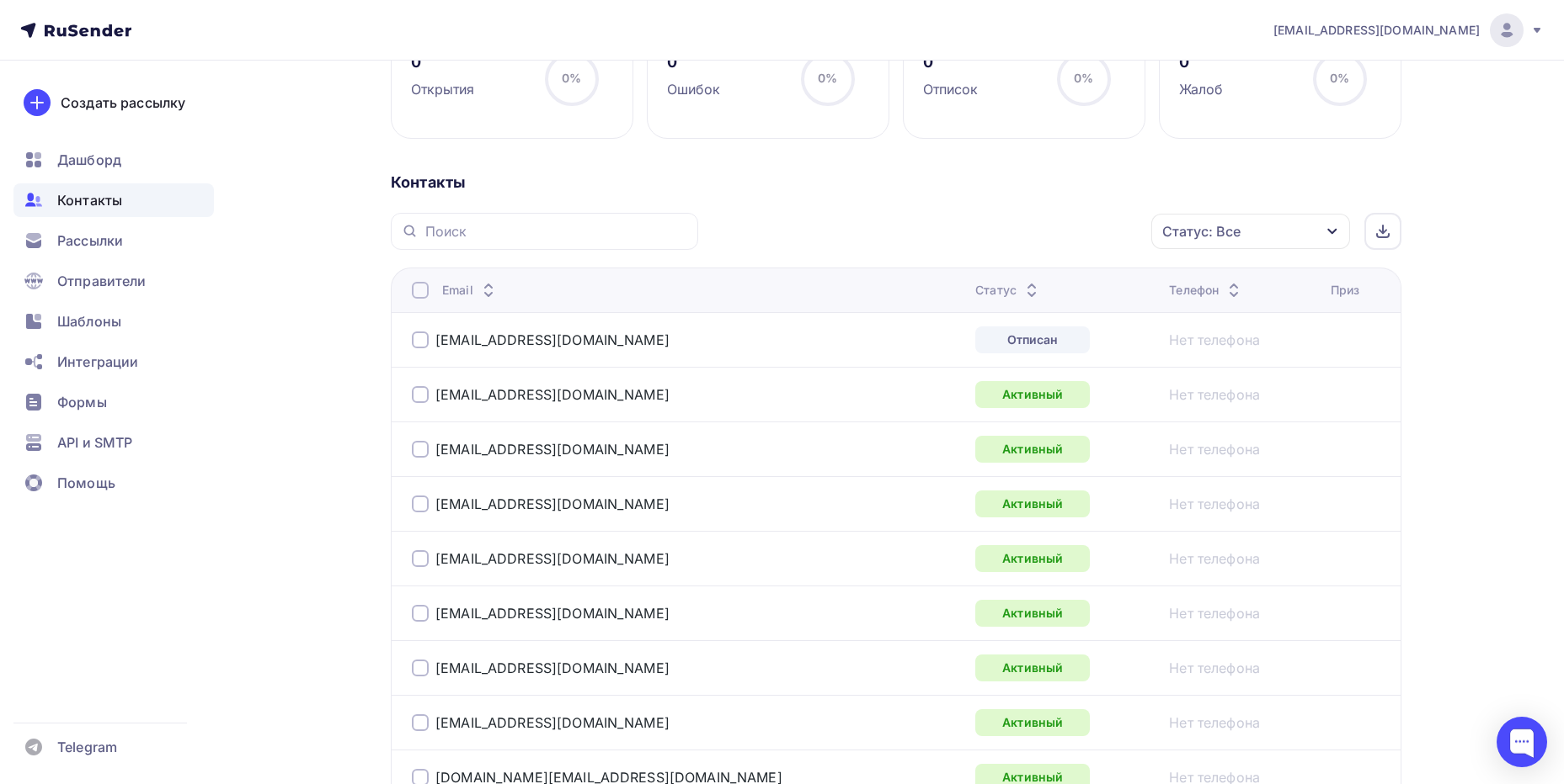
click at [1178, 362] on td "Нет телефона" at bounding box center [1243, 339] width 161 height 55
click at [630, 338] on div "[EMAIL_ADDRESS][DOMAIN_NAME]" at bounding box center [621, 340] width 421 height 27
click at [413, 341] on div at bounding box center [420, 340] width 17 height 17
click at [1293, 340] on div "Нет телефона" at bounding box center [1243, 339] width 148 height 20
click at [1330, 296] on div "Приз" at bounding box center [1344, 290] width 30 height 17
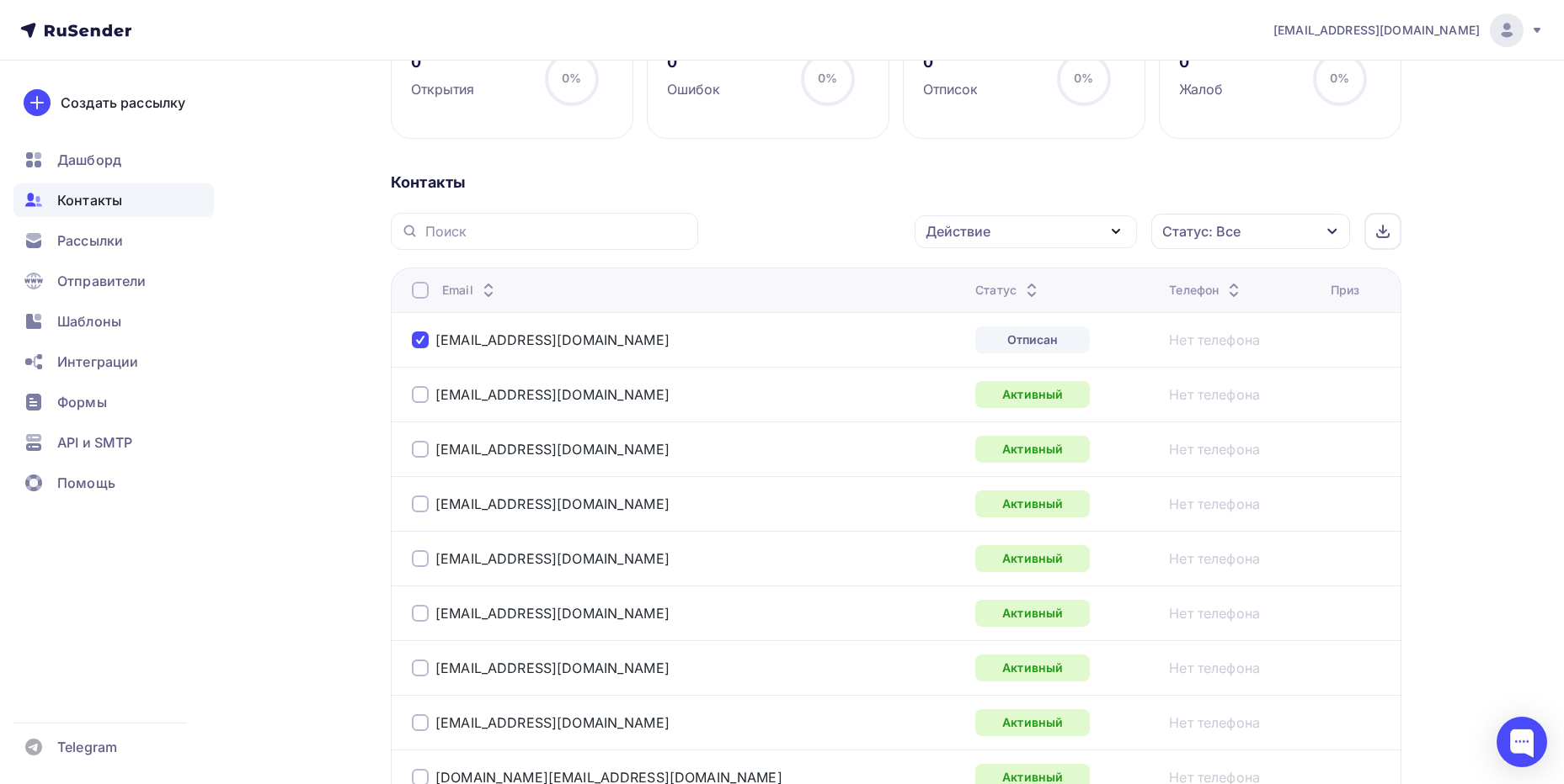
click at [1325, 347] on td at bounding box center [1362, 339] width 77 height 55
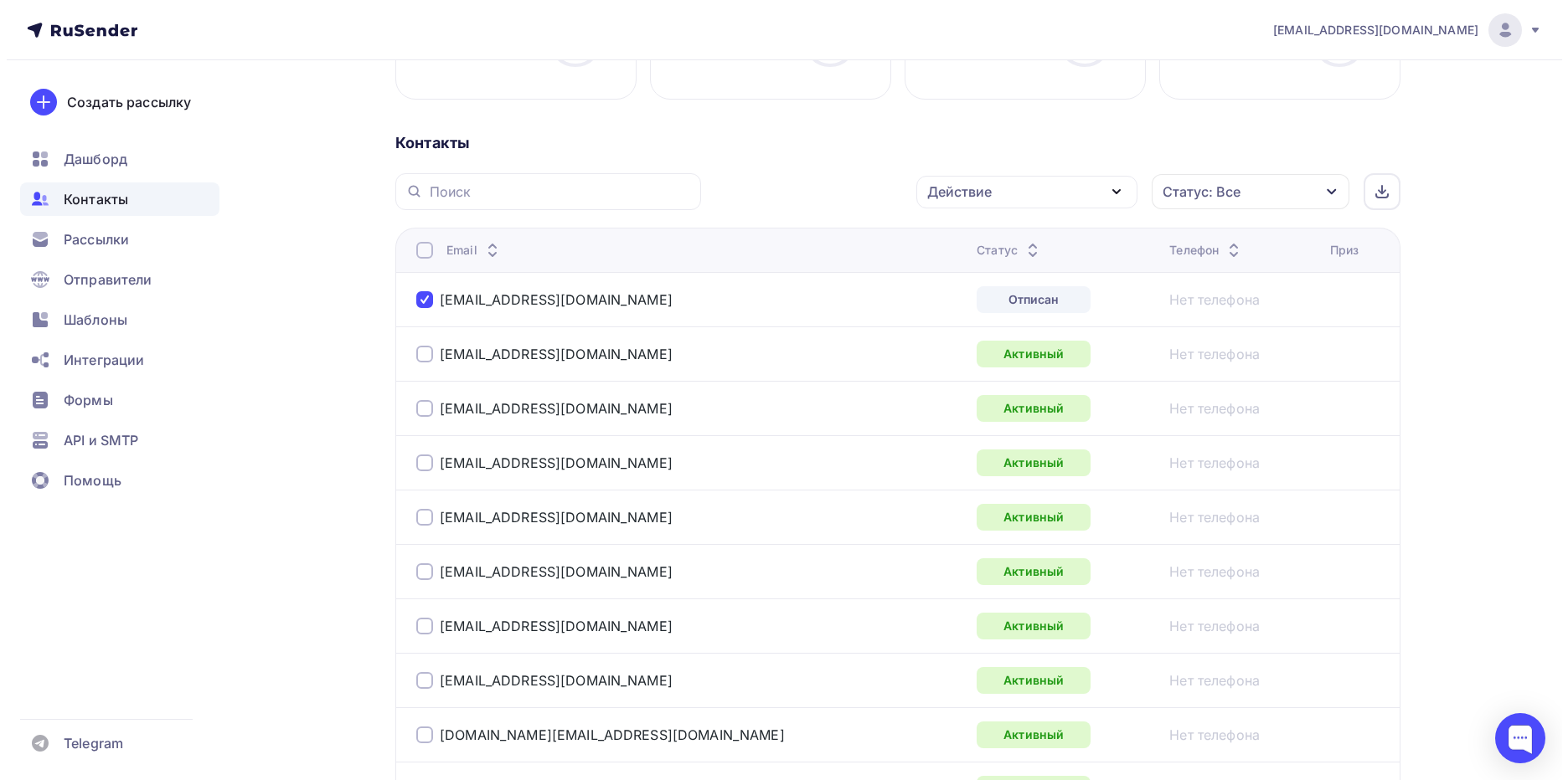
scroll to position [0, 0]
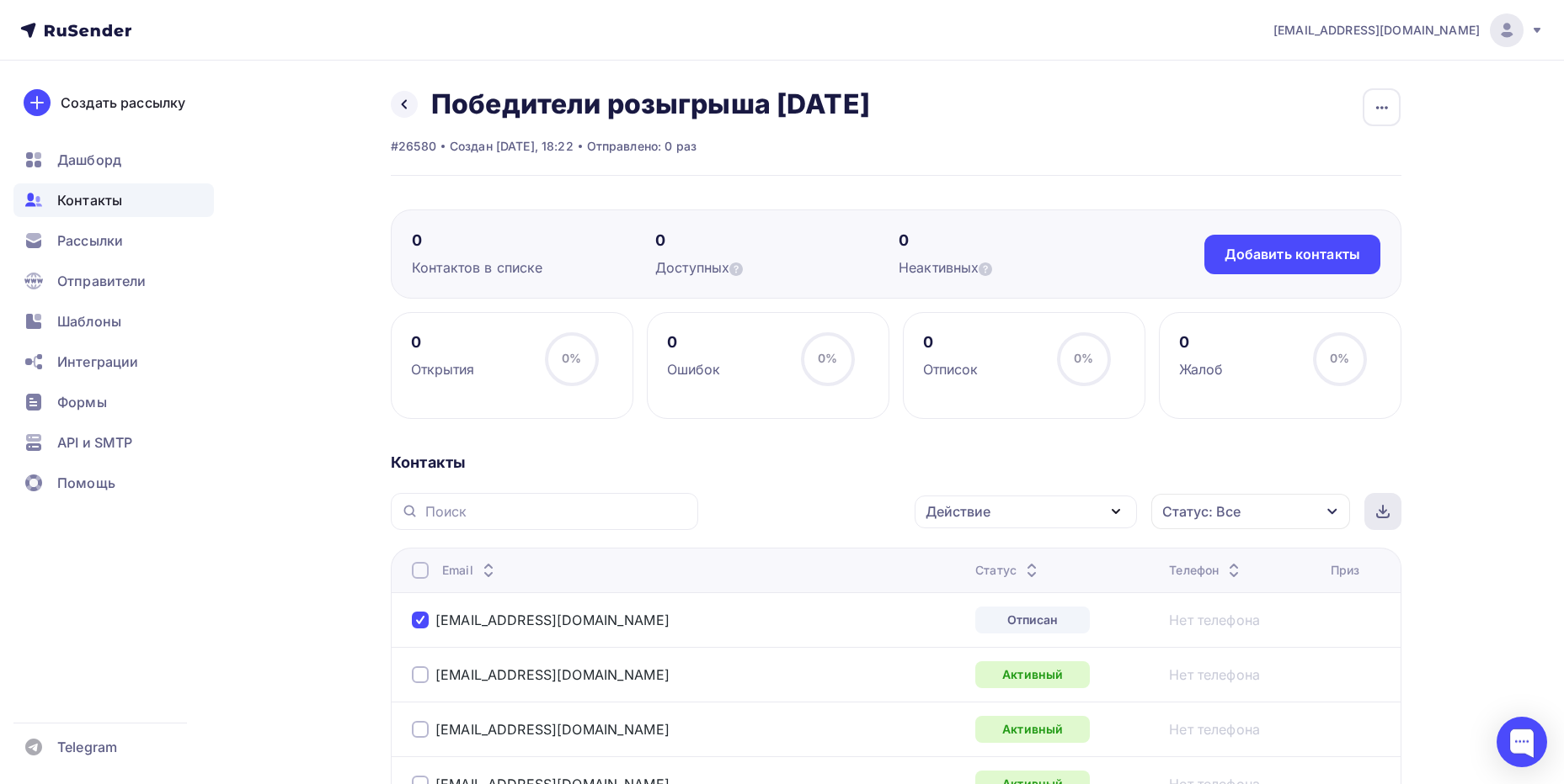
click at [1373, 515] on div at bounding box center [1383, 512] width 37 height 37
drag, startPoint x: 89, startPoint y: 163, endPoint x: 90, endPoint y: 183, distance: 20.0
click at [89, 162] on span "Дашборд" at bounding box center [89, 159] width 64 height 20
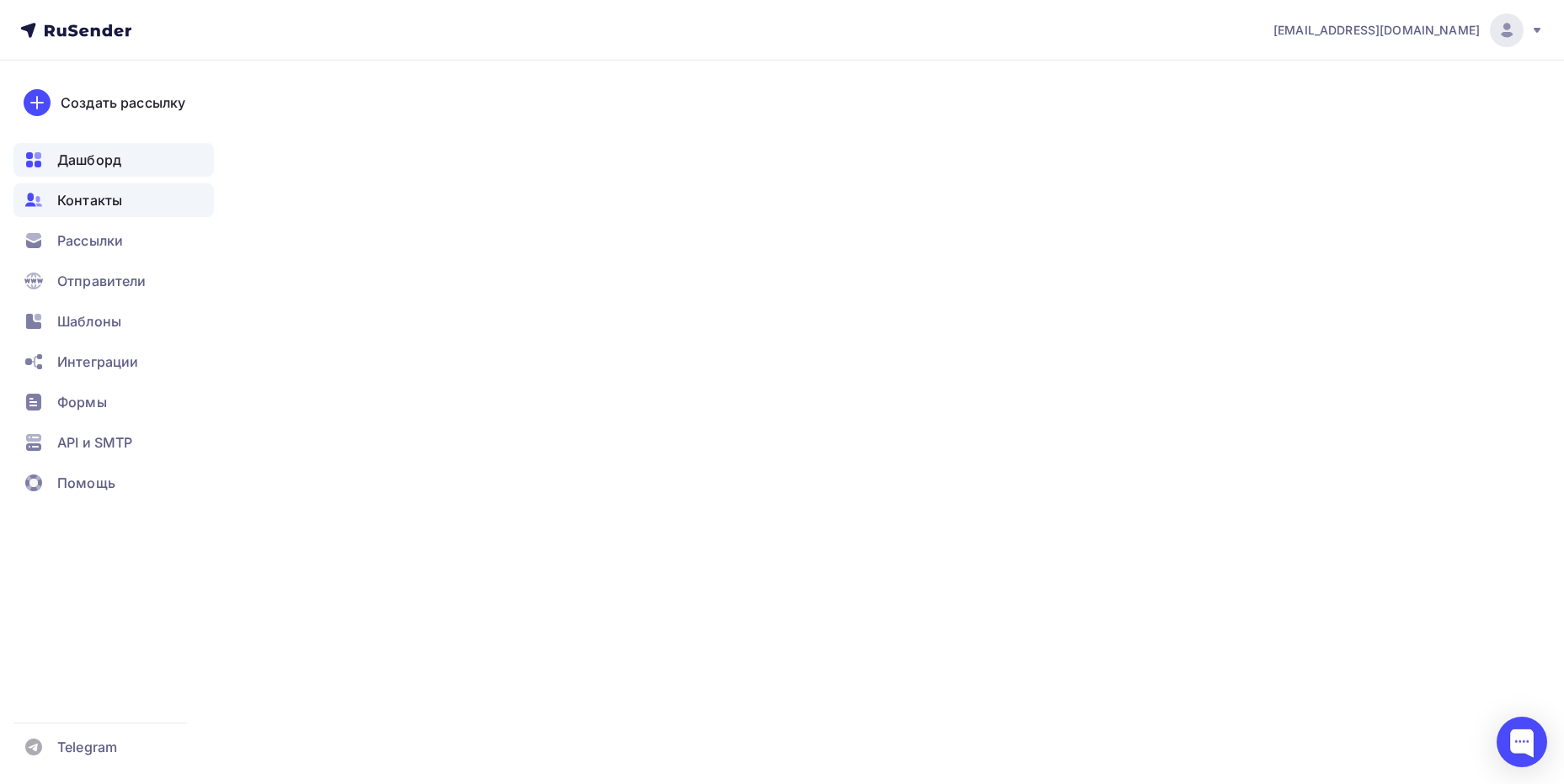
click at [91, 193] on span "Контакты" at bounding box center [90, 199] width 65 height 20
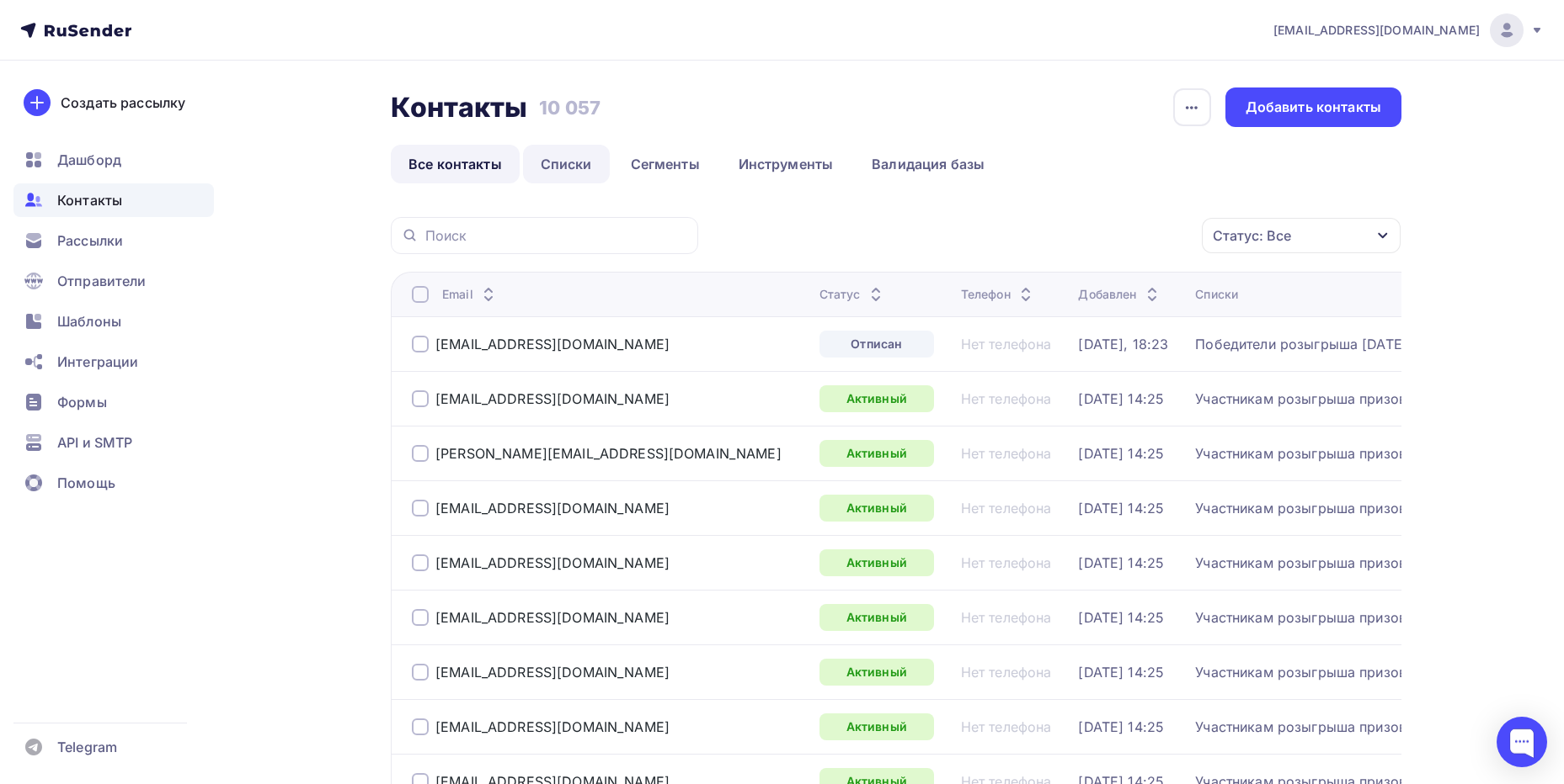
click at [570, 170] on link "Списки" at bounding box center [566, 164] width 86 height 38
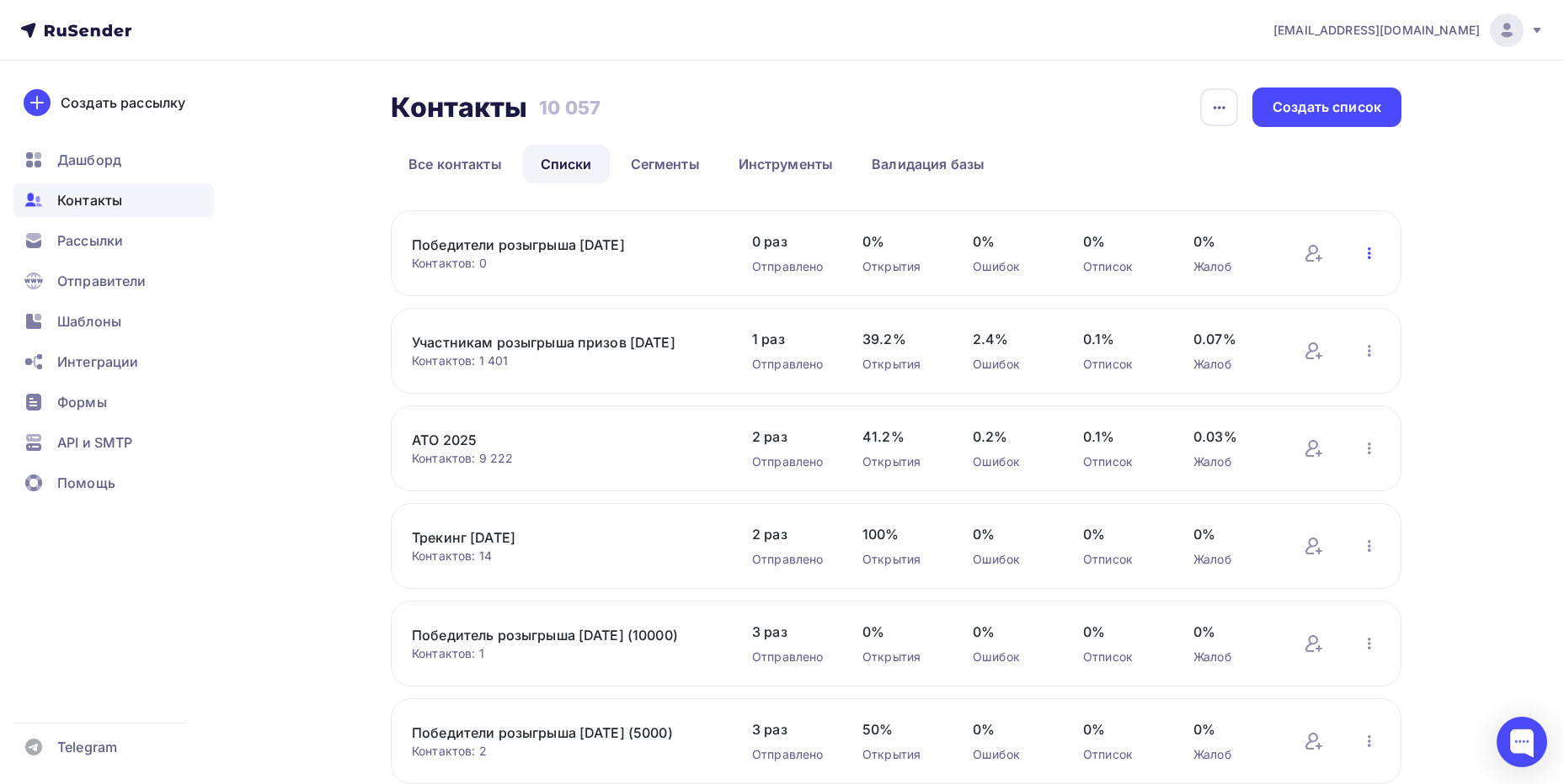
click at [1371, 252] on icon "button" at bounding box center [1368, 253] width 20 height 20
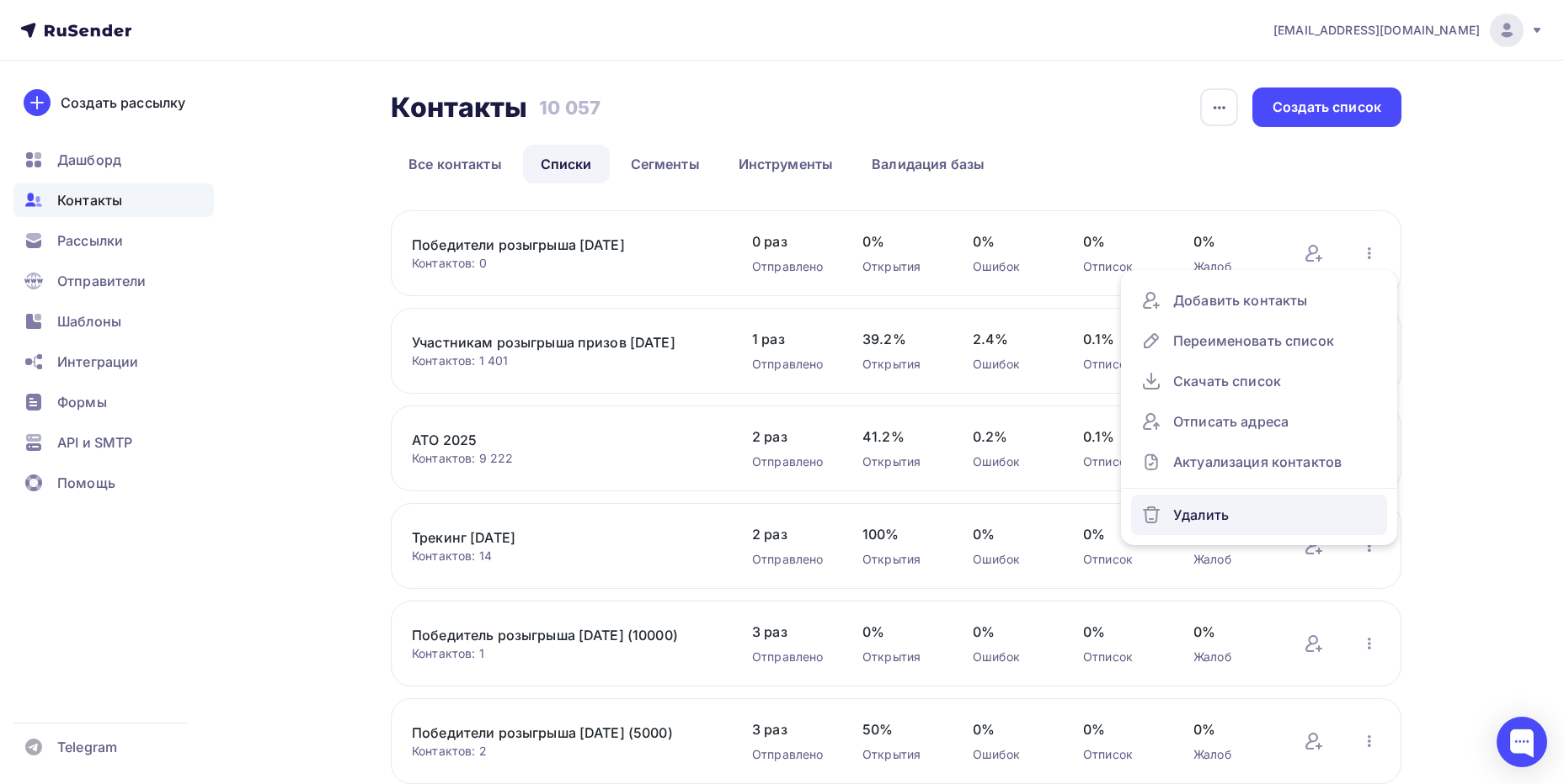
click at [1271, 518] on div "Удалить" at bounding box center [1259, 515] width 236 height 27
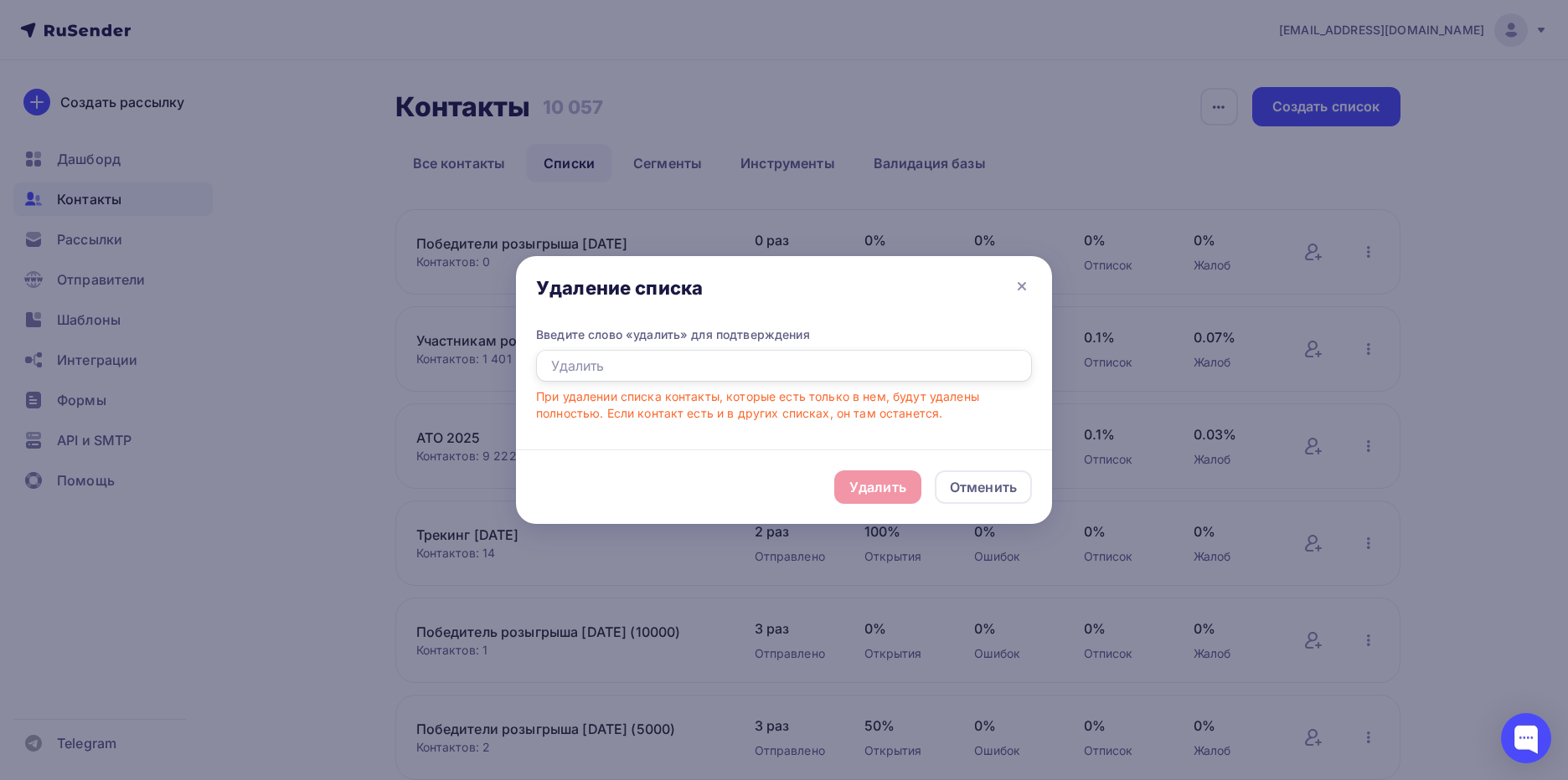
click at [634, 381] on input "text" at bounding box center [784, 365] width 496 height 31
type input "Удалить"
click at [852, 486] on div "Удалить" at bounding box center [877, 487] width 57 height 20
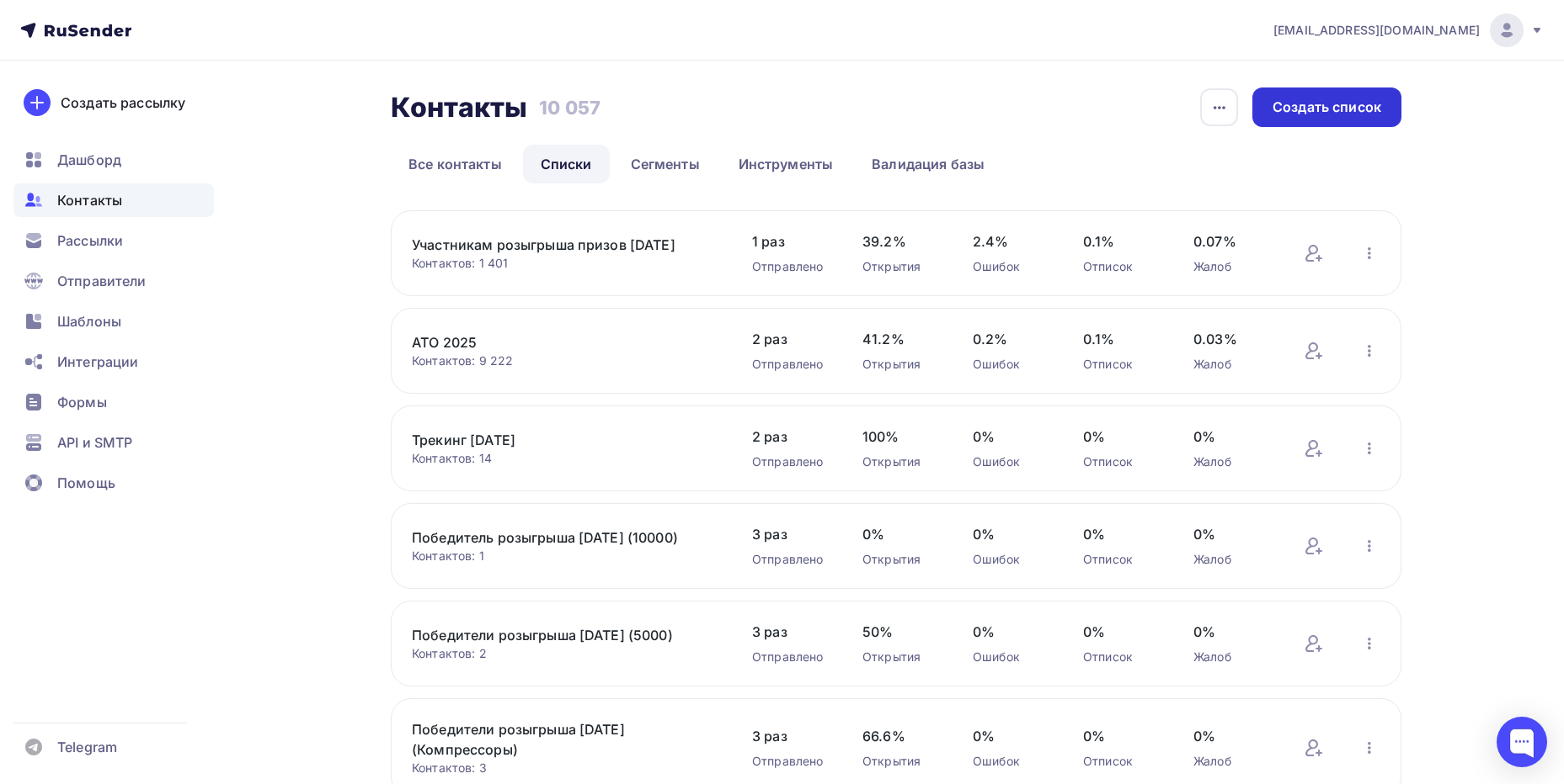
click at [1331, 105] on div "Создать список" at bounding box center [1326, 107] width 108 height 19
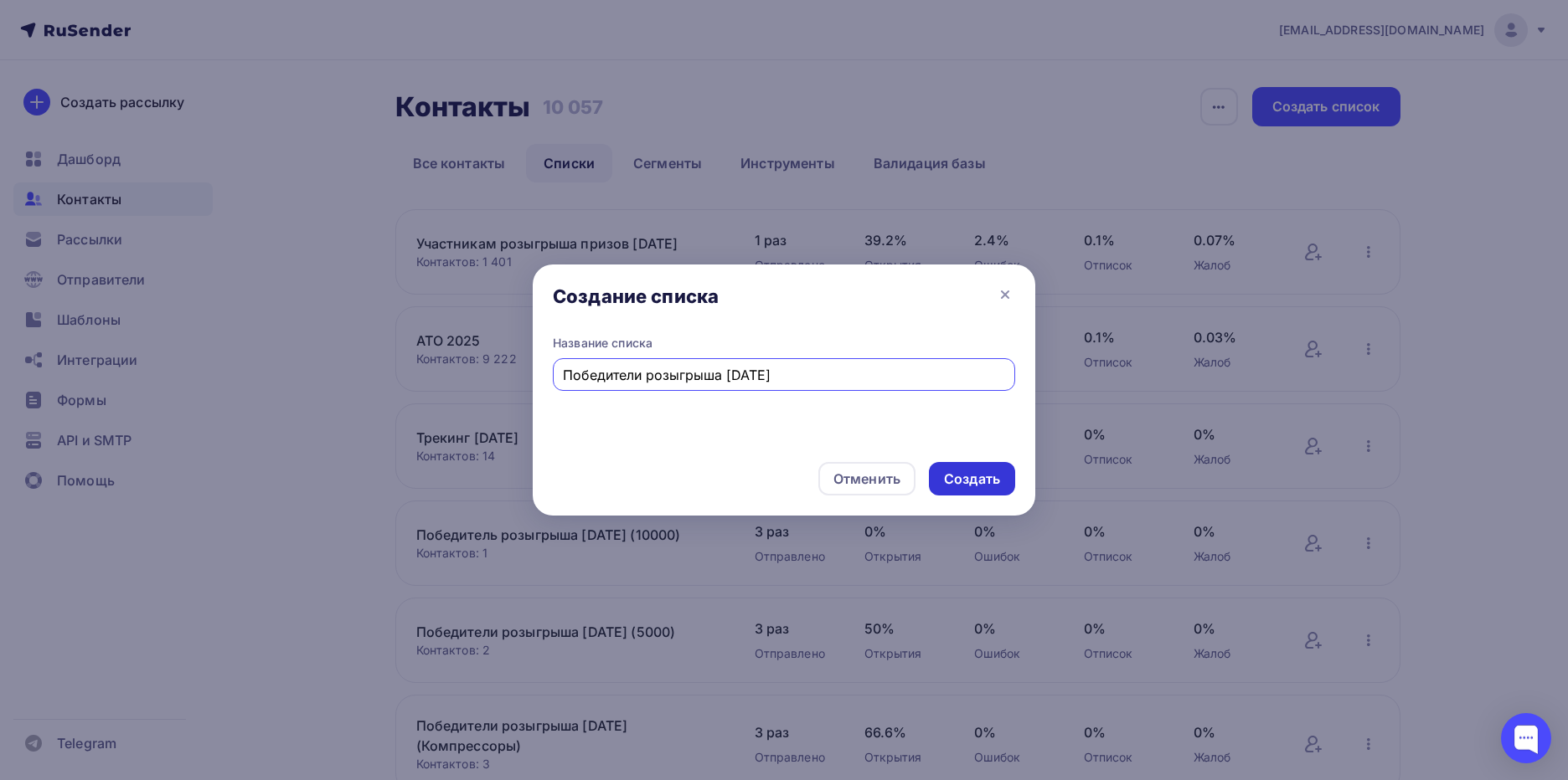
type input "Победители розыгрыша [DATE]"
click at [953, 478] on div "Создать" at bounding box center [972, 480] width 56 height 19
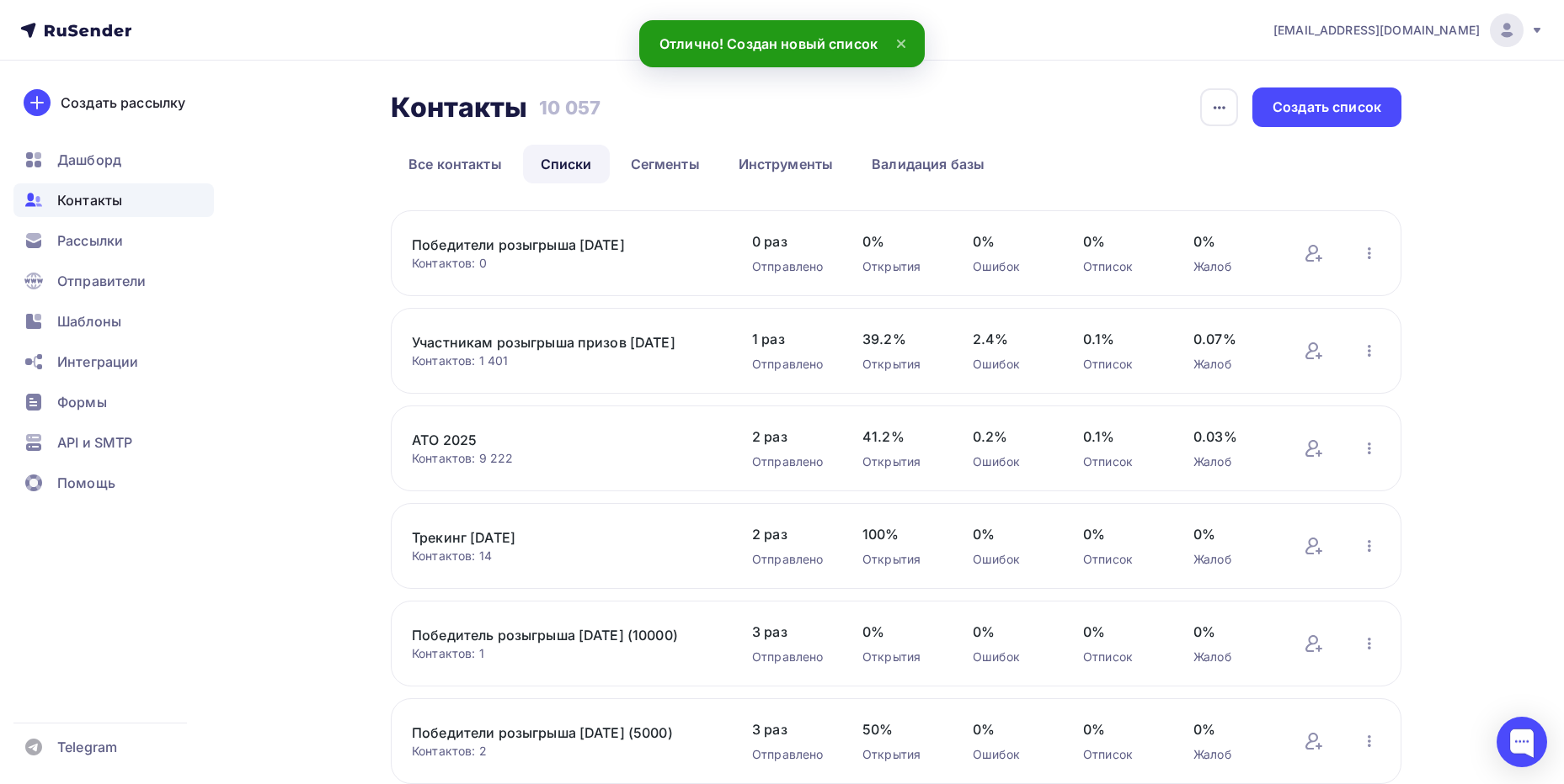
click at [611, 242] on link "Победители розыгрыша [DATE]" at bounding box center [554, 244] width 287 height 20
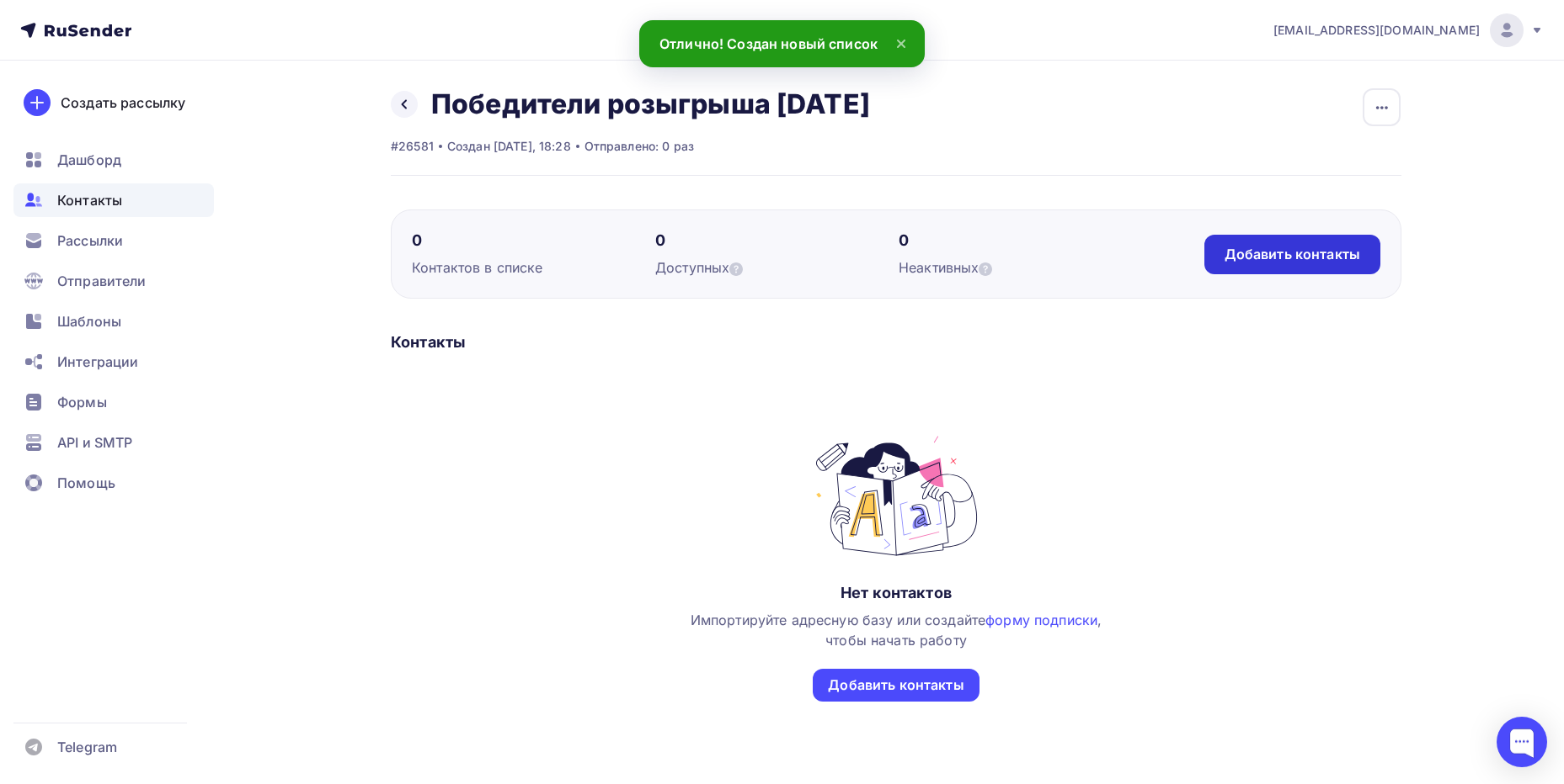
click at [1247, 261] on div "Добавить контакты" at bounding box center [1292, 255] width 135 height 19
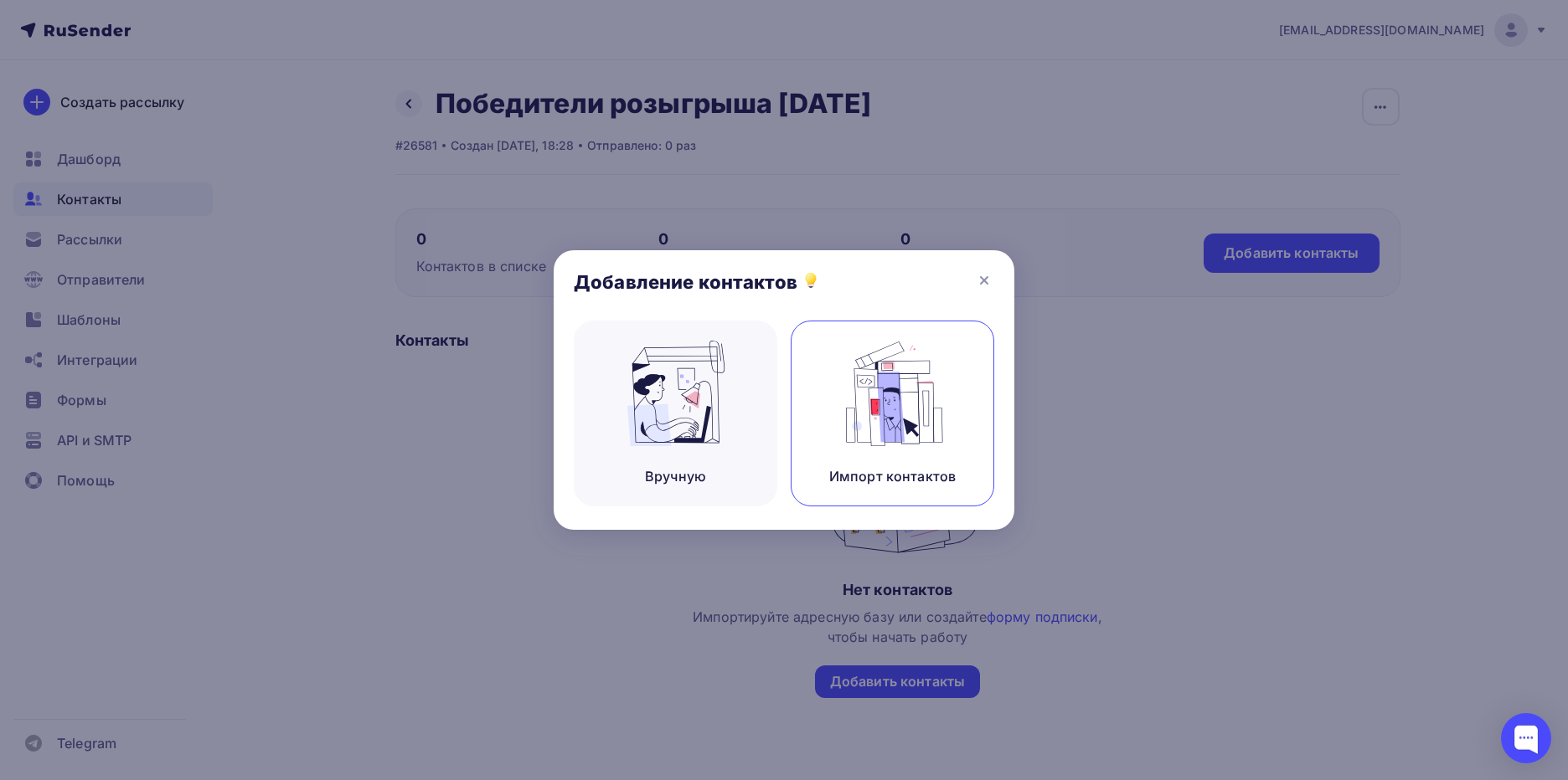
click at [858, 406] on img at bounding box center [893, 393] width 113 height 106
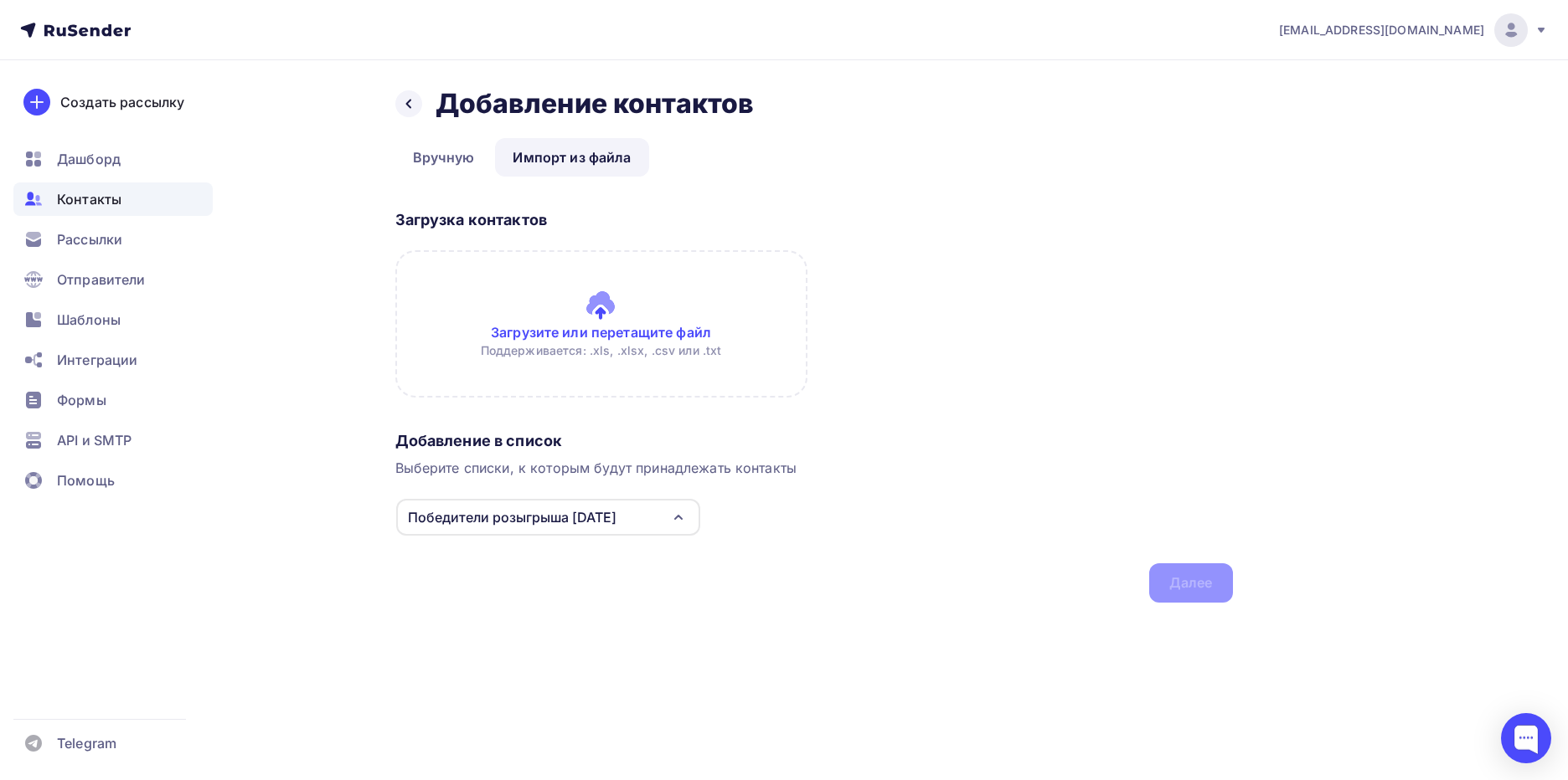
click at [609, 326] on input "file" at bounding box center [601, 324] width 412 height 148
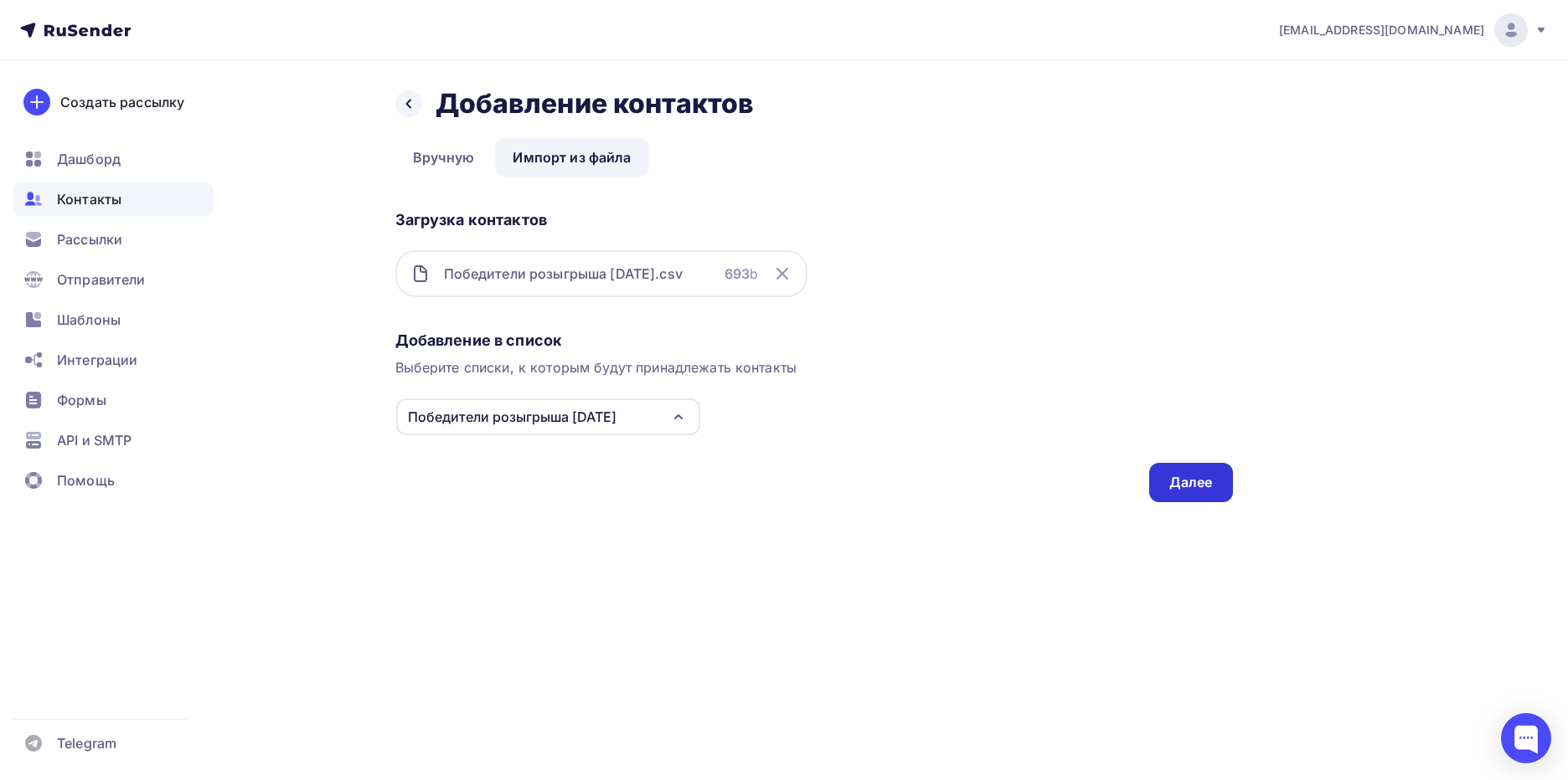
click at [1183, 485] on div "Далее" at bounding box center [1191, 482] width 44 height 19
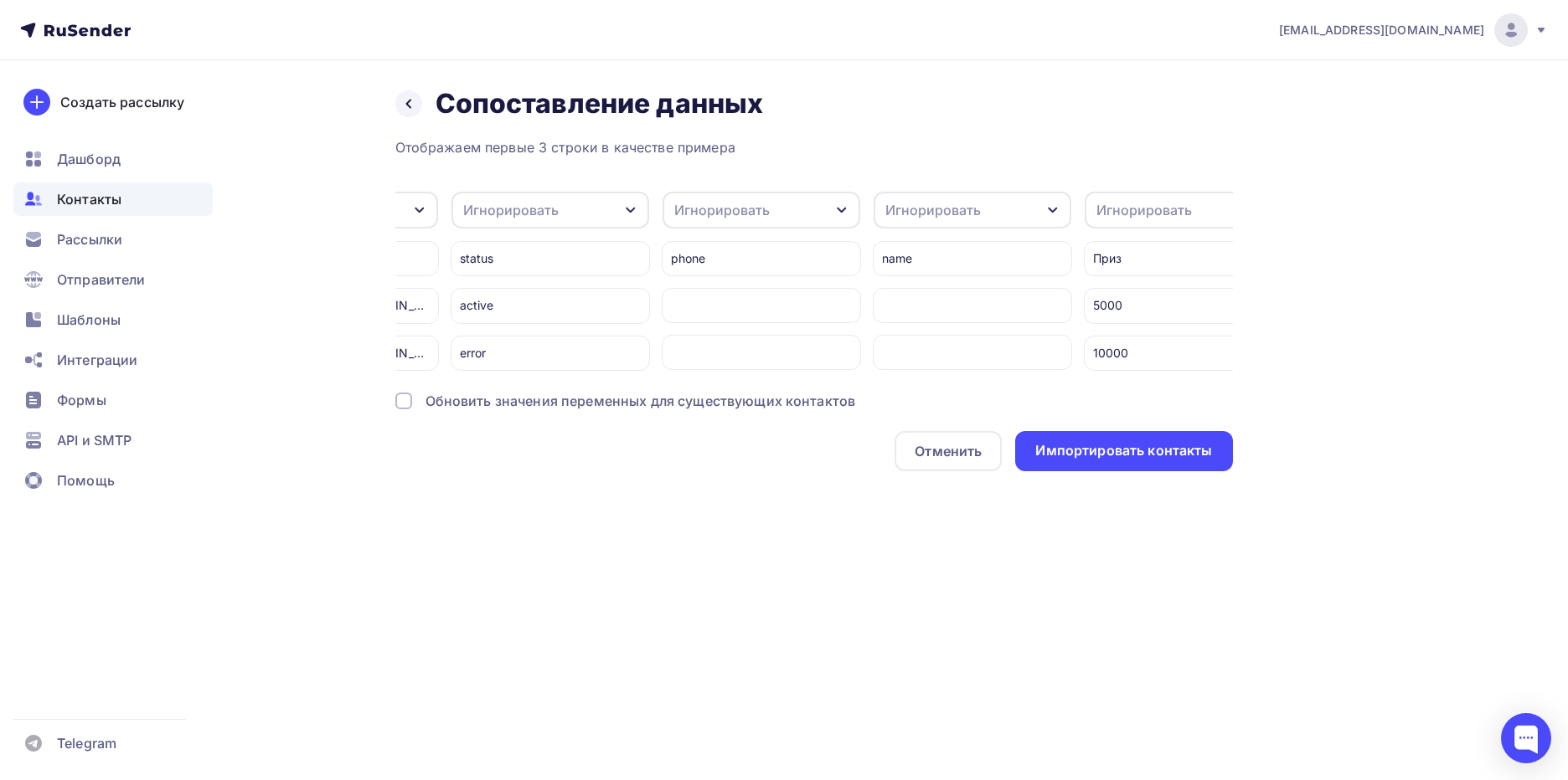
scroll to position [0, 206]
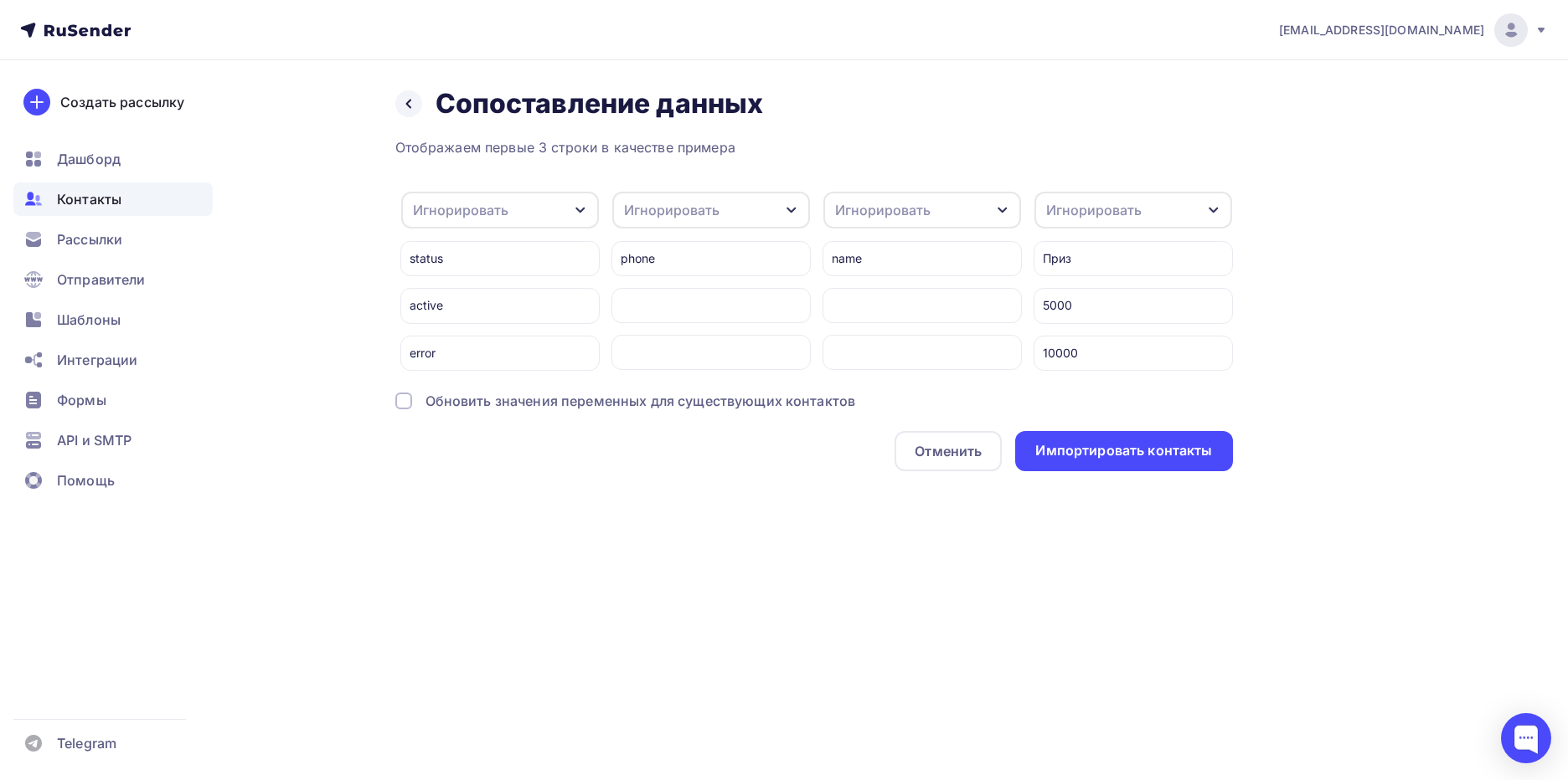
click at [1122, 216] on div "Игнорировать" at bounding box center [1094, 210] width 95 height 20
click at [1070, 398] on div "Создать поле" at bounding box center [1102, 381] width 117 height 42
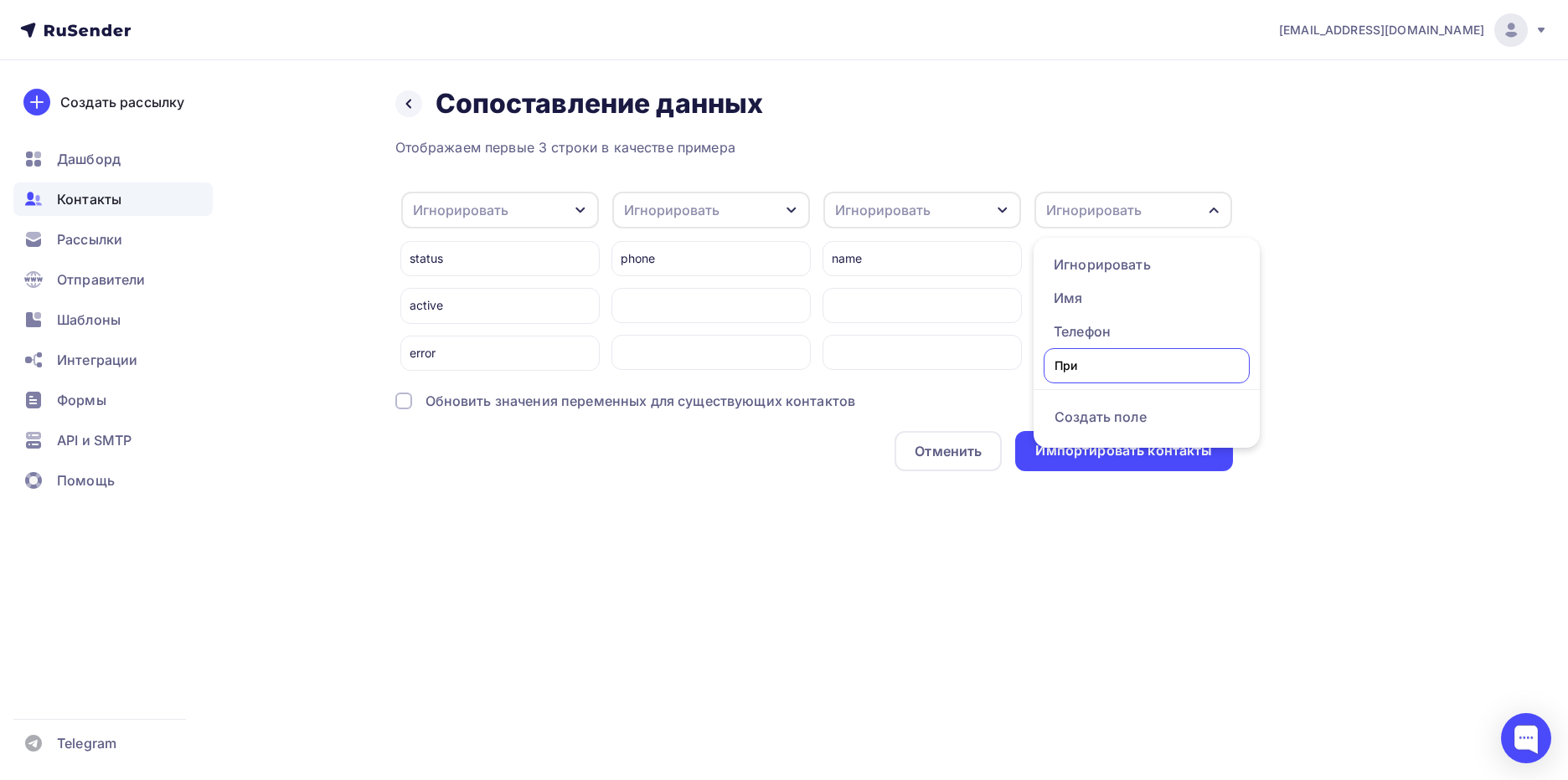
type input "Приз"
click at [1373, 292] on div "Назад Сопоставление данных Сопоставление данных Отображаем первые 3 строки в ка…" at bounding box center [784, 298] width 1372 height 478
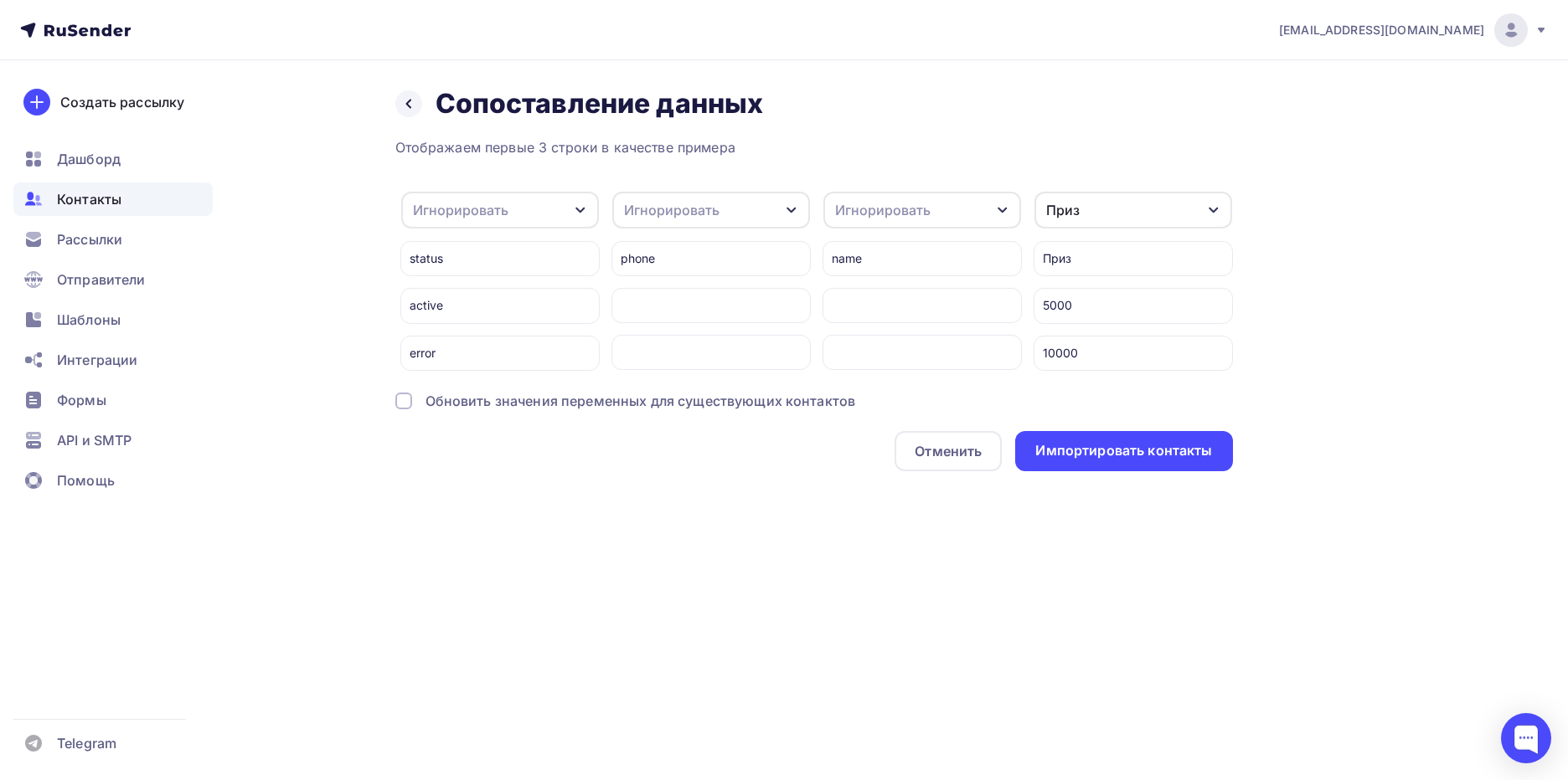
drag, startPoint x: 1111, startPoint y: 203, endPoint x: 1114, endPoint y: 244, distance: 41.1
click at [1112, 203] on div "Приз" at bounding box center [1132, 210] width 197 height 37
click at [1300, 210] on div "Назад Сопоставление данных Сопоставление данных Отображаем первые 3 строки в ка…" at bounding box center [784, 298] width 1372 height 478
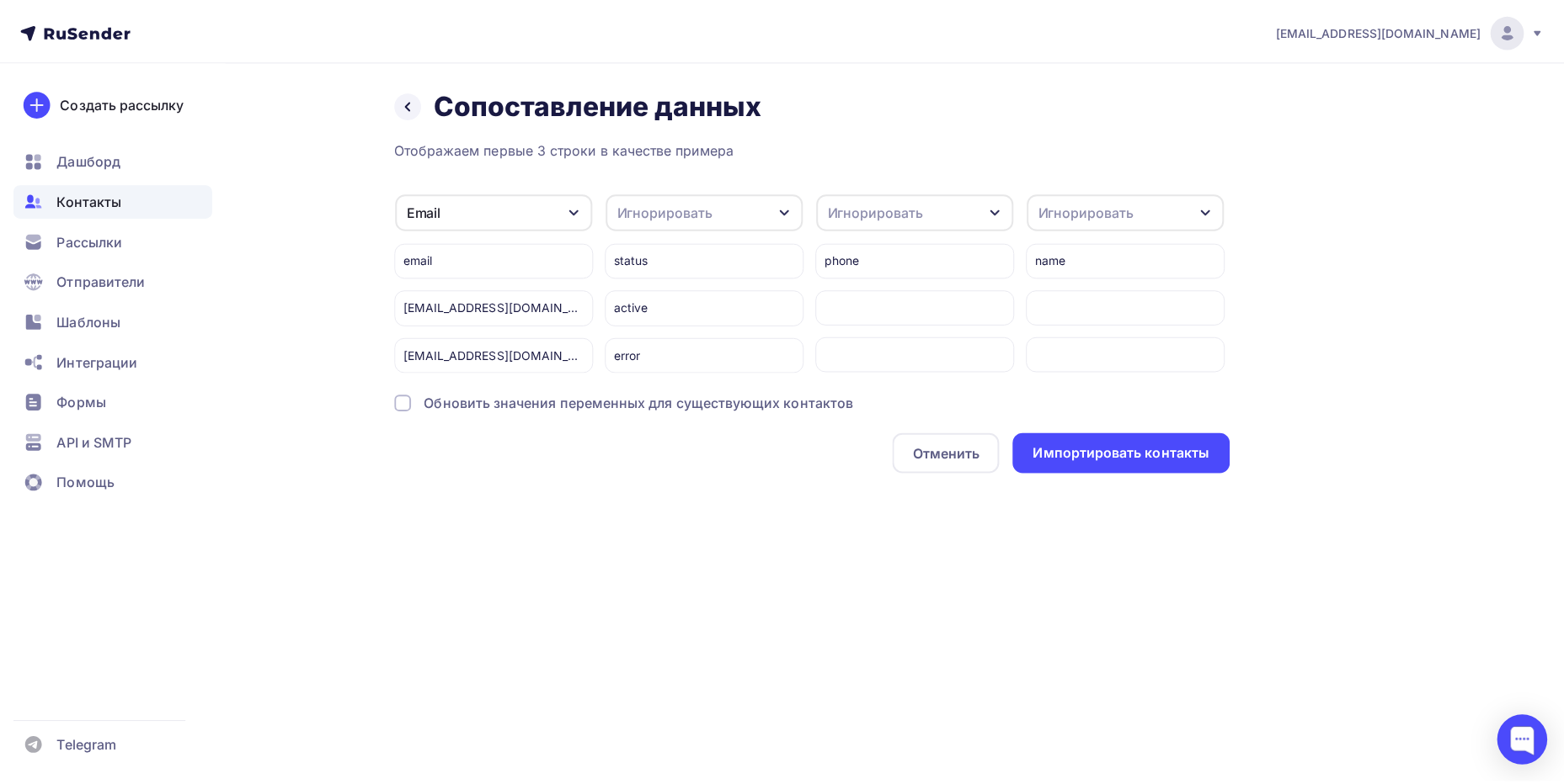
scroll to position [0, 159]
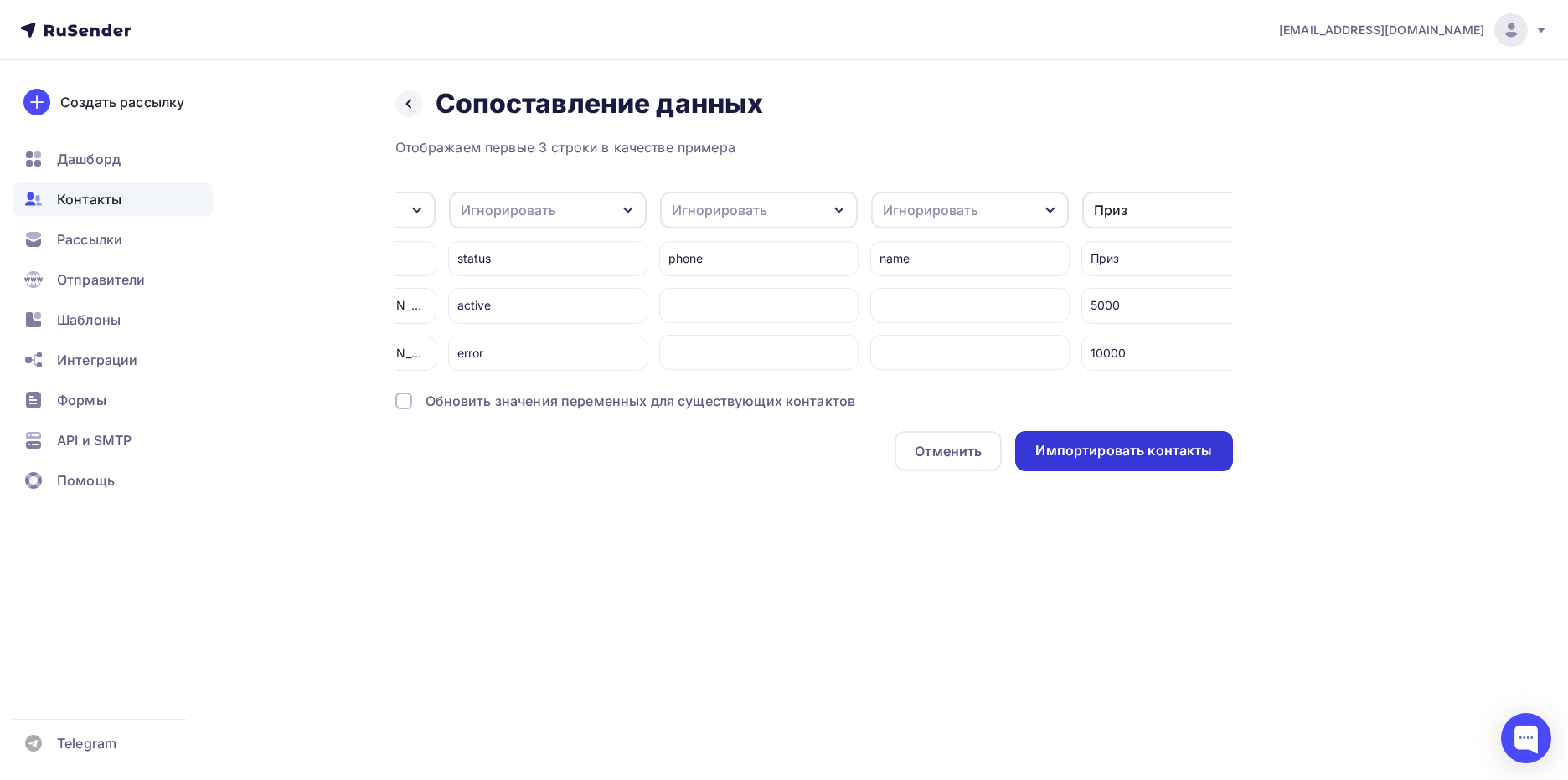
click at [1169, 461] on div "Импортировать контакты" at bounding box center [1123, 451] width 176 height 19
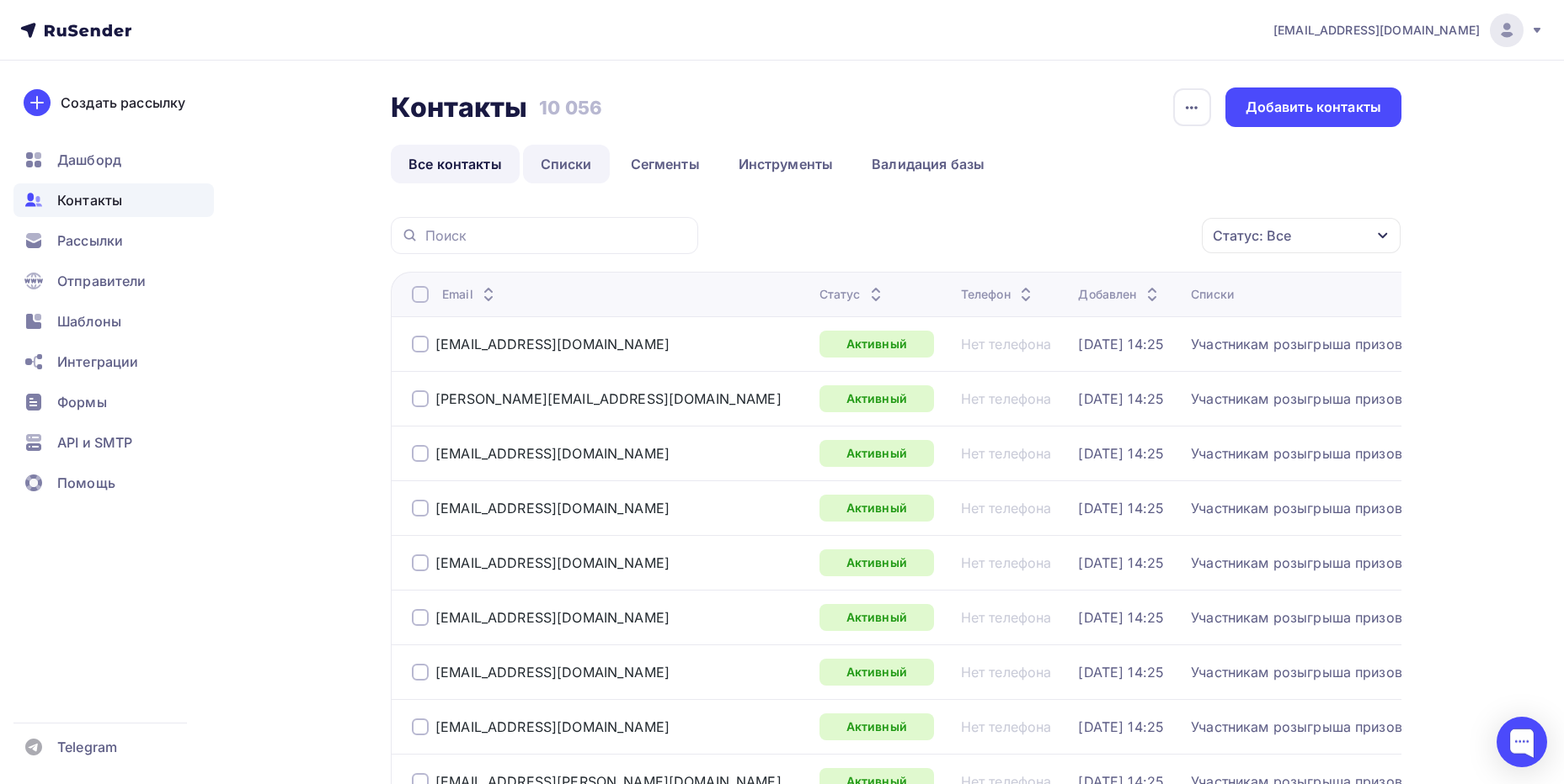
click at [575, 156] on link "Списки" at bounding box center [566, 164] width 86 height 38
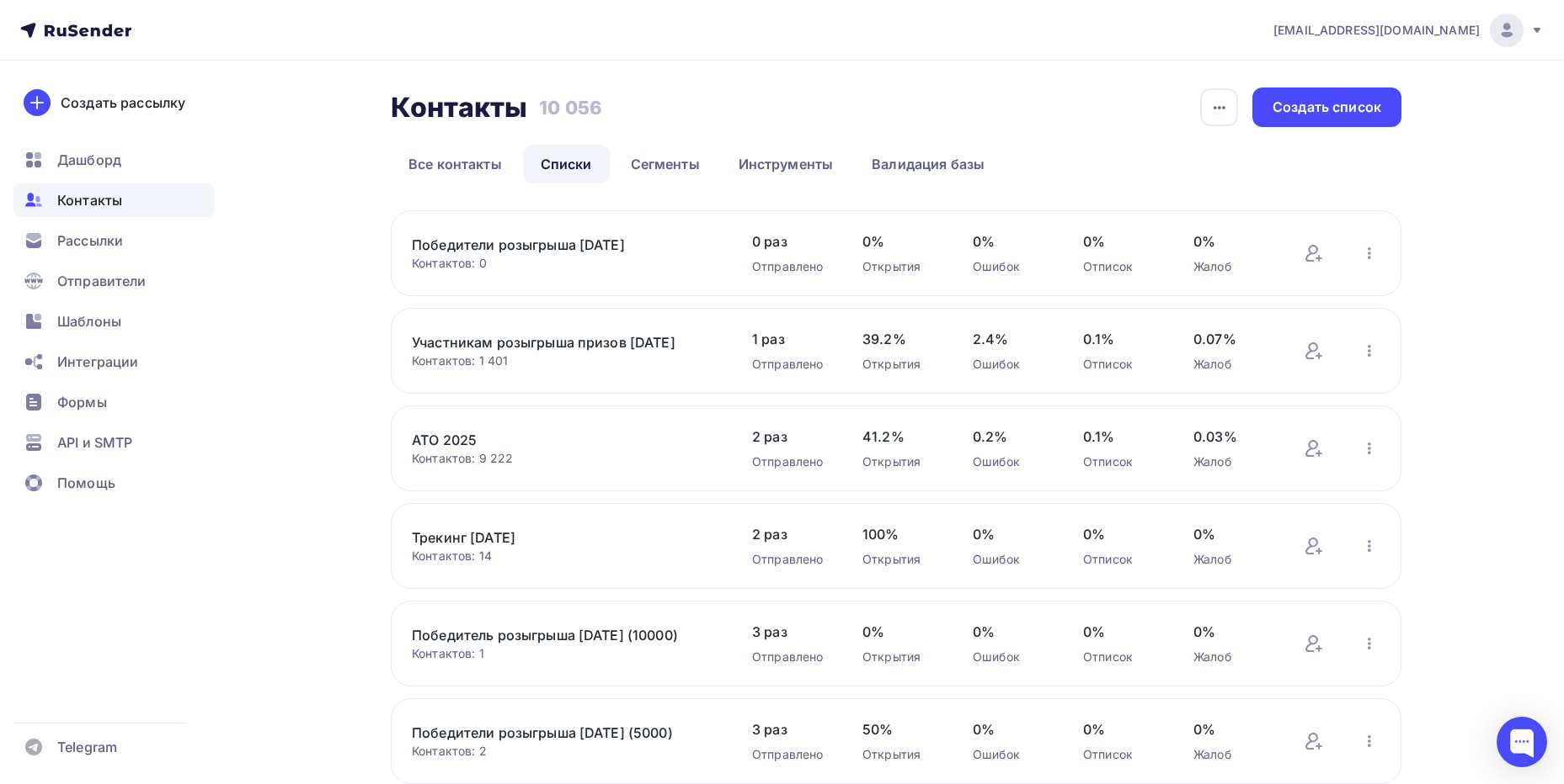
click at [632, 242] on link "Победители розыгрыша [DATE]" at bounding box center [554, 244] width 287 height 20
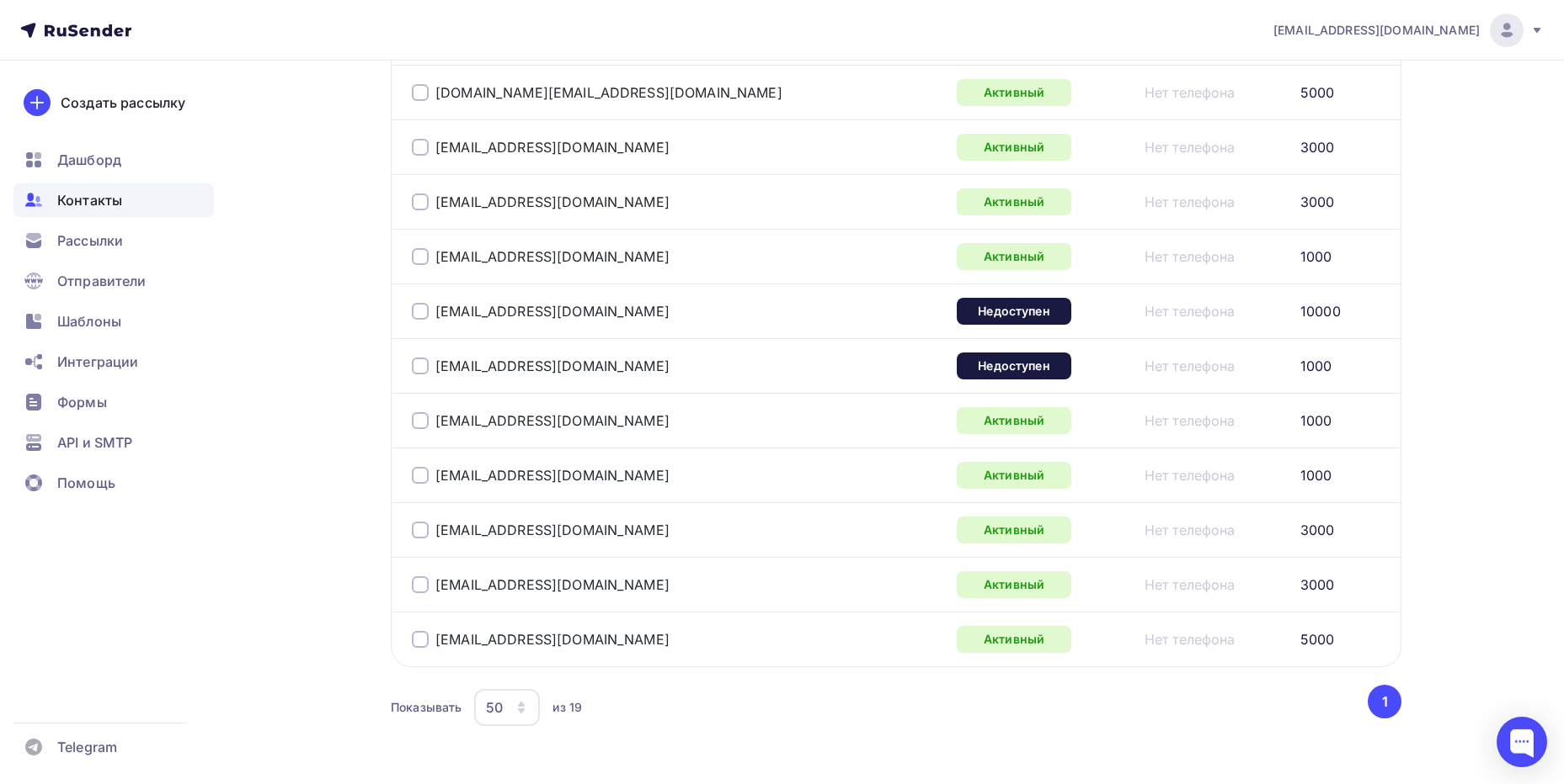
scroll to position [1020, 0]
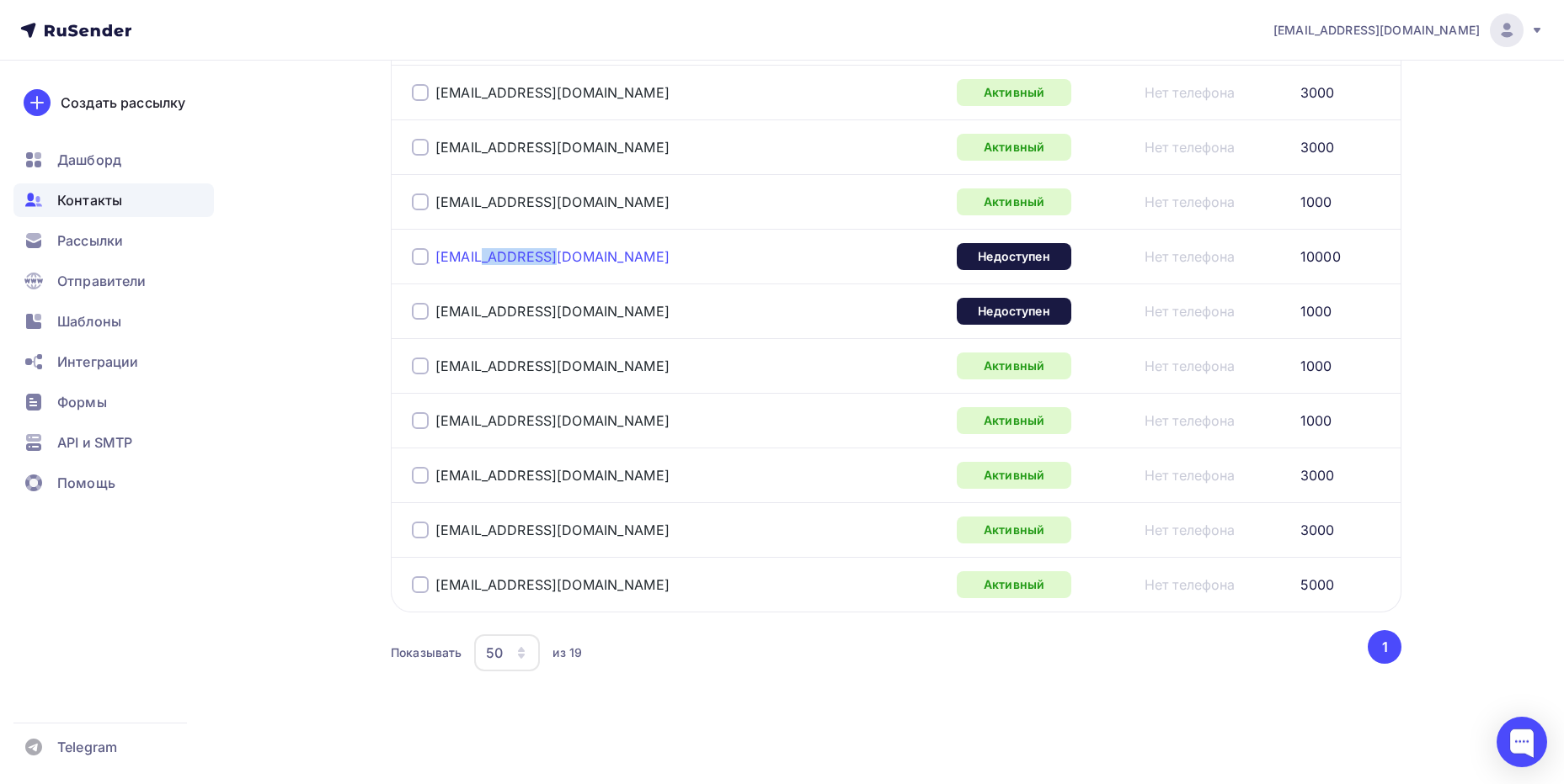
drag, startPoint x: 555, startPoint y: 260, endPoint x: 487, endPoint y: 262, distance: 68.0
click at [487, 262] on div "[EMAIL_ADDRESS][DOMAIN_NAME]" at bounding box center [621, 257] width 421 height 27
copy link "[DOMAIN_NAME]"
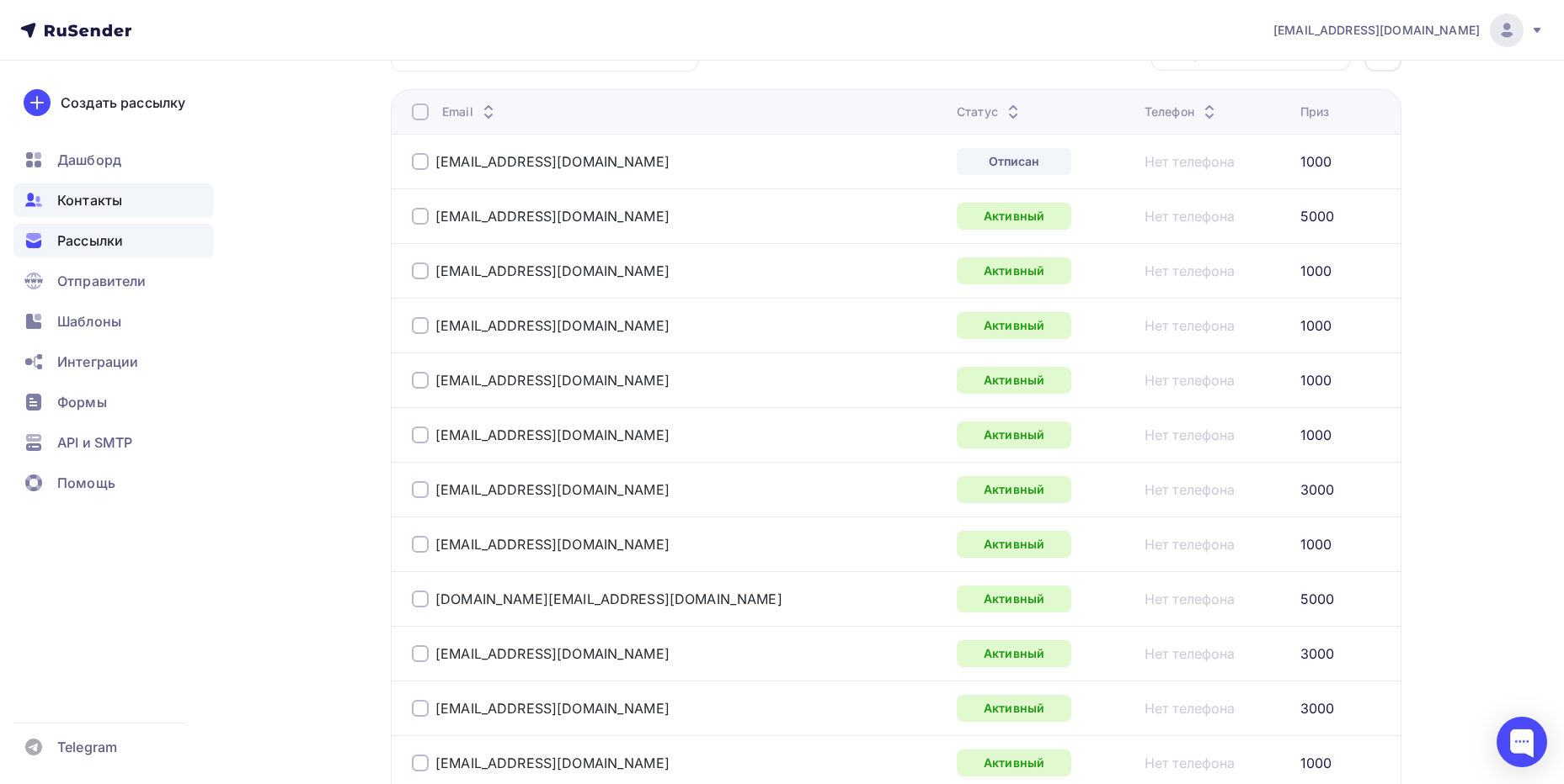
click at [105, 228] on div "Рассылки" at bounding box center [113, 241] width 200 height 34
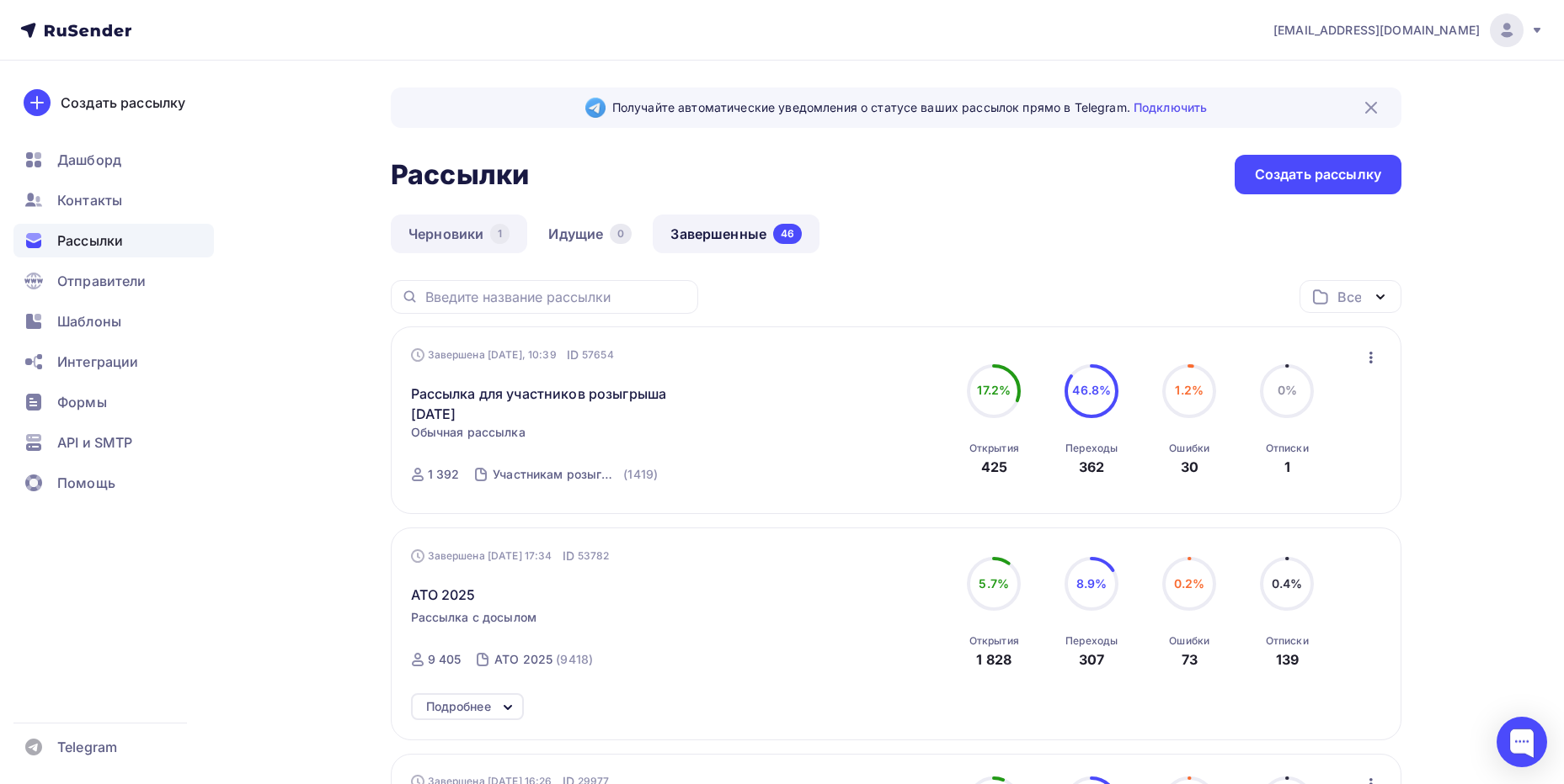
click at [425, 234] on link "Черновики 1" at bounding box center [458, 234] width 136 height 38
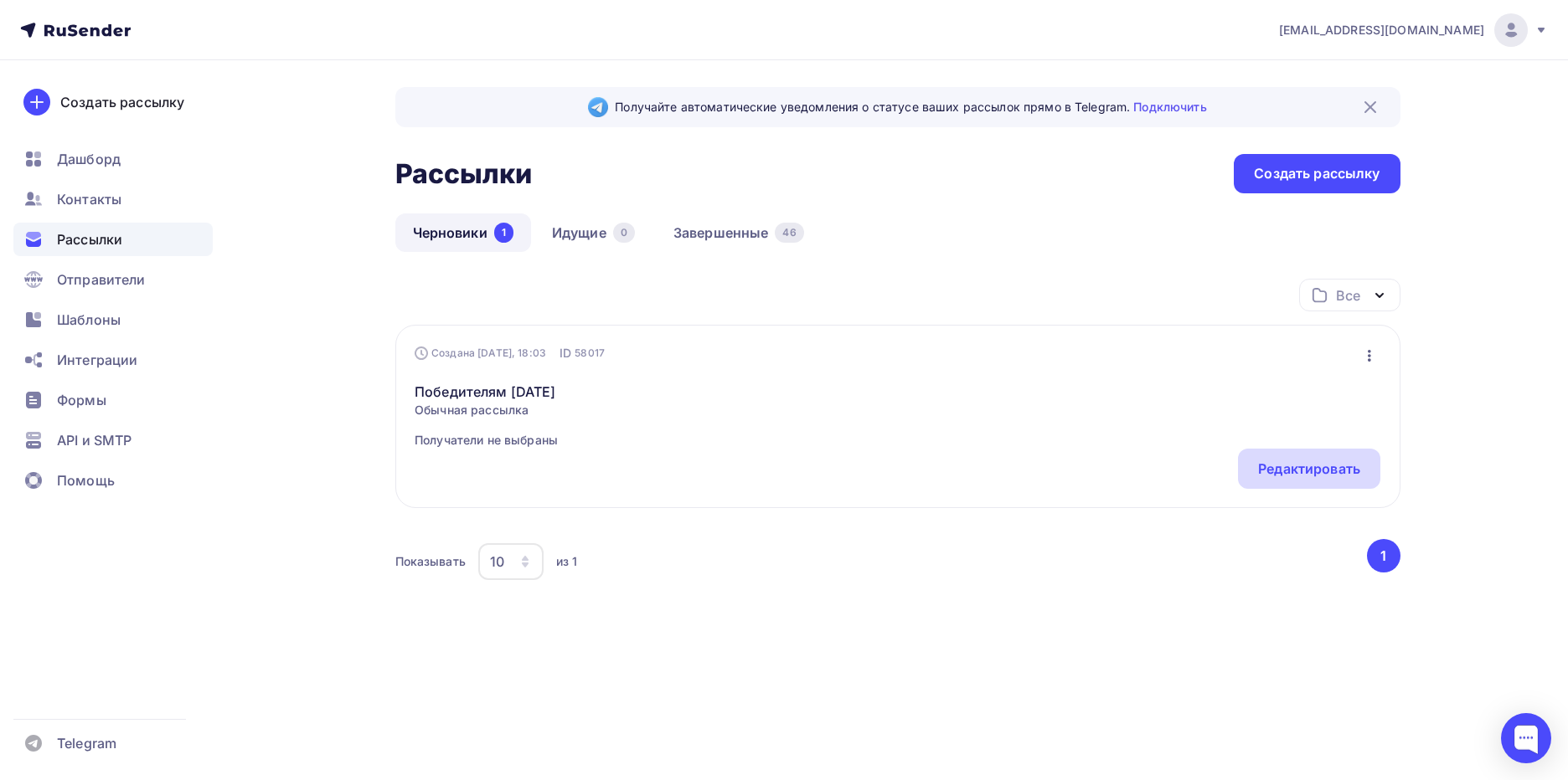
click at [1269, 471] on div "Редактировать" at bounding box center [1309, 468] width 102 height 20
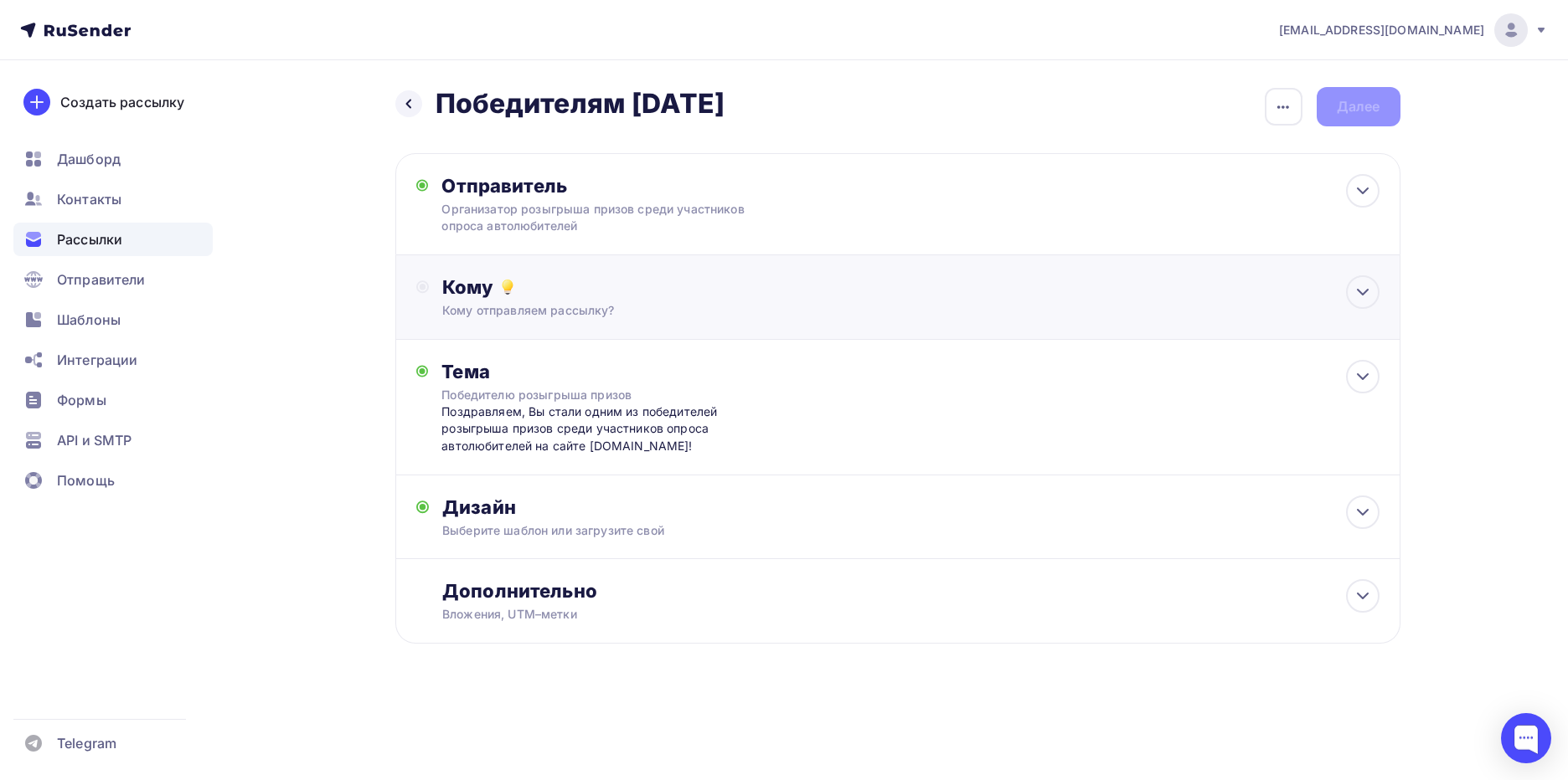
click at [513, 306] on div "Кому отправляем рассылку?" at bounding box center [864, 311] width 843 height 17
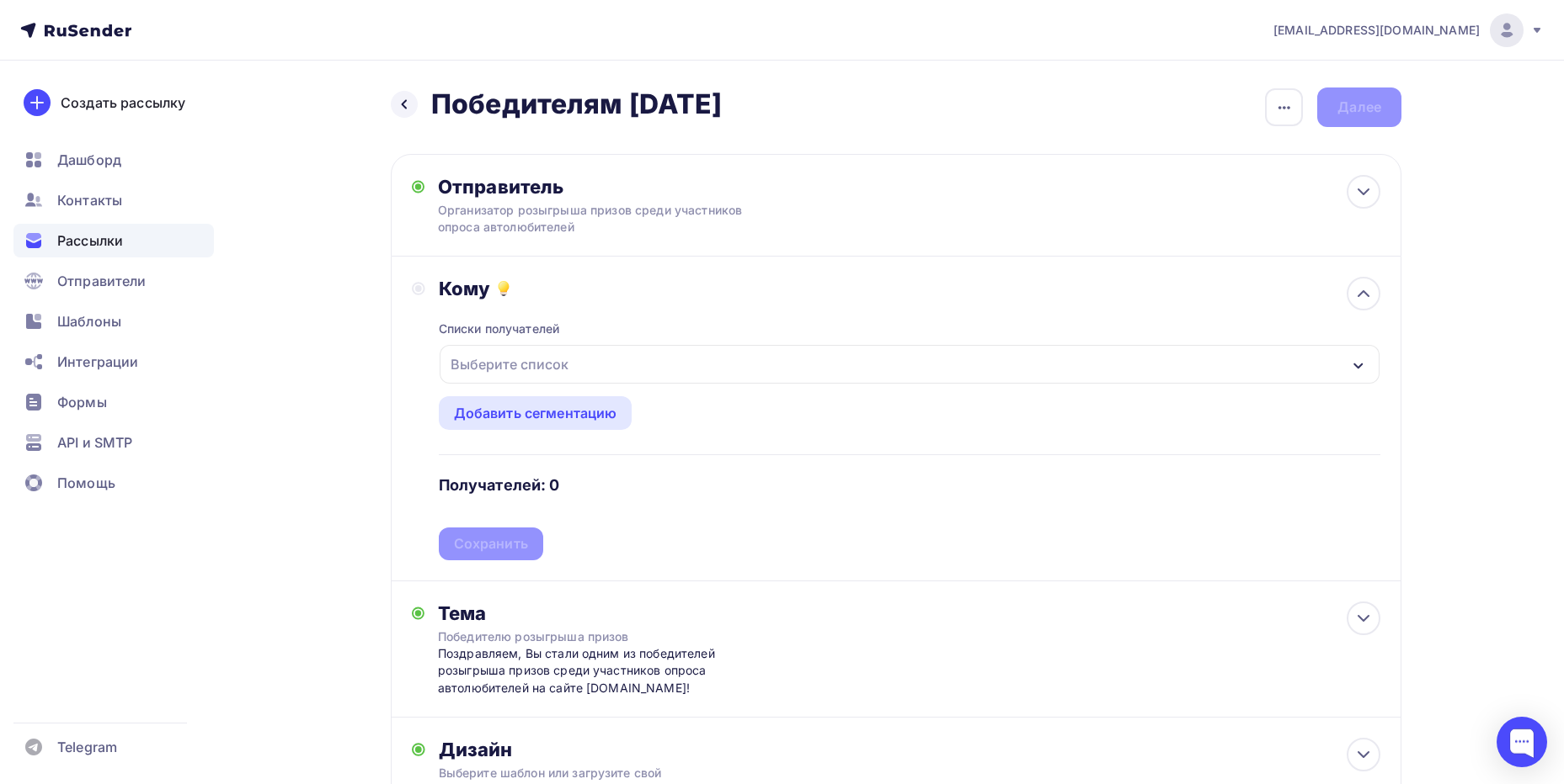
click at [523, 364] on div "Выберите список" at bounding box center [509, 364] width 131 height 31
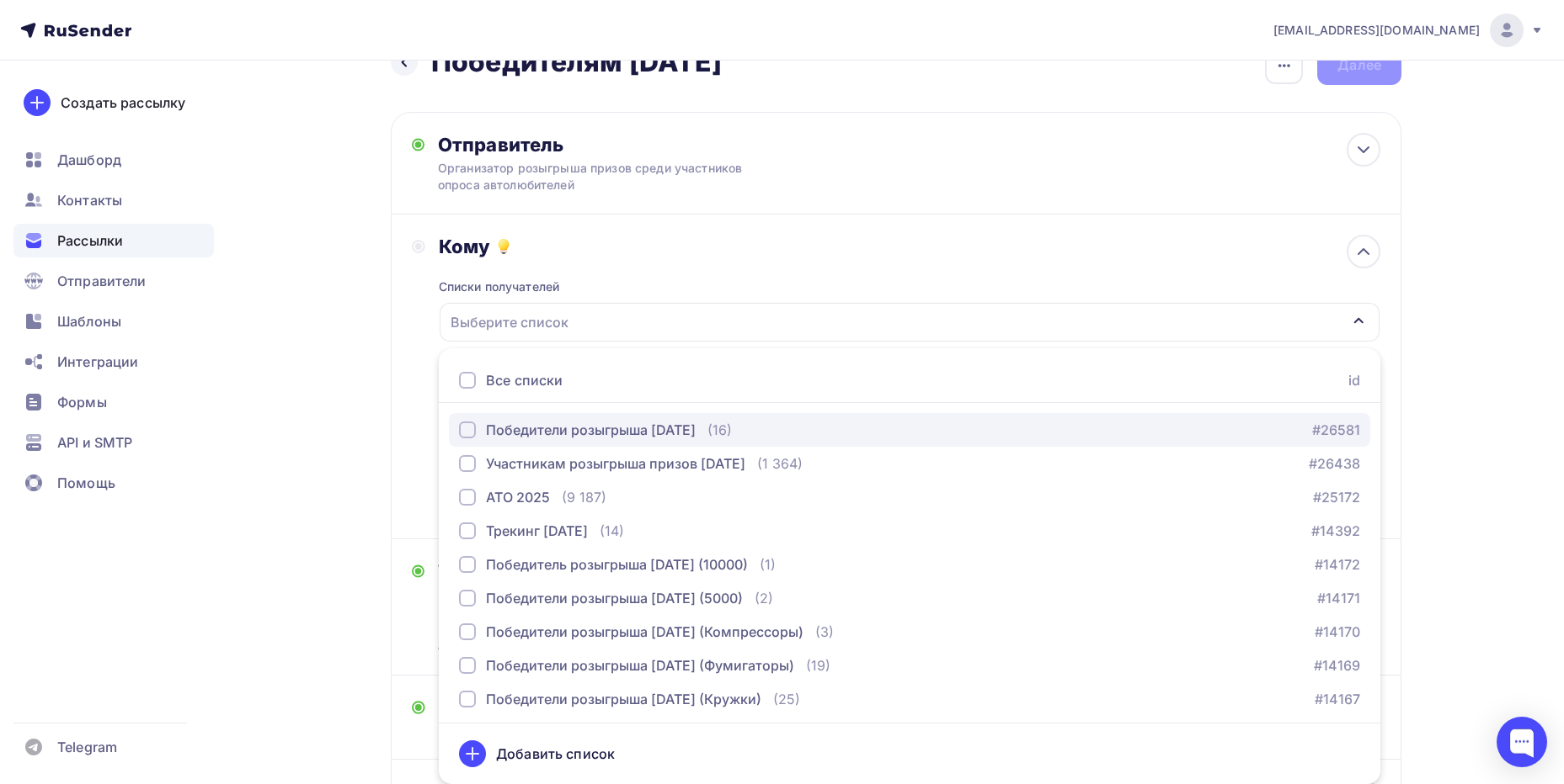
click at [535, 428] on div "Победители розыгрыша [DATE]" at bounding box center [591, 429] width 210 height 20
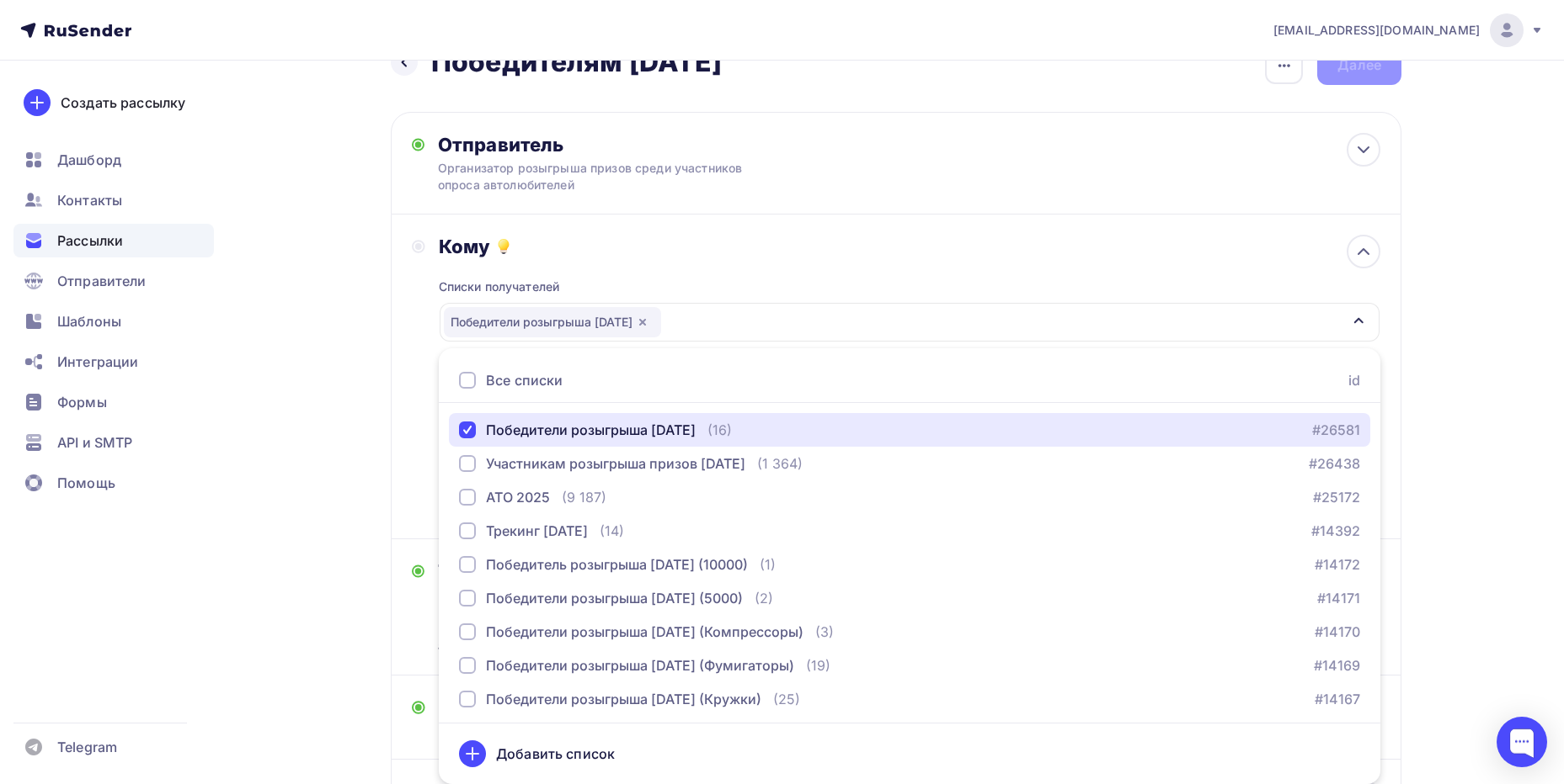
scroll to position [211, 0]
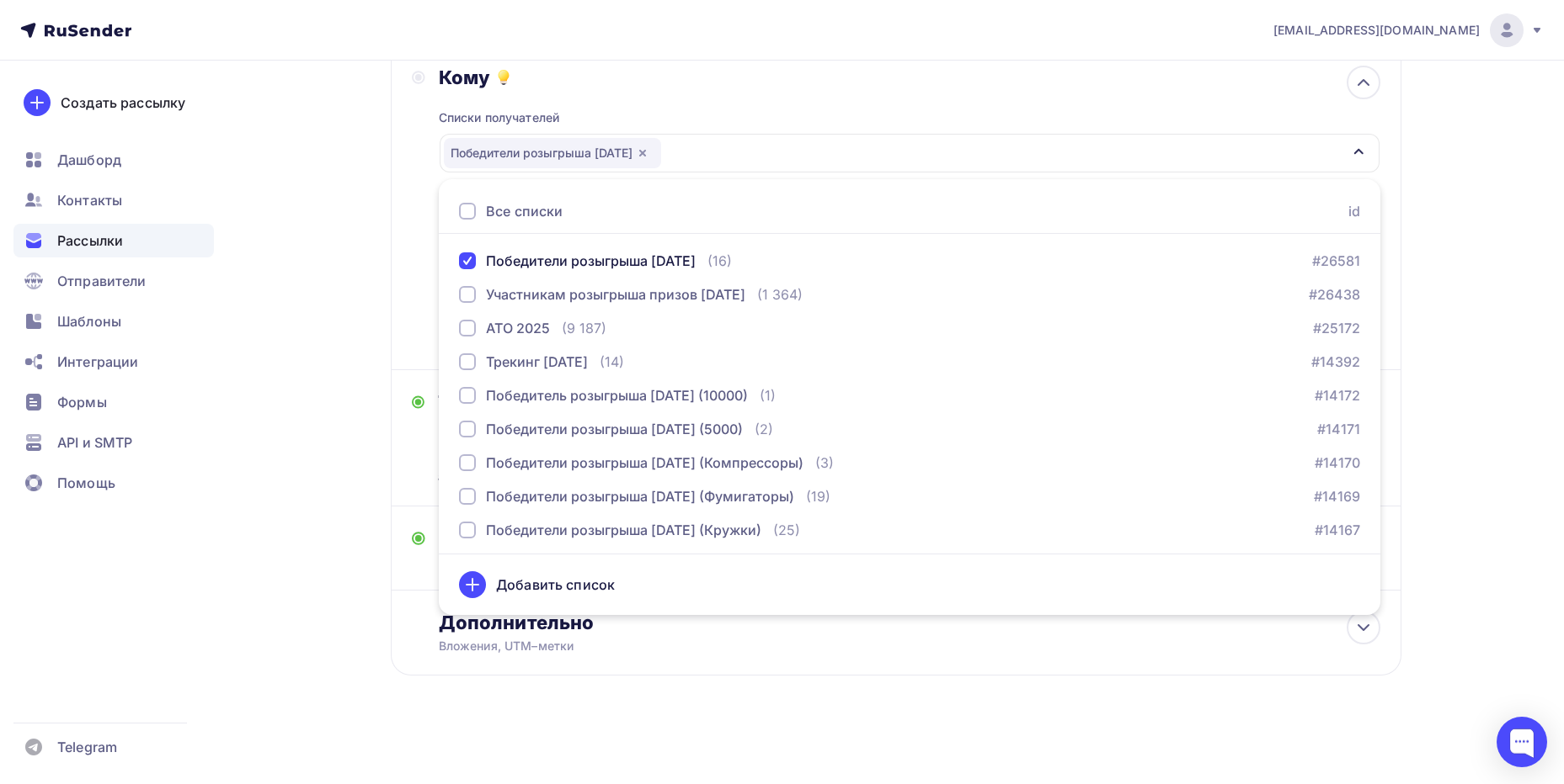
click at [1453, 568] on div "Назад Победителям [DATE] Победителям [DATE] Закончить позже Переименовать рассы…" at bounding box center [782, 317] width 1380 height 935
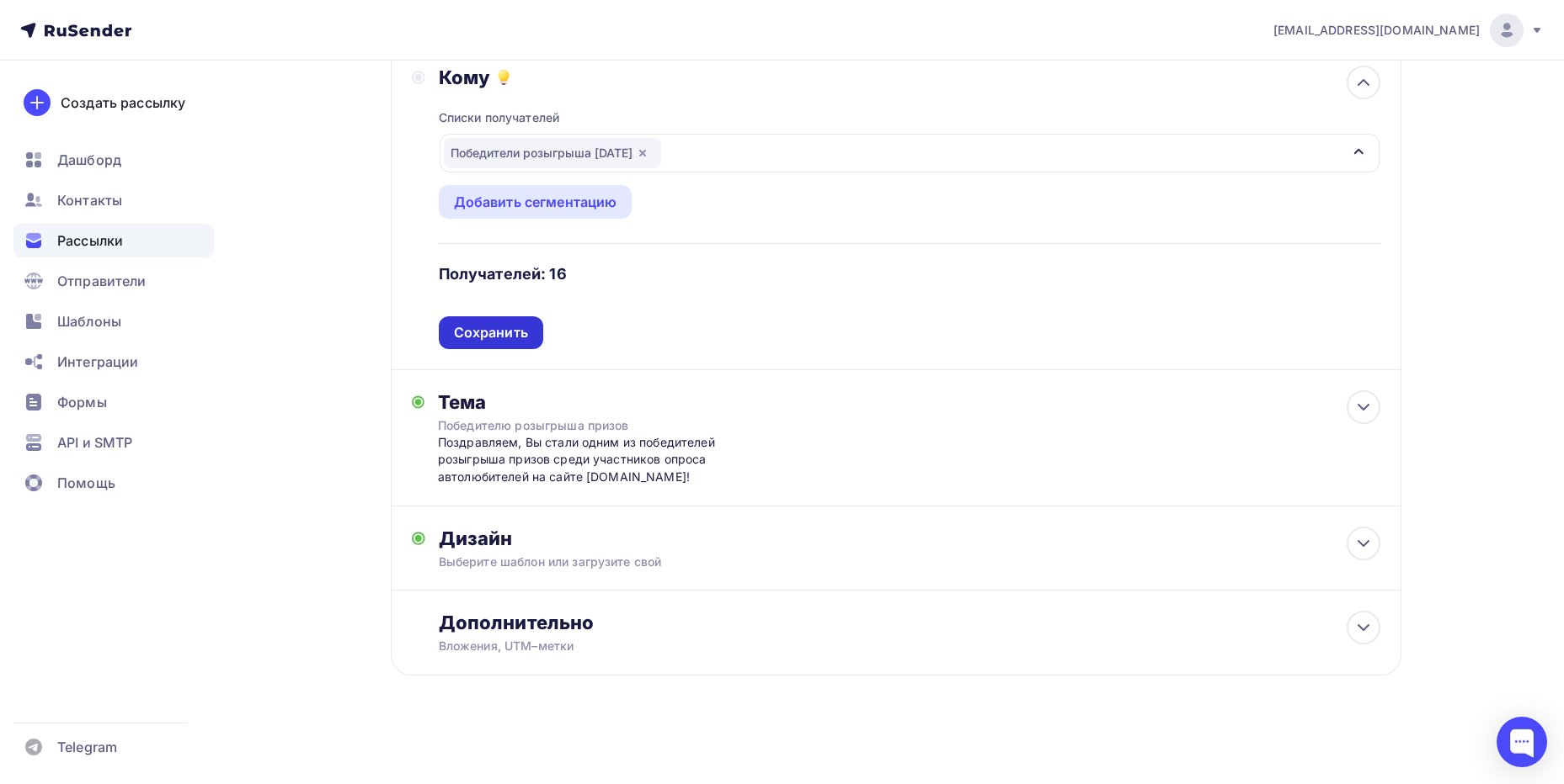
click at [498, 337] on div "Сохранить" at bounding box center [490, 333] width 74 height 19
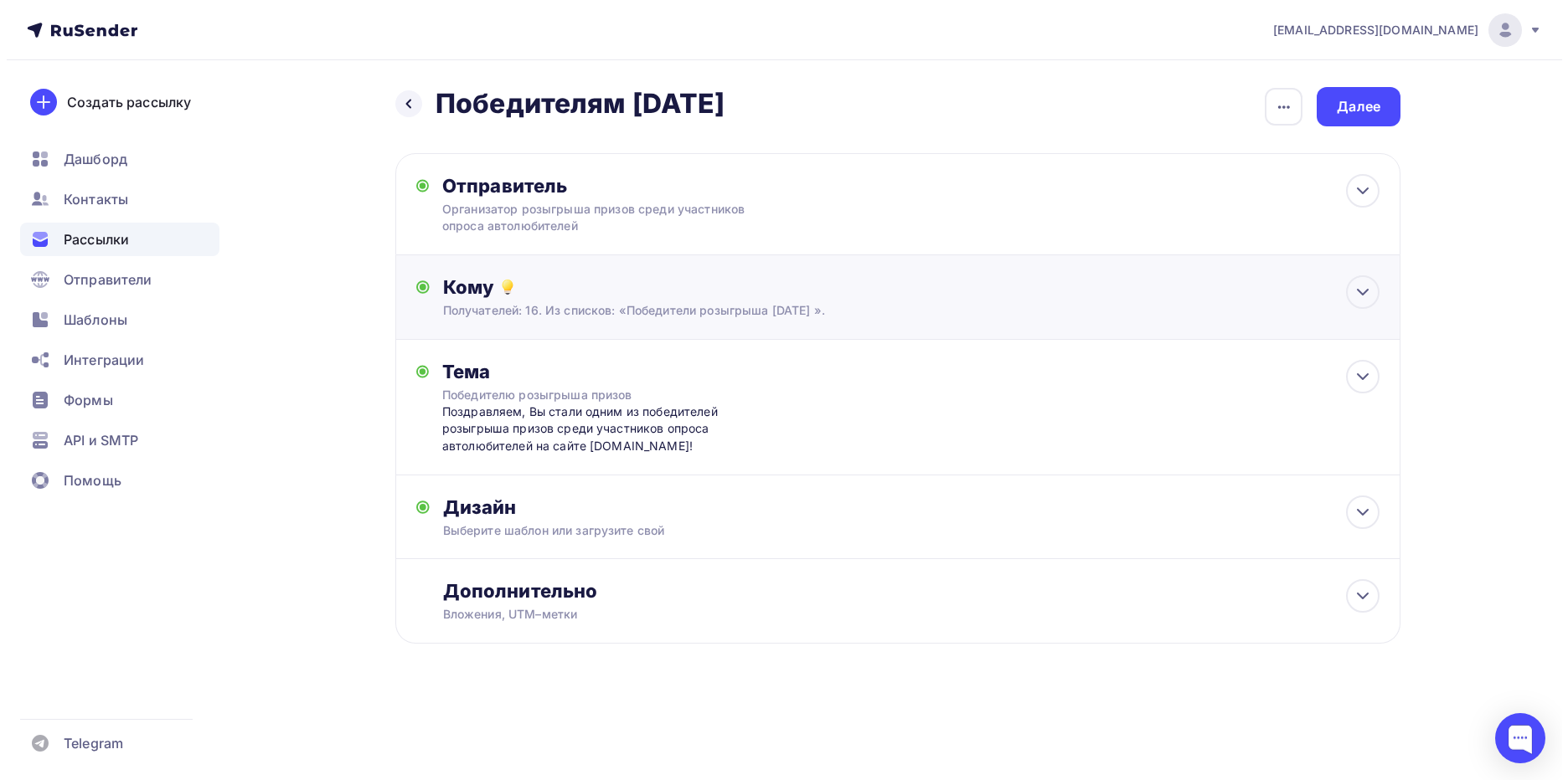
scroll to position [0, 0]
click at [580, 422] on div "Поздравляем, Вы стали одним из победителей розыгрыша призов среди участников оп…" at bounding box center [607, 429] width 331 height 51
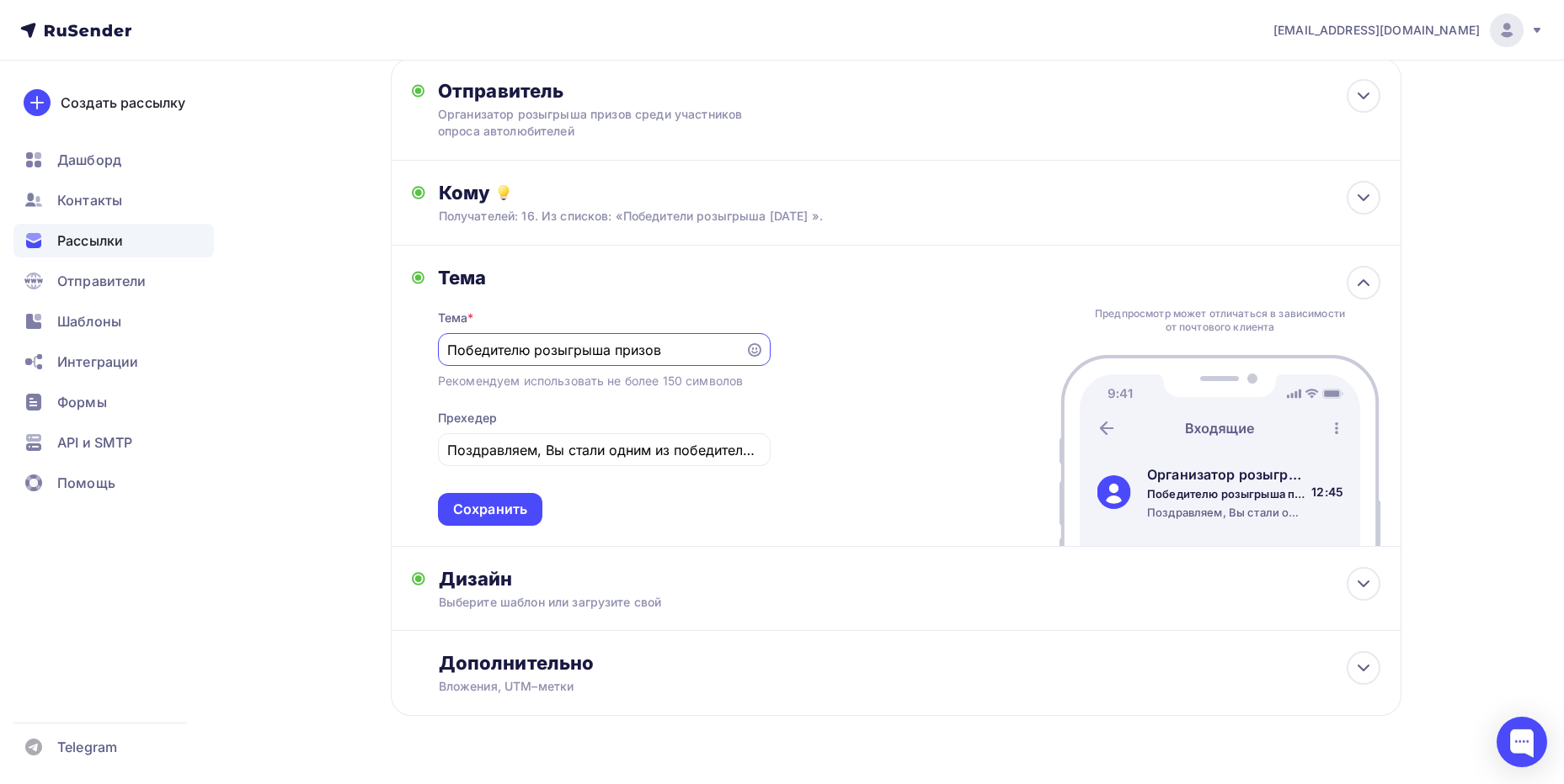
scroll to position [136, 0]
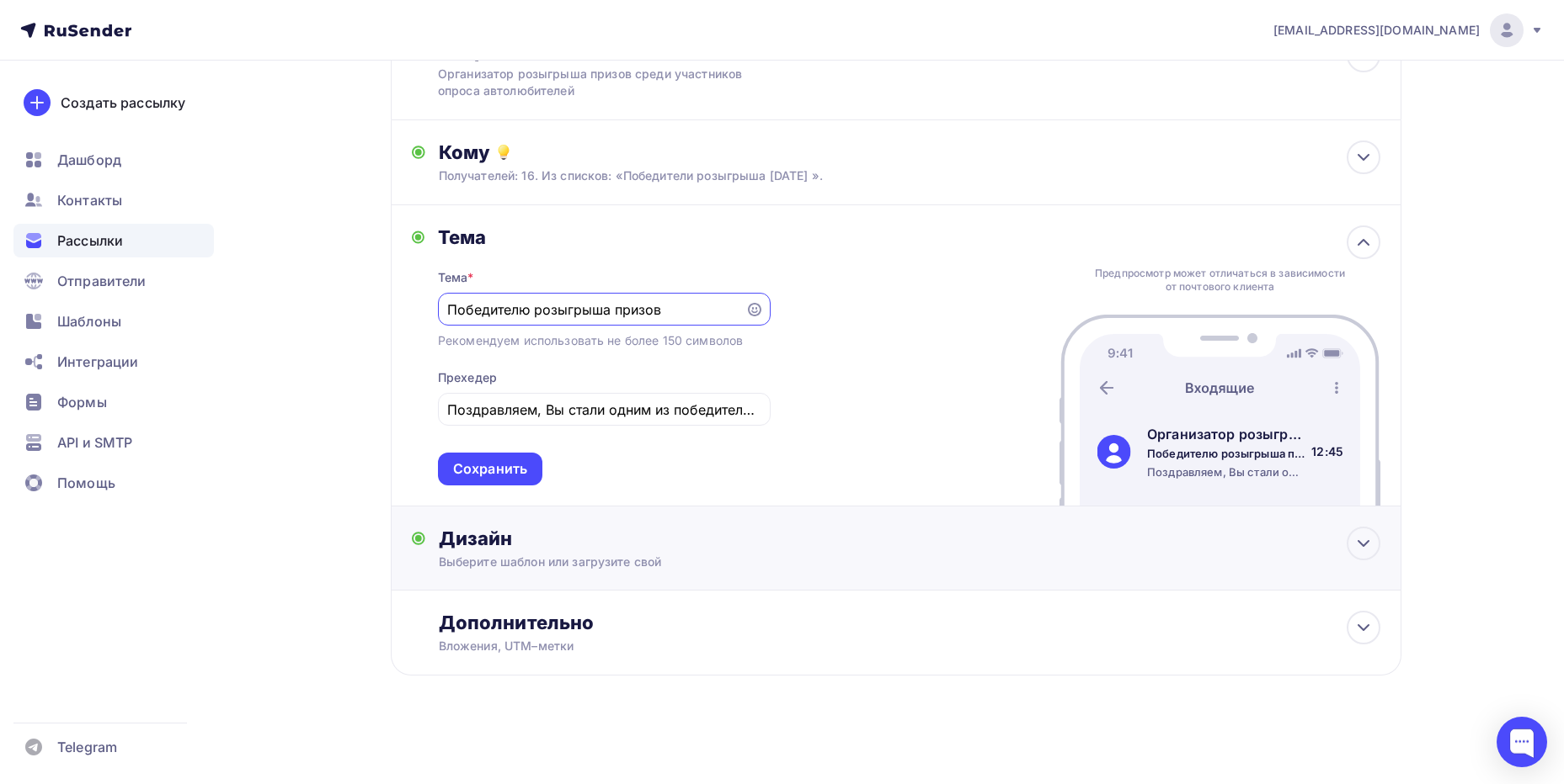
click at [549, 535] on div "Дизайн" at bounding box center [909, 539] width 942 height 24
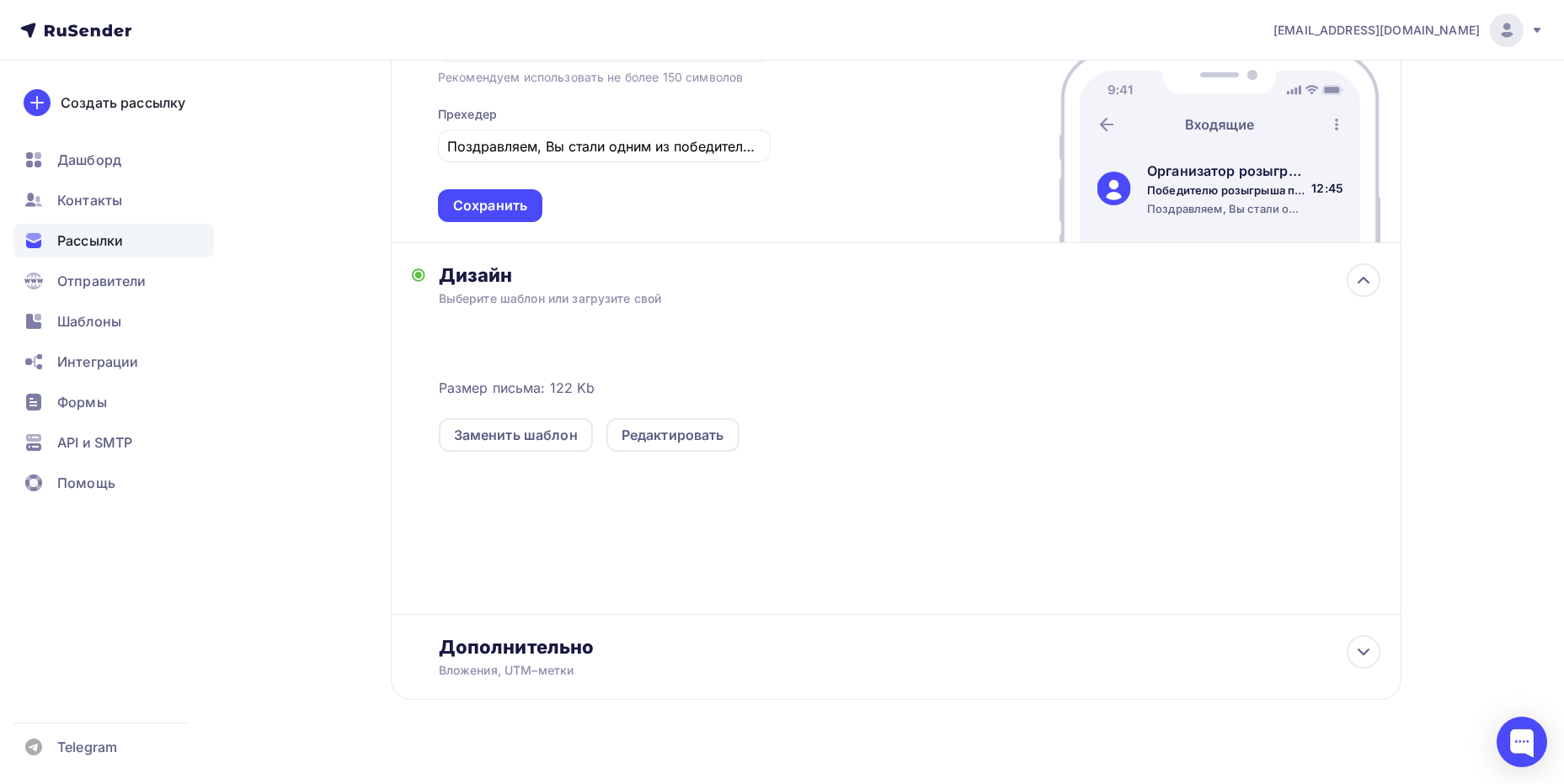
scroll to position [417, 0]
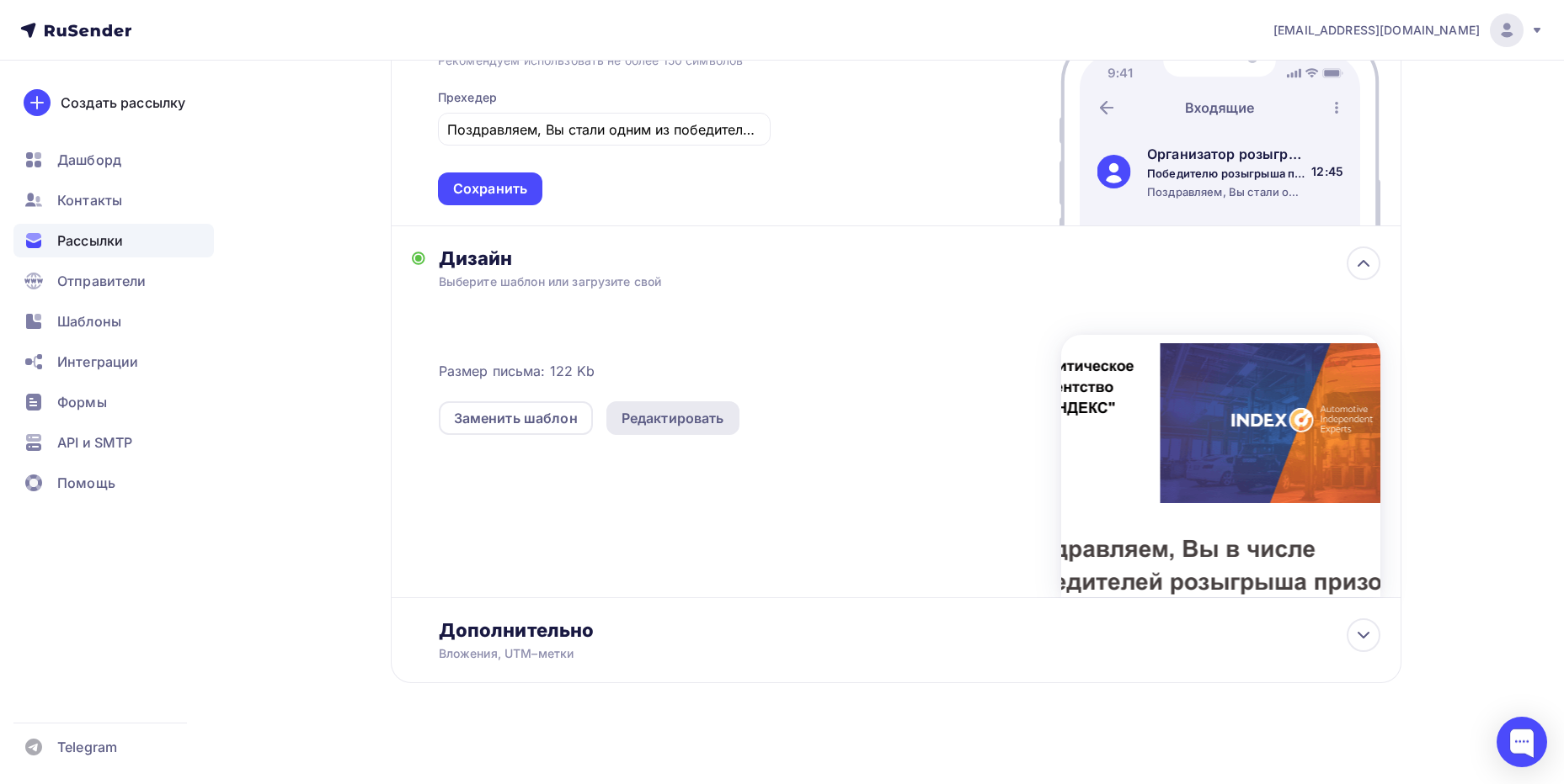
click at [678, 414] on div "Редактировать" at bounding box center [672, 418] width 103 height 20
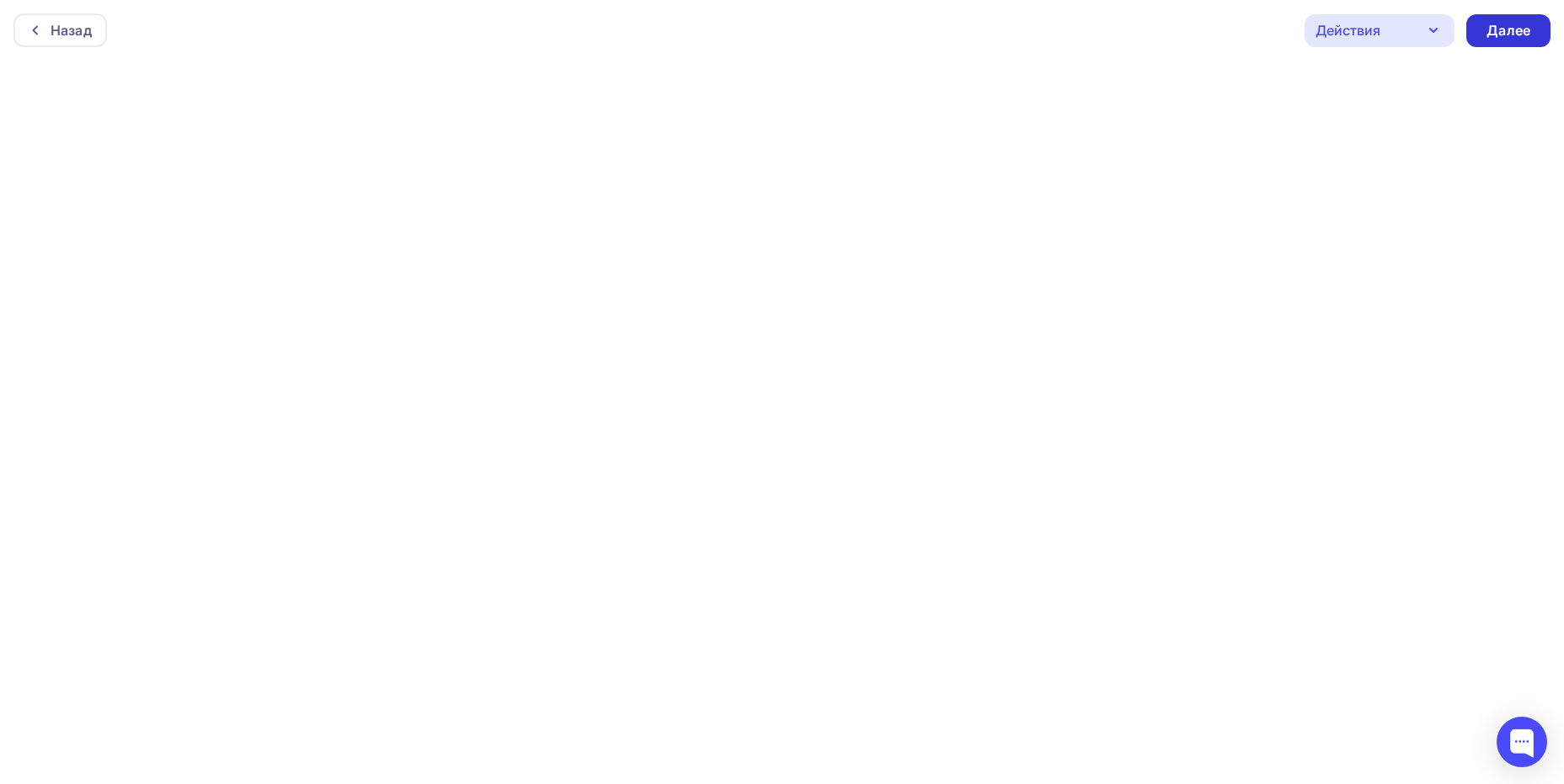
click at [1494, 26] on div "Далее" at bounding box center [1508, 31] width 44 height 19
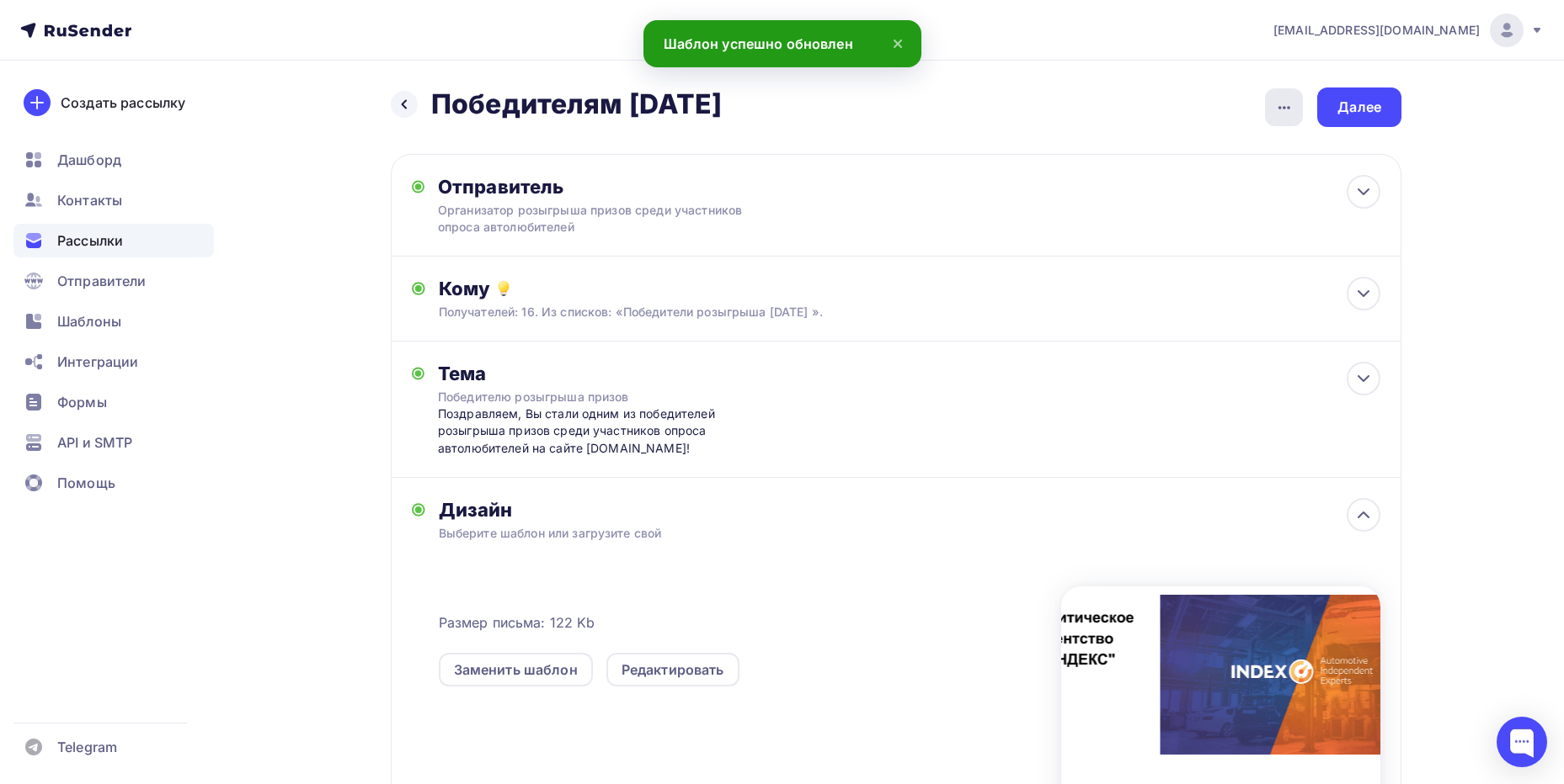
click at [1290, 111] on icon "button" at bounding box center [1284, 107] width 20 height 20
click at [1272, 161] on div "Закончить позже" at bounding box center [1195, 159] width 209 height 20
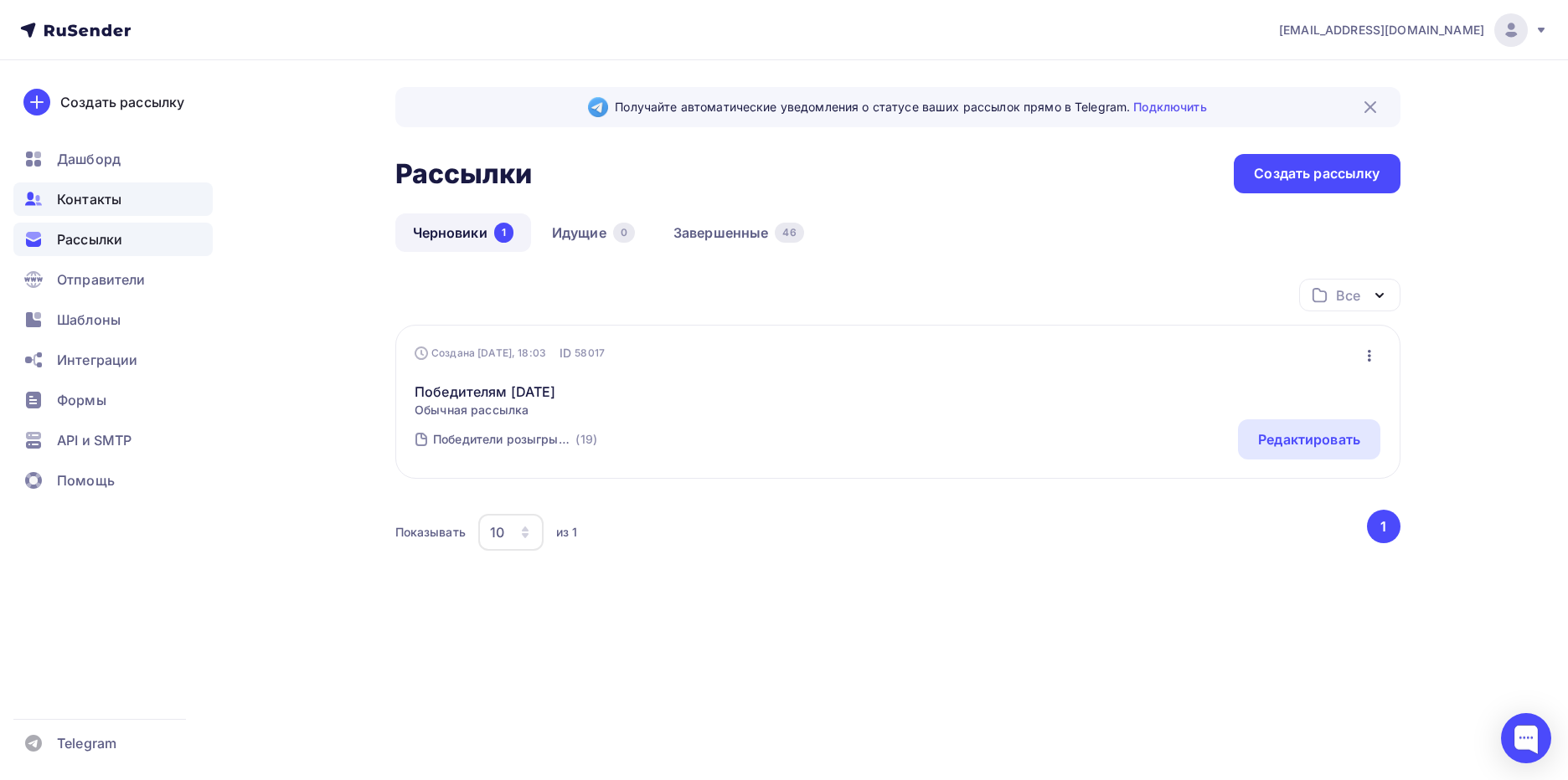
click at [87, 194] on span "Контакты" at bounding box center [90, 198] width 65 height 20
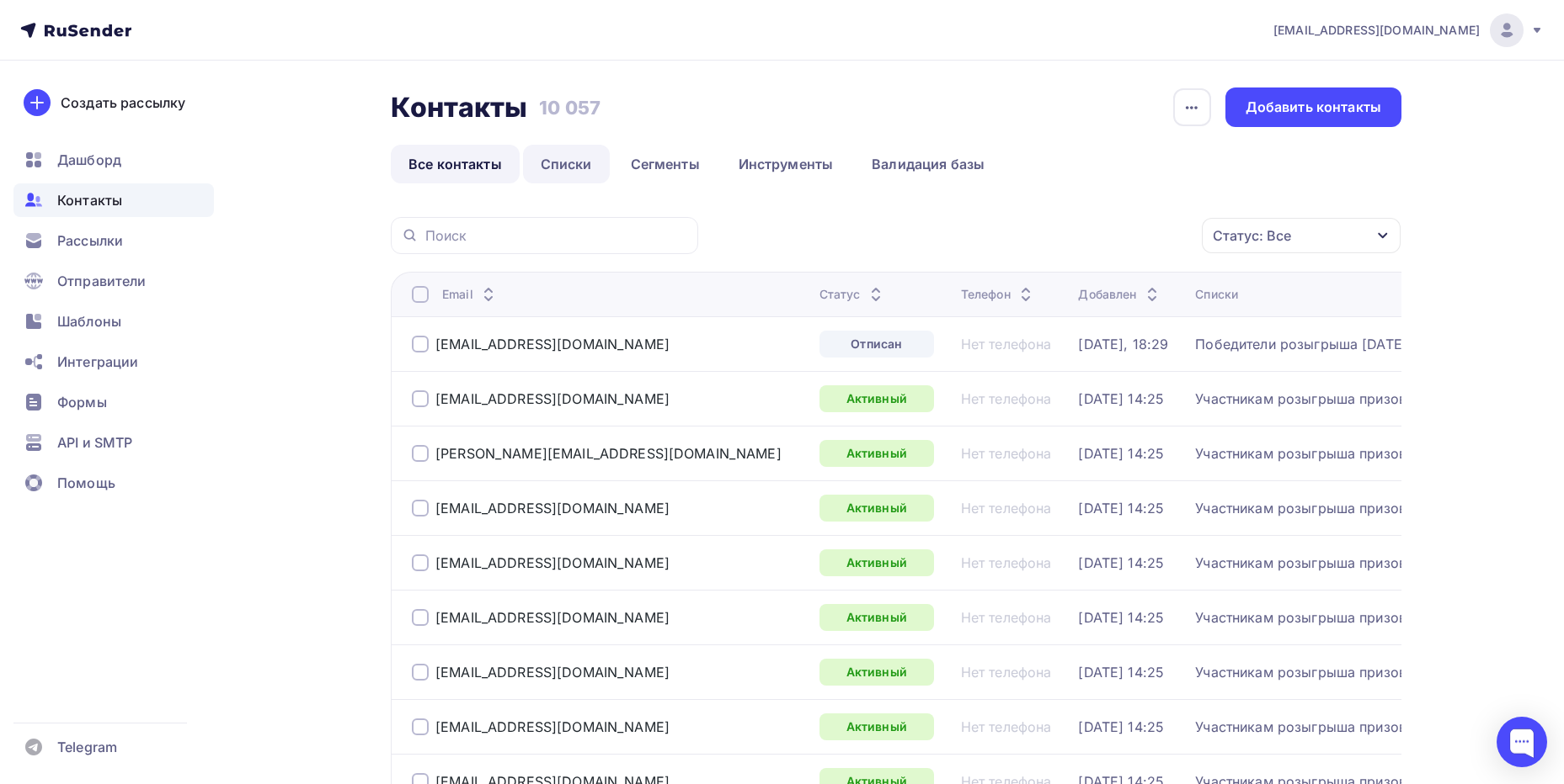
click at [574, 170] on link "Списки" at bounding box center [566, 164] width 86 height 38
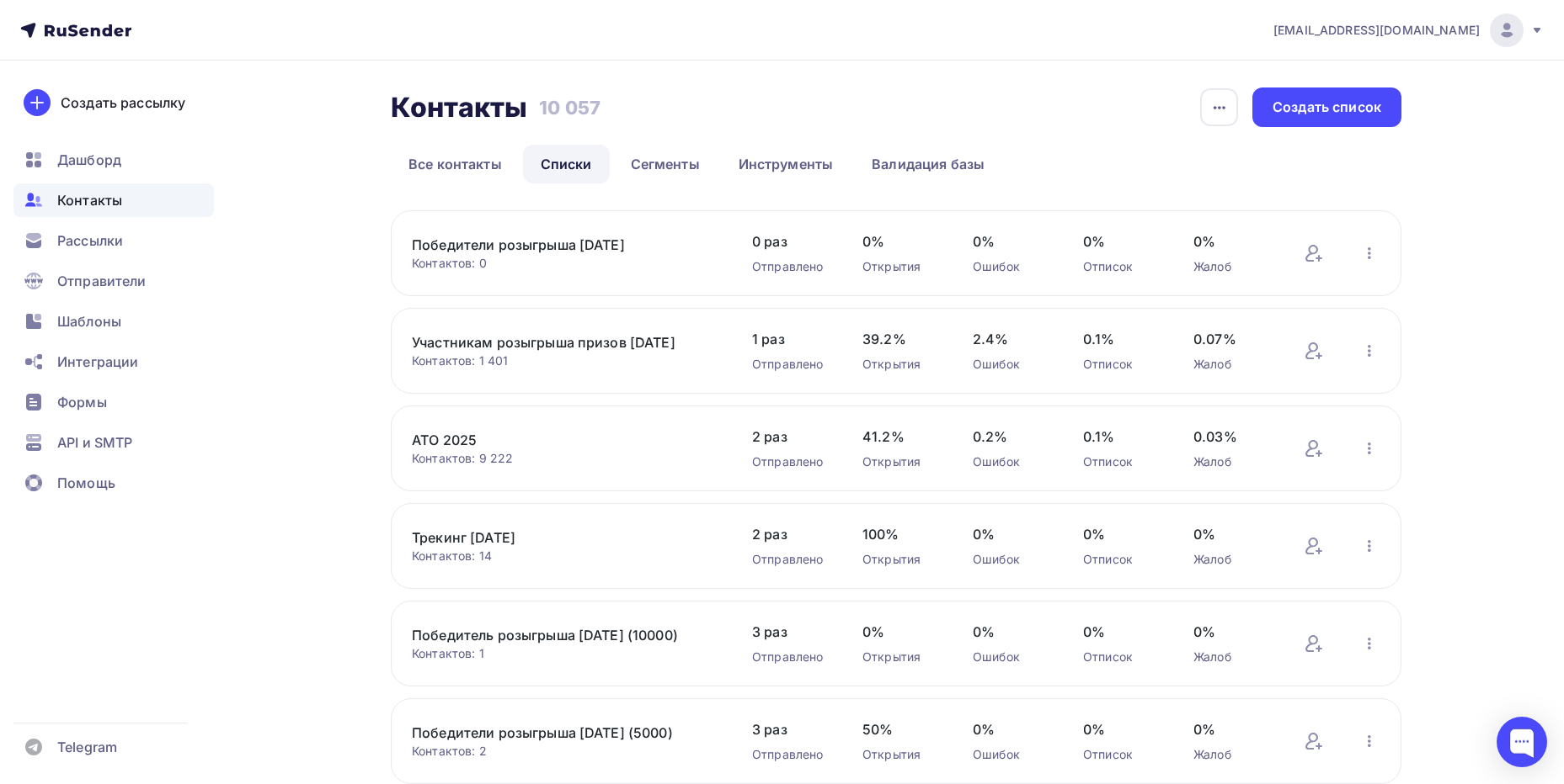
click at [597, 248] on link "Победители розыгрыша [DATE]" at bounding box center [554, 244] width 287 height 20
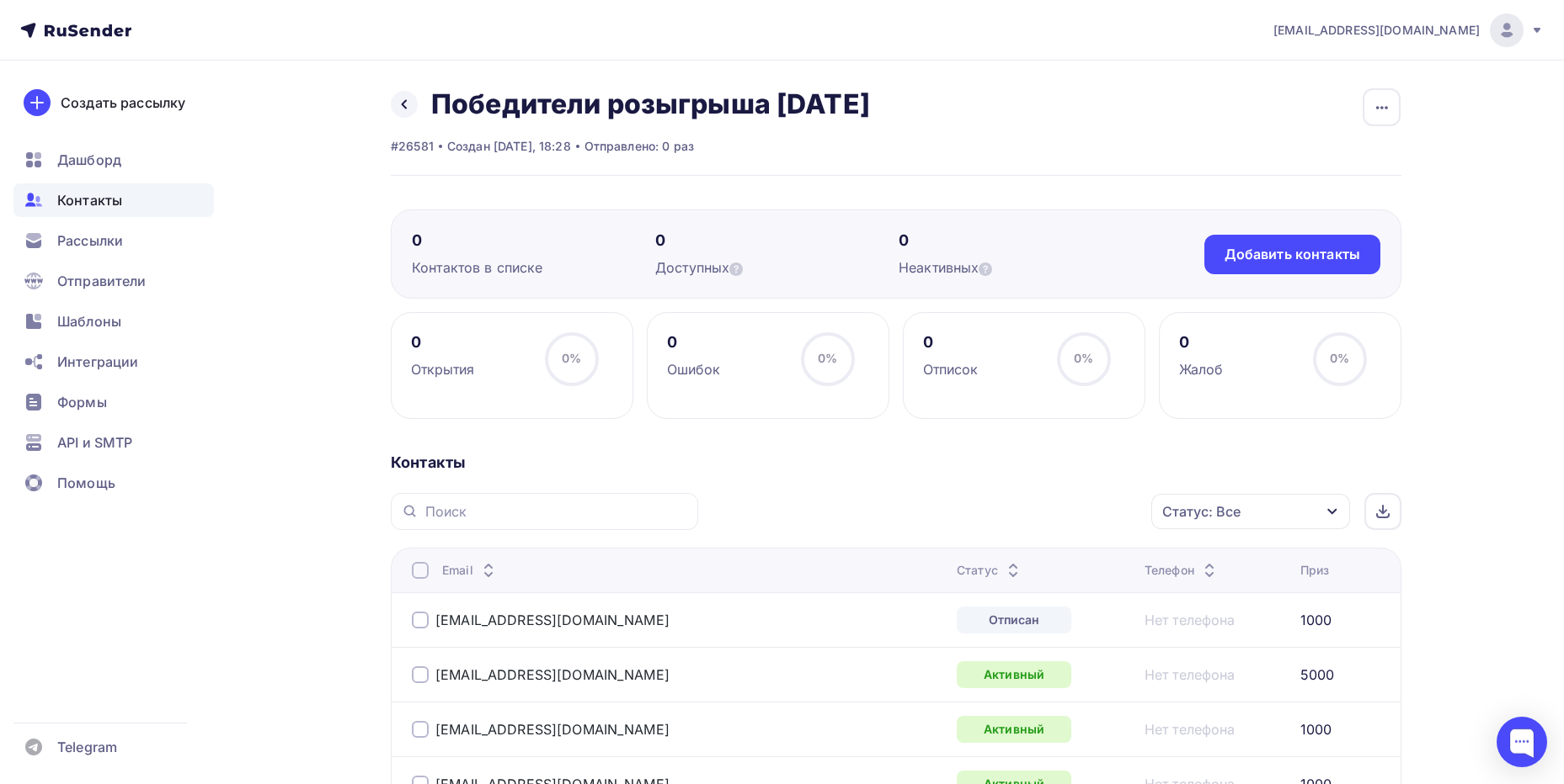
click at [1317, 515] on div "Статус: Все" at bounding box center [1249, 511] width 198 height 35
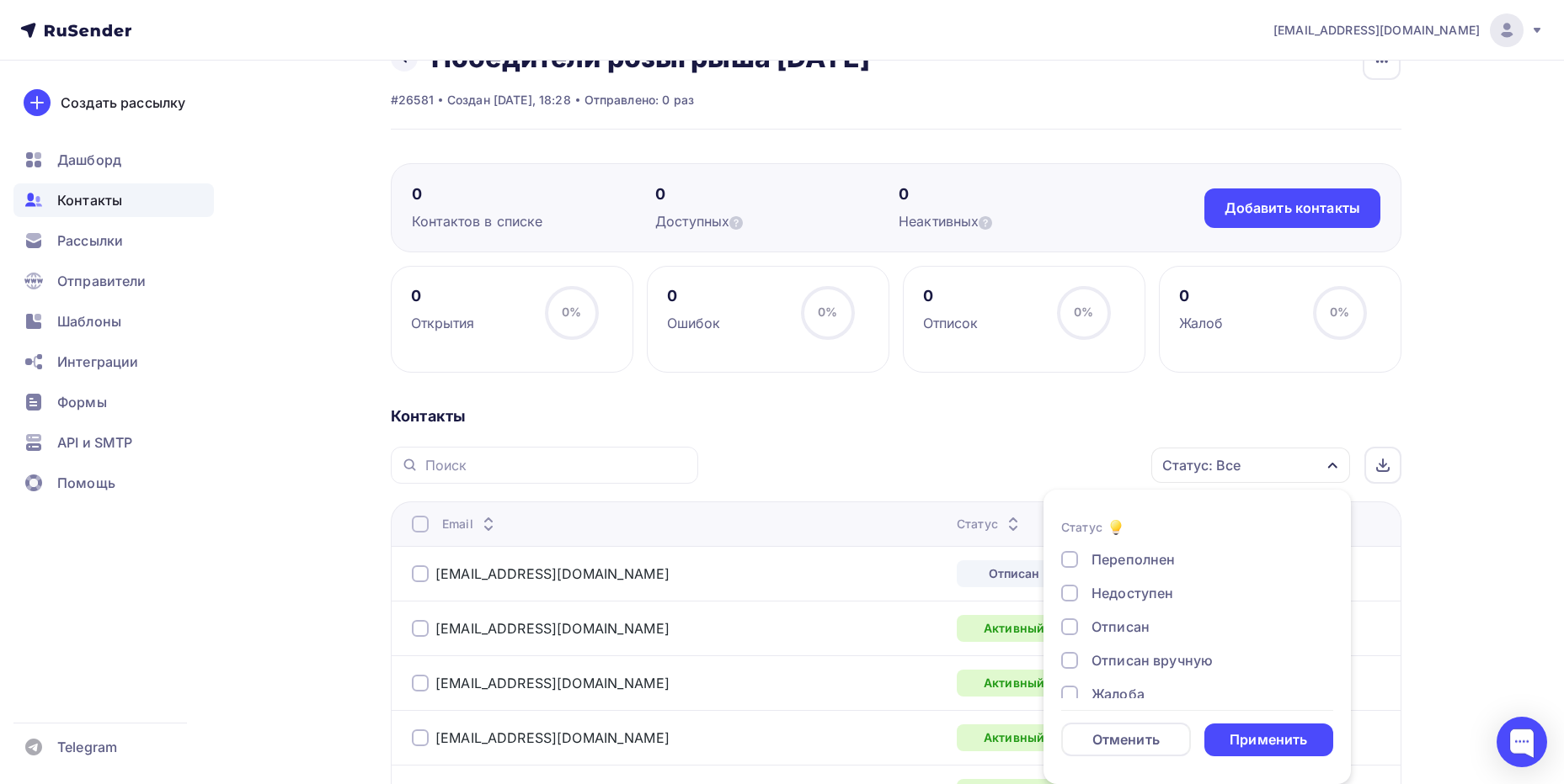
scroll to position [122, 0]
click at [1150, 736] on div "Отменить" at bounding box center [1126, 739] width 67 height 20
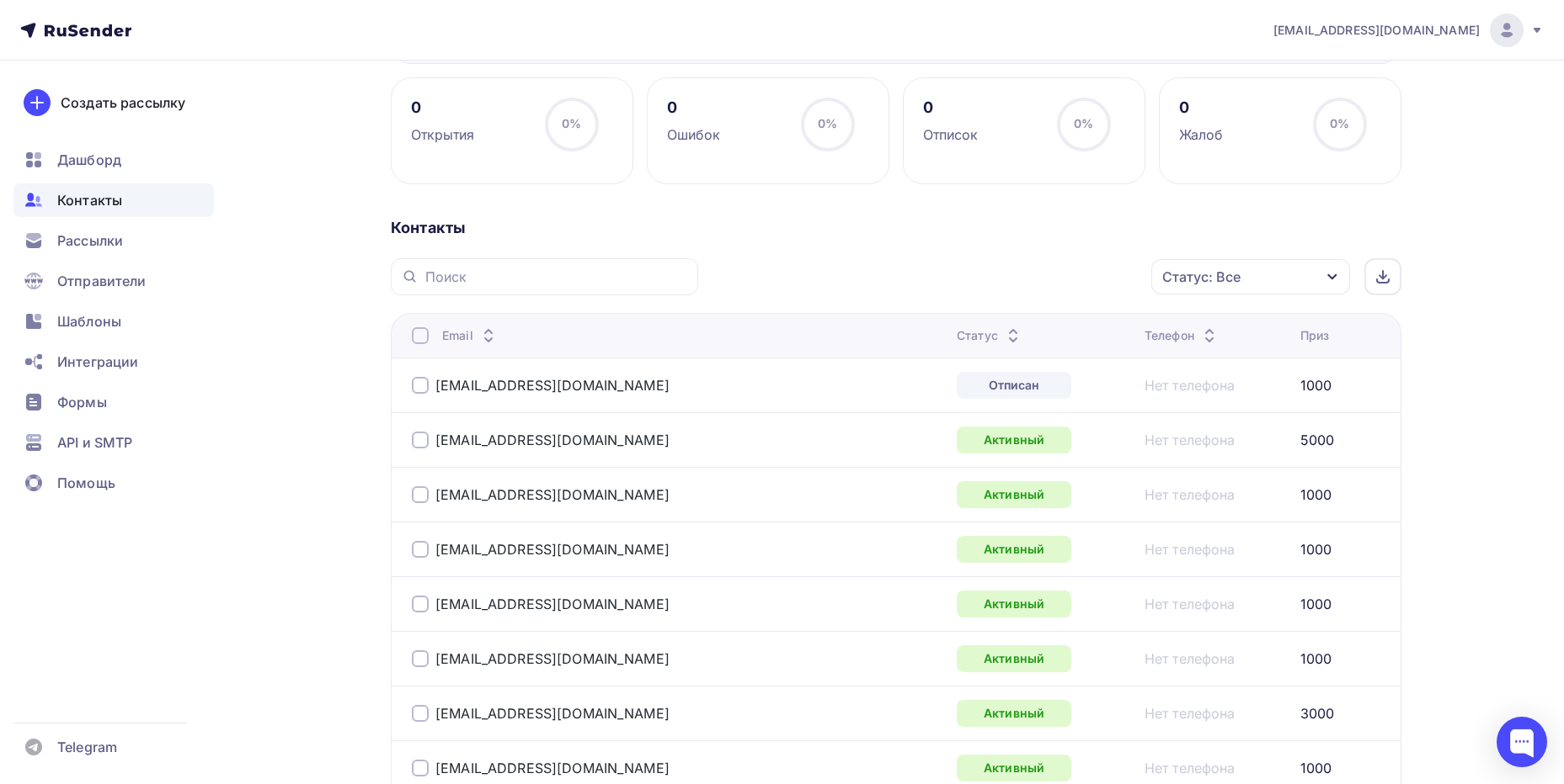
scroll to position [178, 0]
